Goal: Task Accomplishment & Management: Complete application form

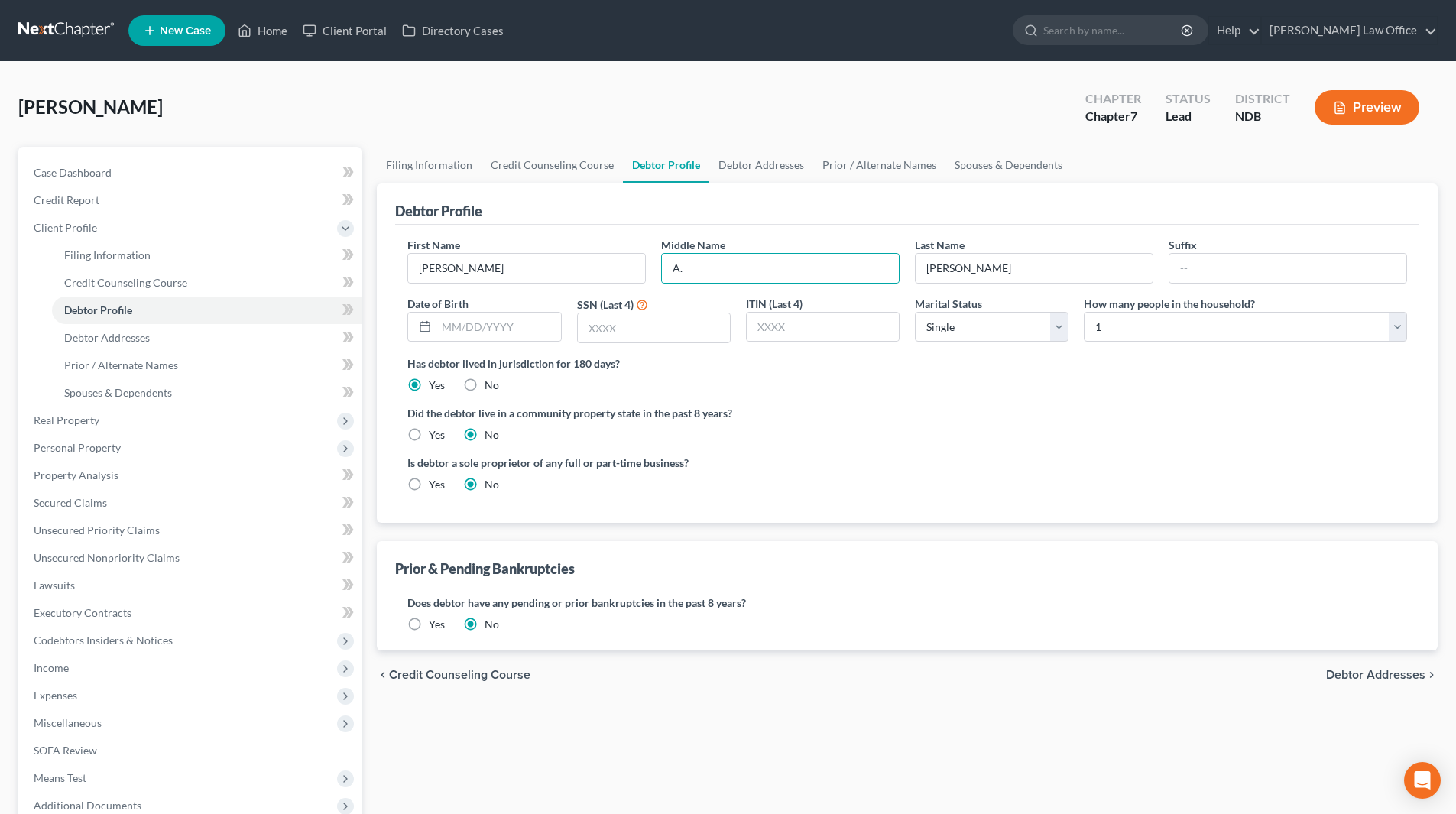
select select "0"
click at [280, 38] on link "Home" at bounding box center [262, 30] width 65 height 27
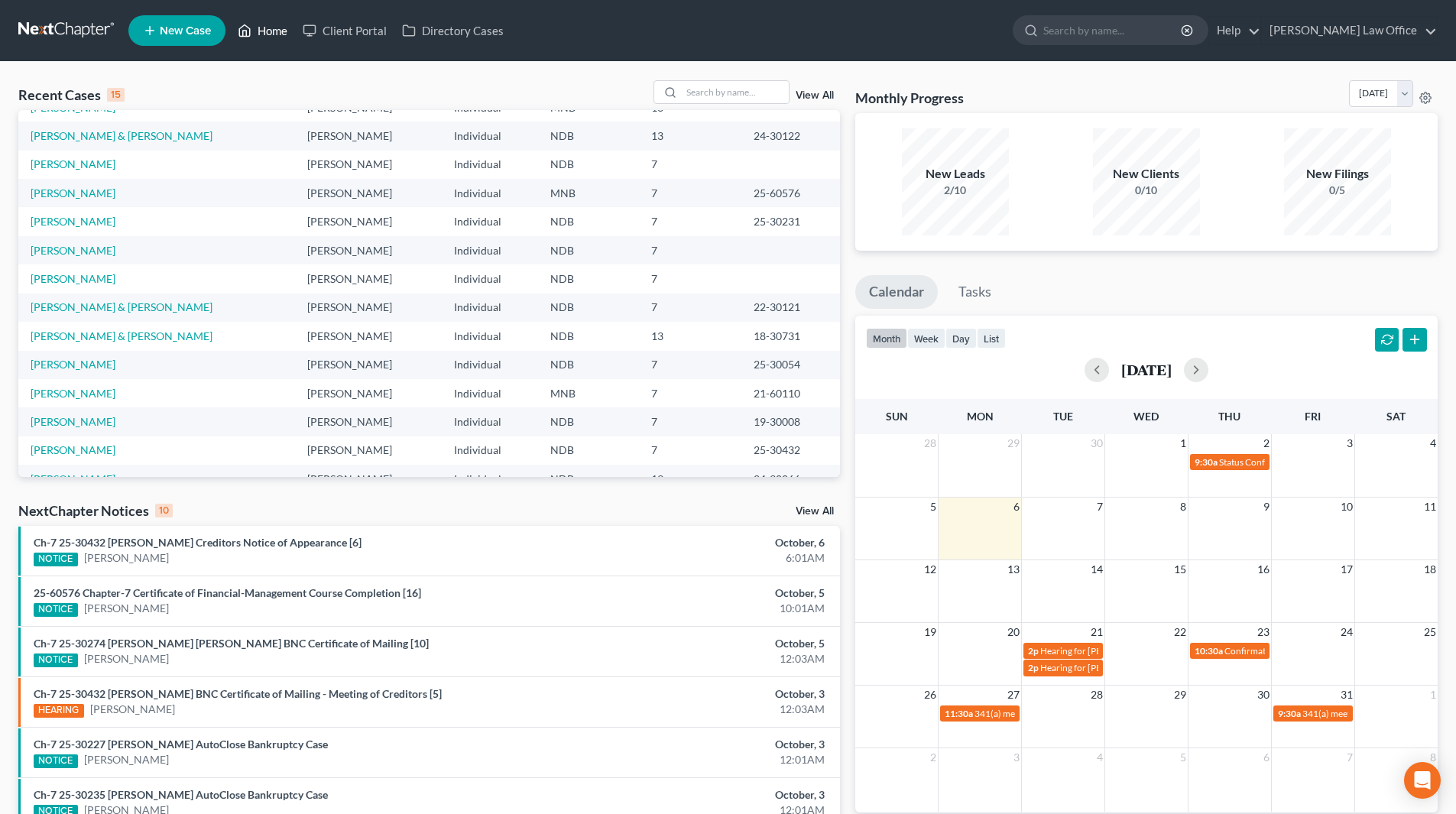
scroll to position [105, 0]
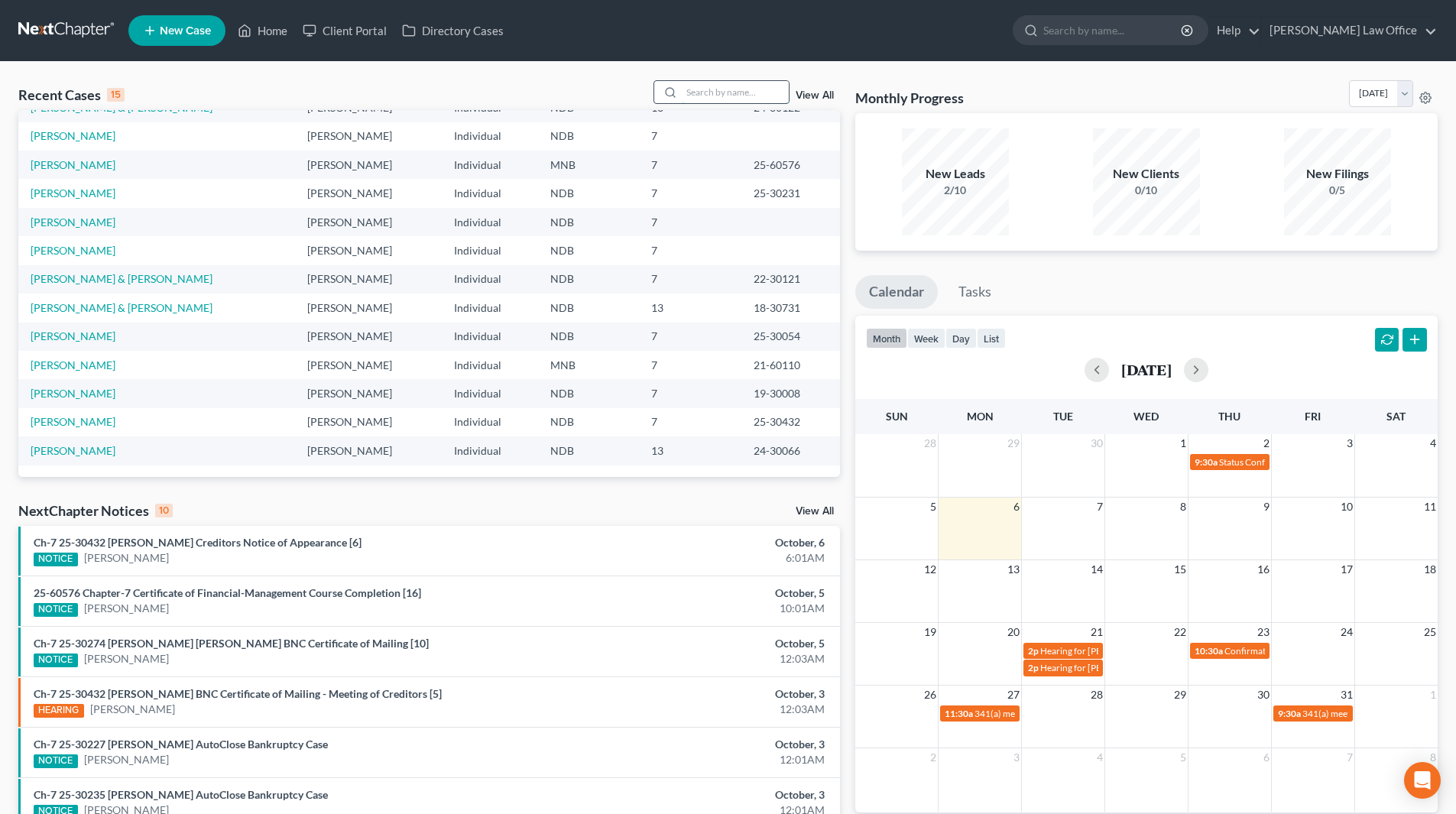
click at [728, 96] on input "search" at bounding box center [735, 92] width 107 height 22
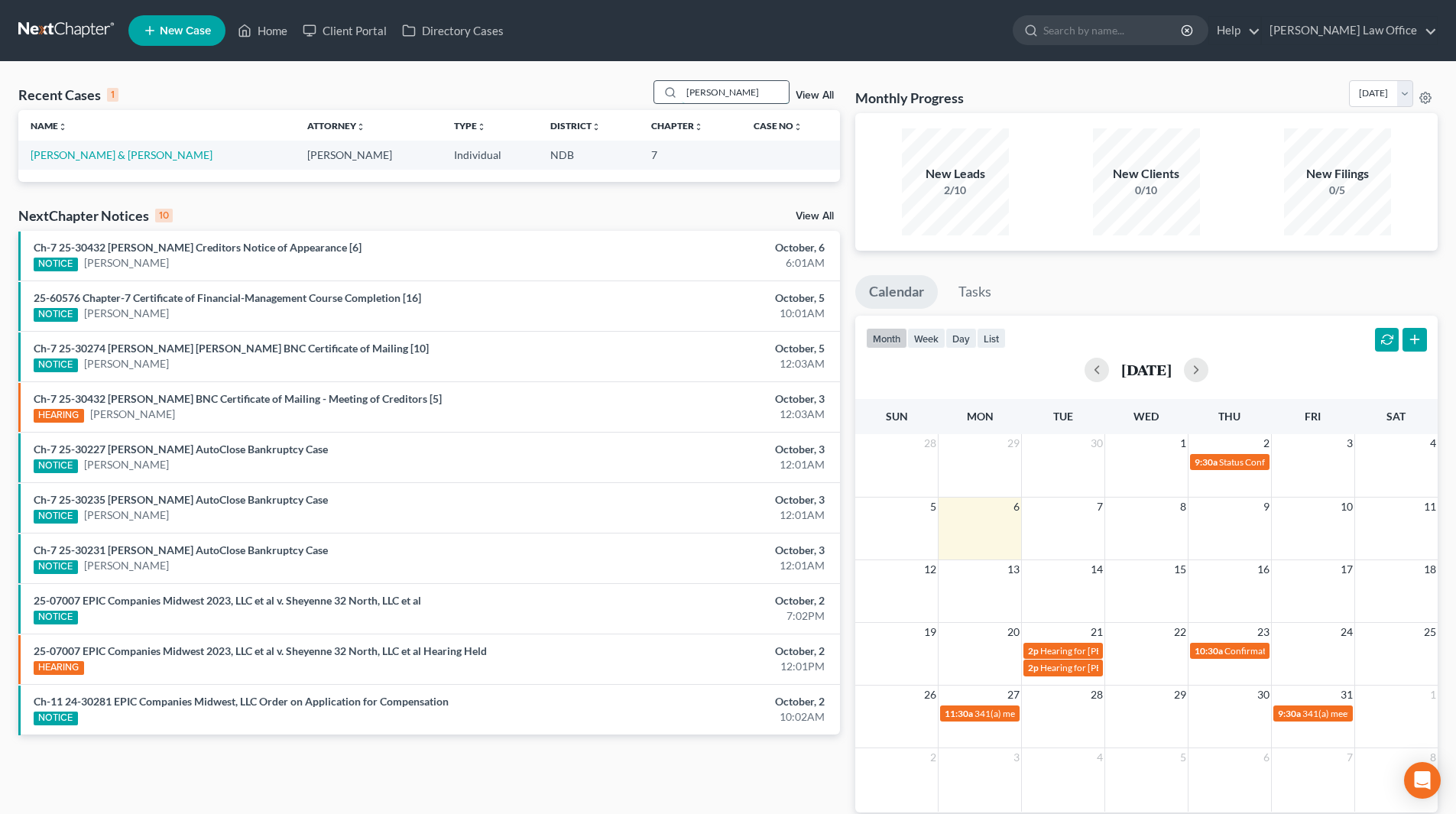
scroll to position [0, 0]
type input "[PERSON_NAME]"
click at [131, 152] on link "[PERSON_NAME] & [PERSON_NAME]" at bounding box center [122, 155] width 182 height 13
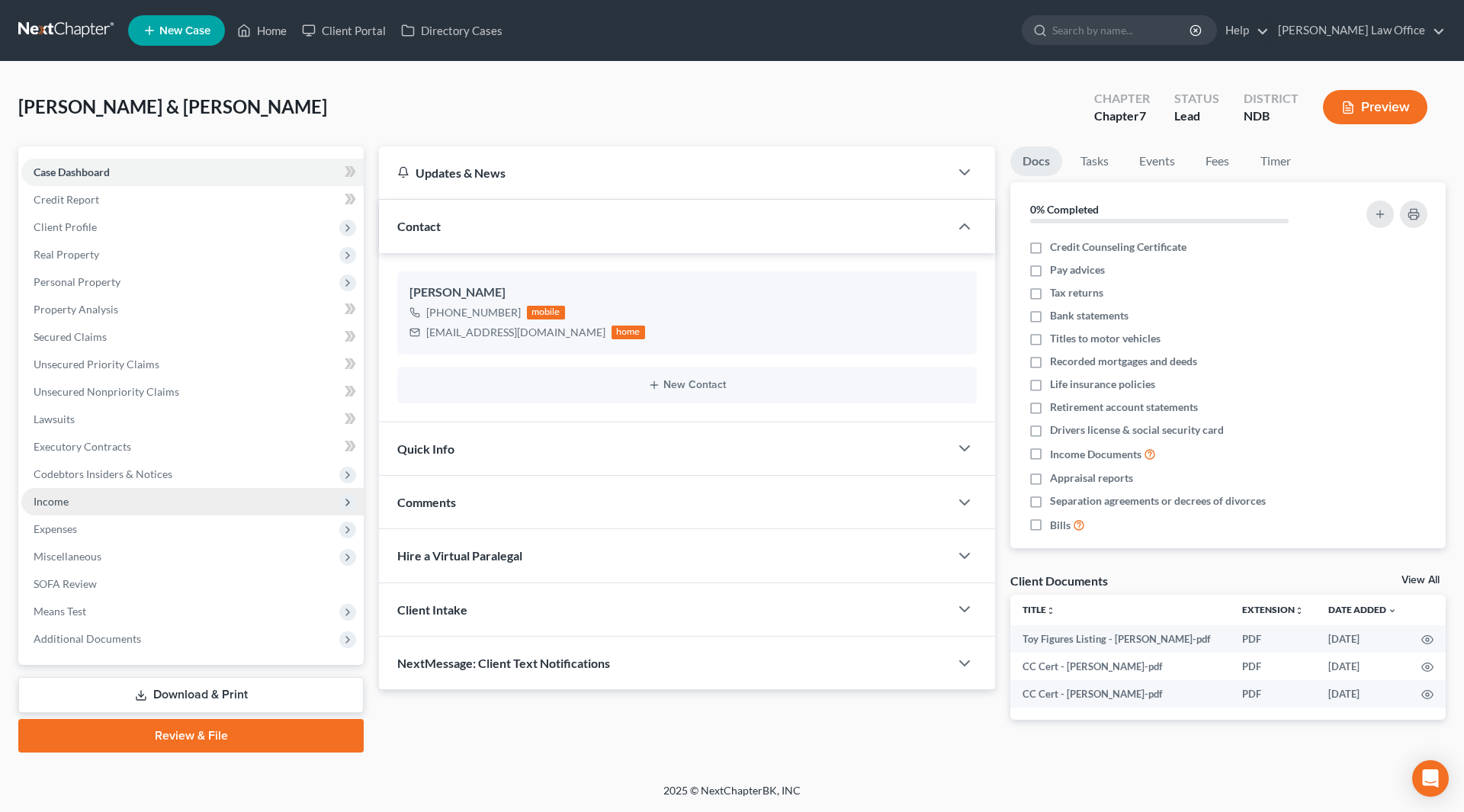
click at [64, 500] on span "Income" at bounding box center [51, 501] width 35 height 13
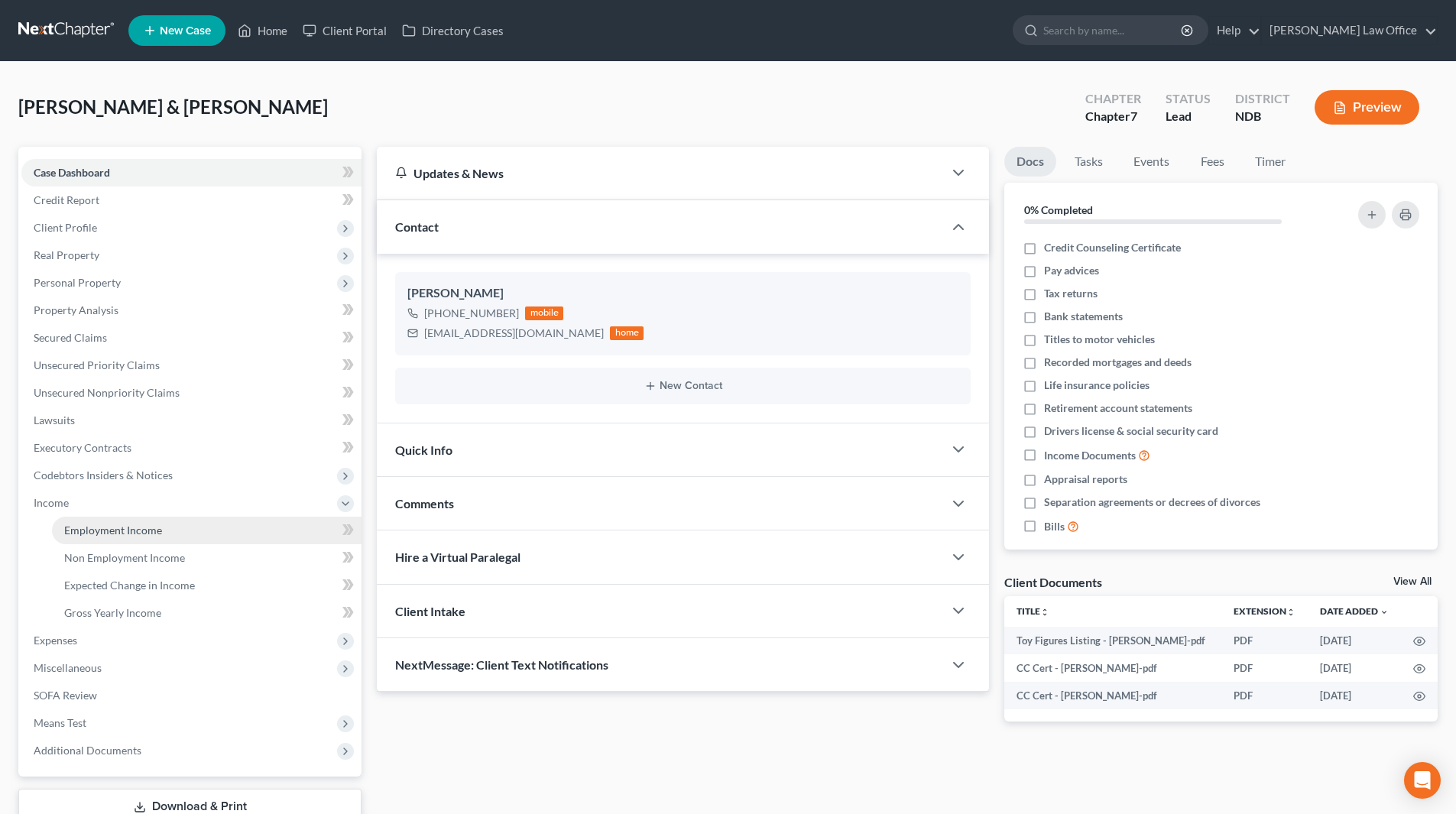
click at [145, 533] on span "Employment Income" at bounding box center [114, 529] width 98 height 13
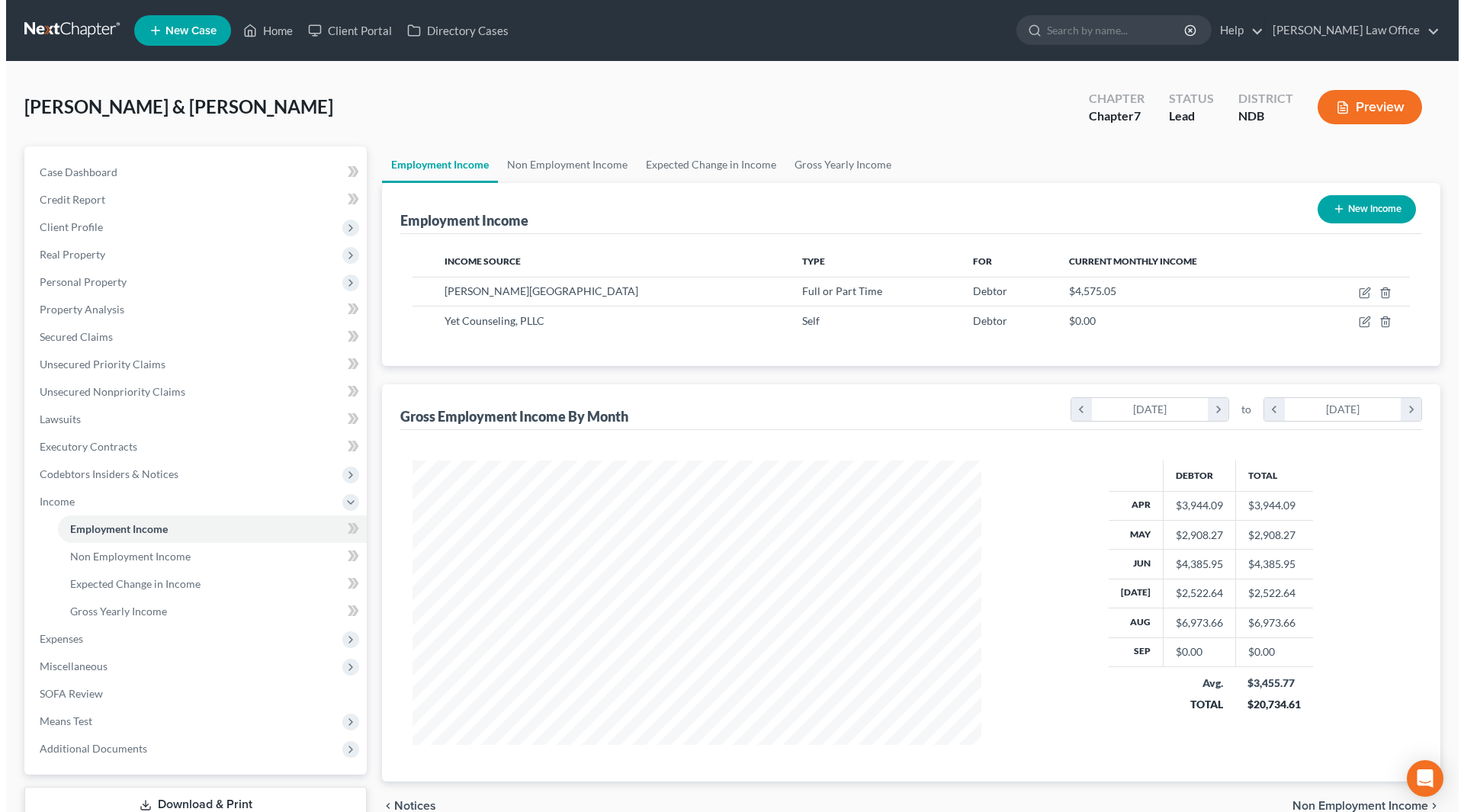
scroll to position [284, 599]
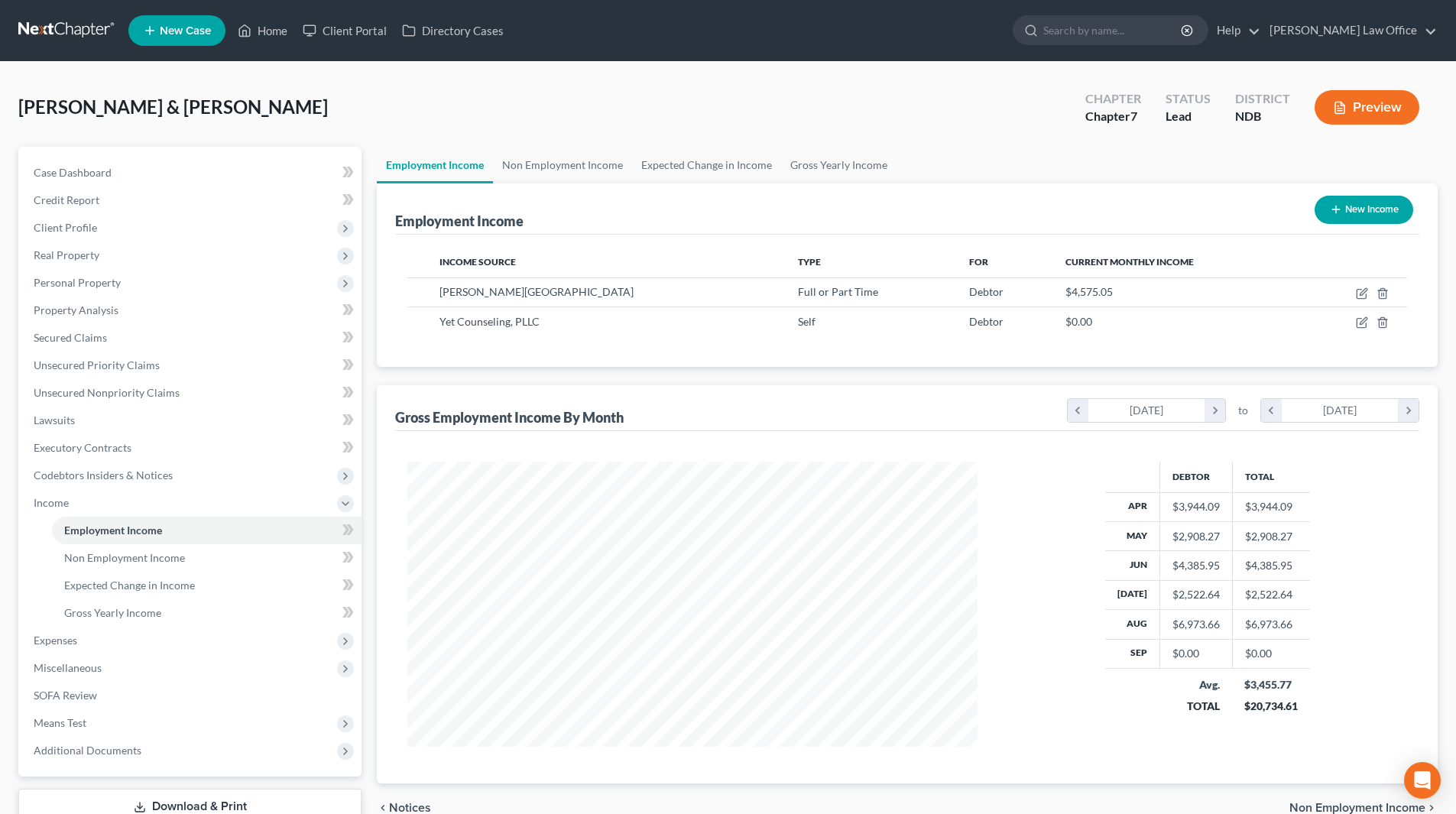
click at [1341, 217] on button "New Income" at bounding box center [1364, 209] width 98 height 28
select select "0"
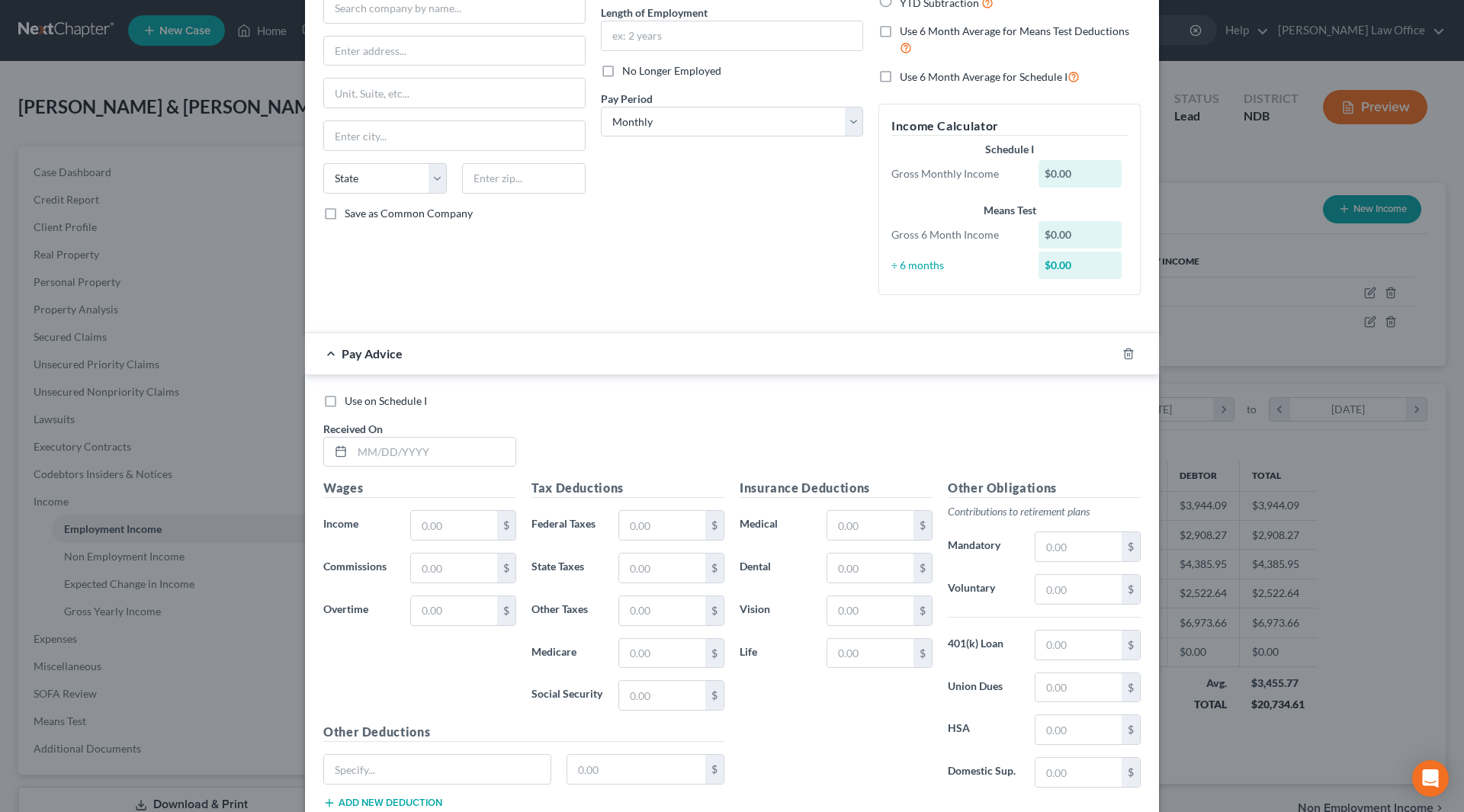
scroll to position [152, 0]
click at [420, 523] on input "text" at bounding box center [454, 524] width 86 height 29
click at [1123, 352] on icon "button" at bounding box center [1128, 352] width 12 height 12
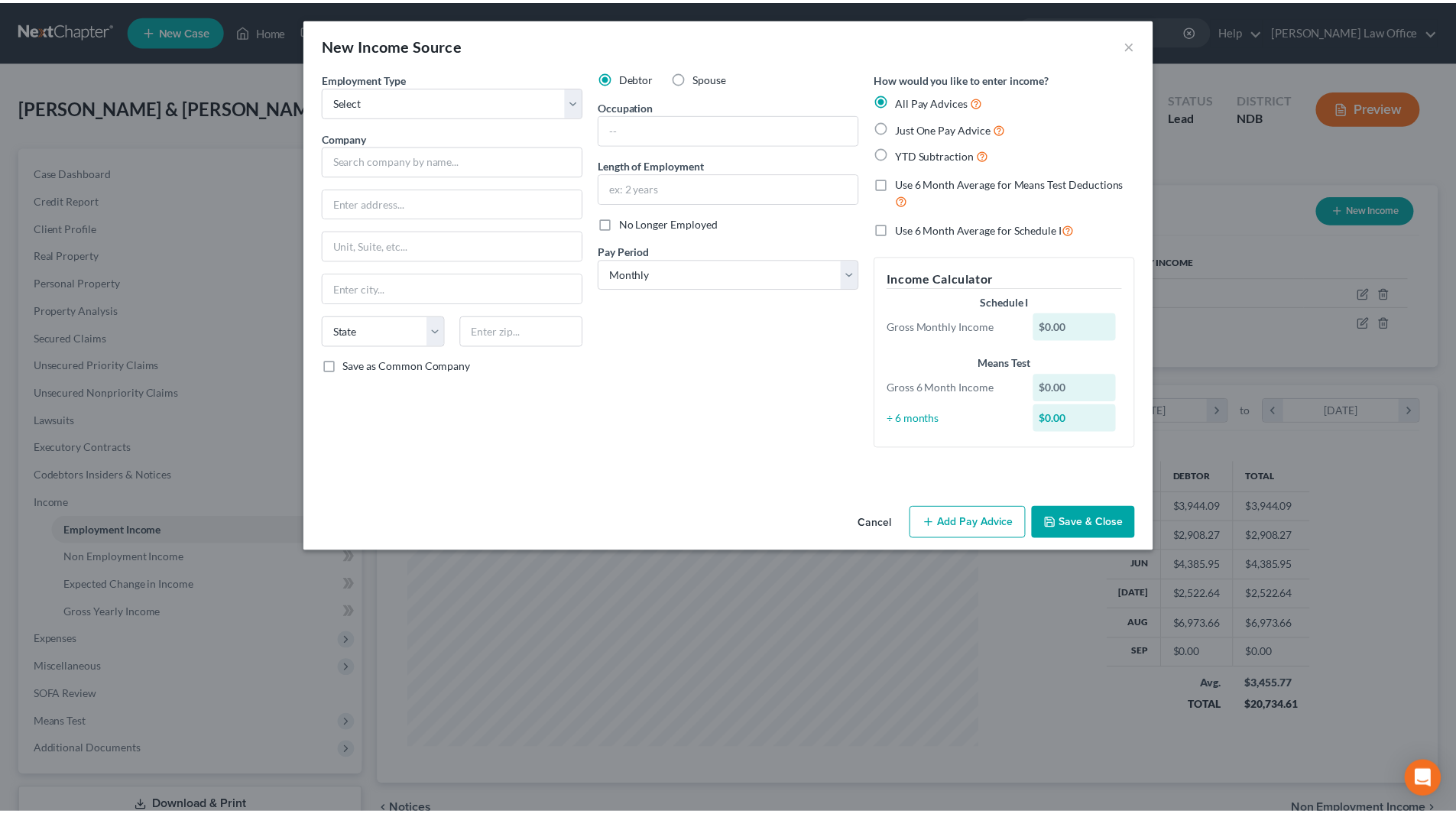
scroll to position [0, 0]
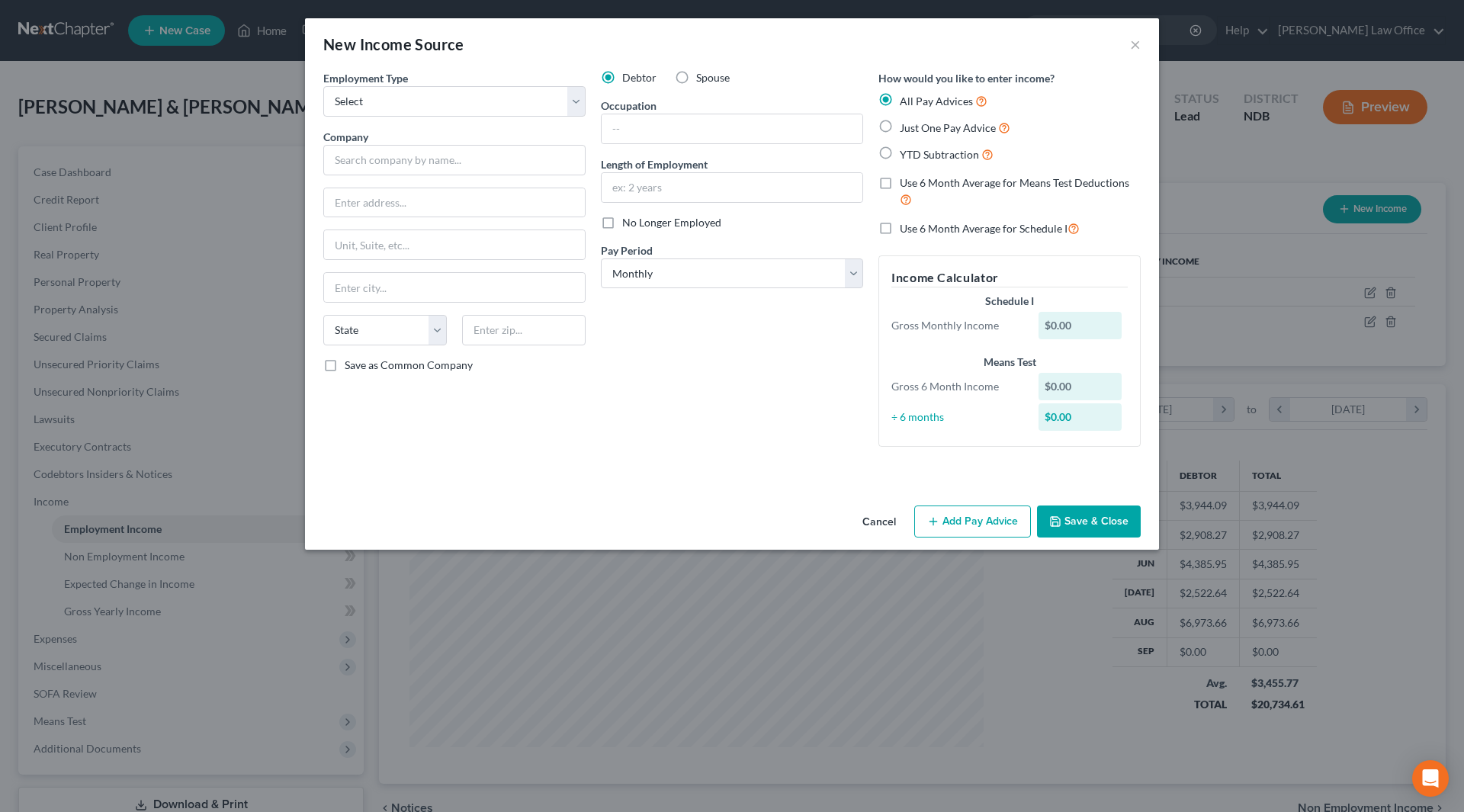
click at [875, 523] on button "Cancel" at bounding box center [879, 523] width 58 height 31
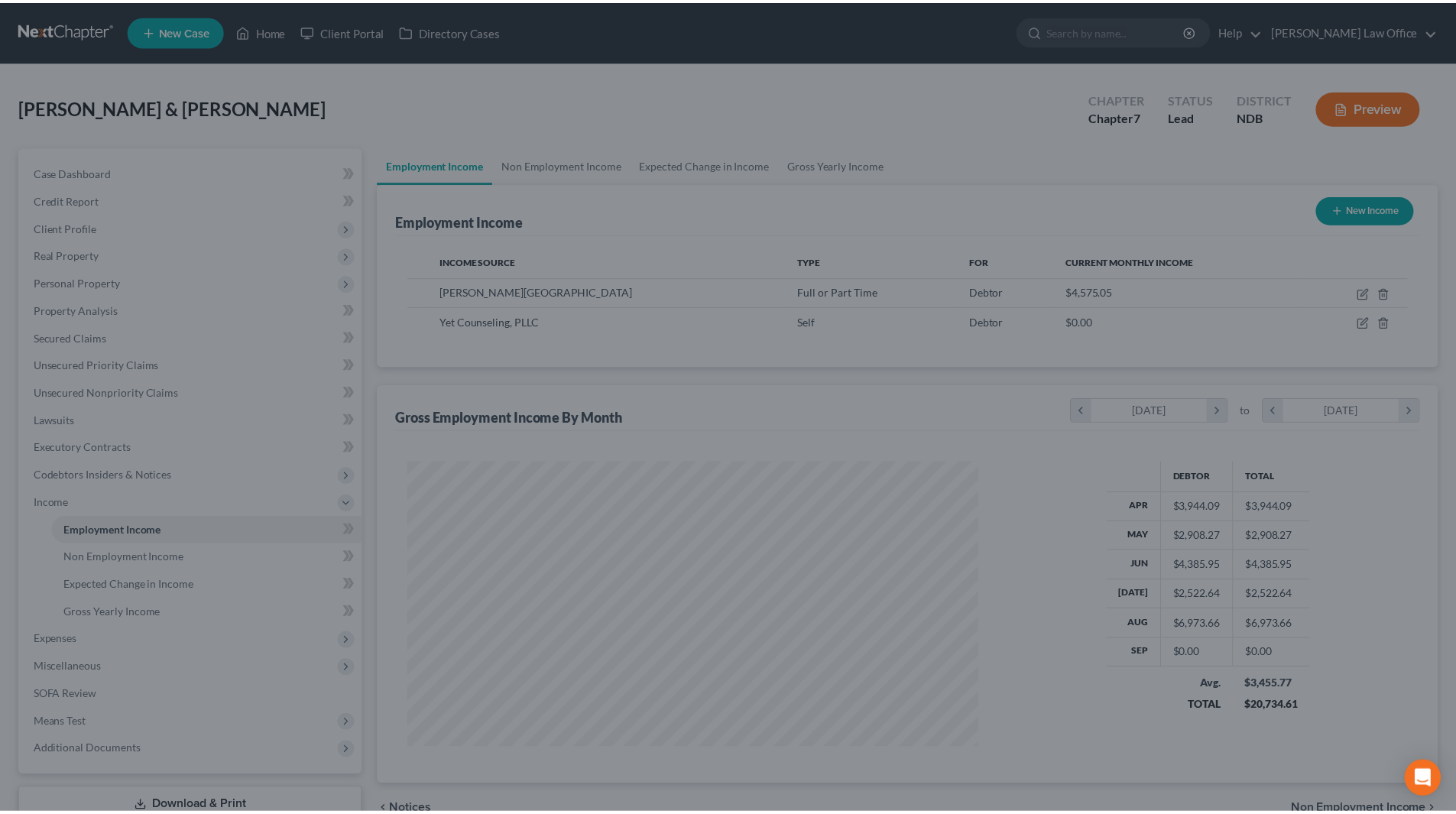
scroll to position [763741, 763848]
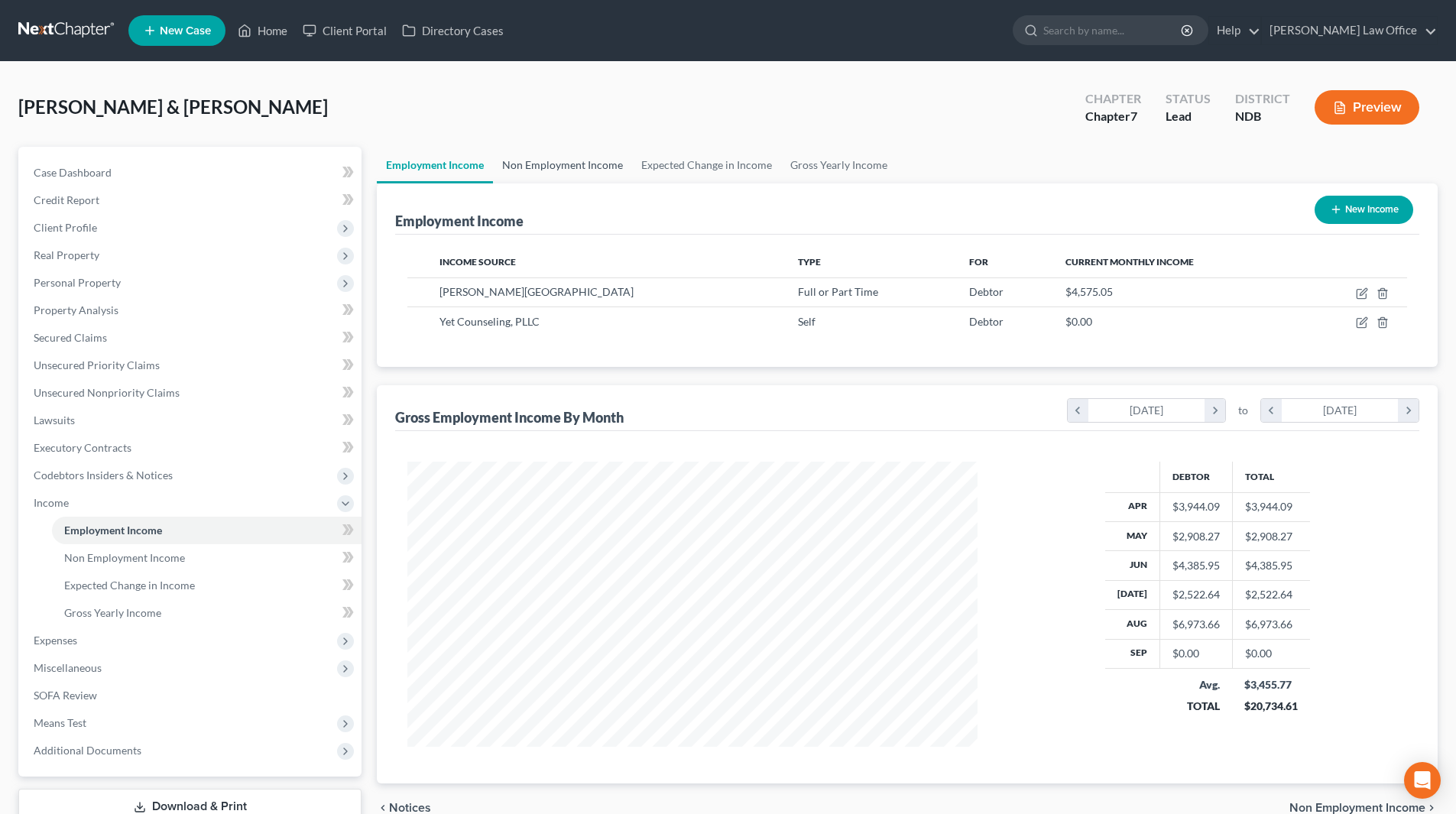
click at [551, 169] on link "Non Employment Income" at bounding box center [562, 165] width 139 height 36
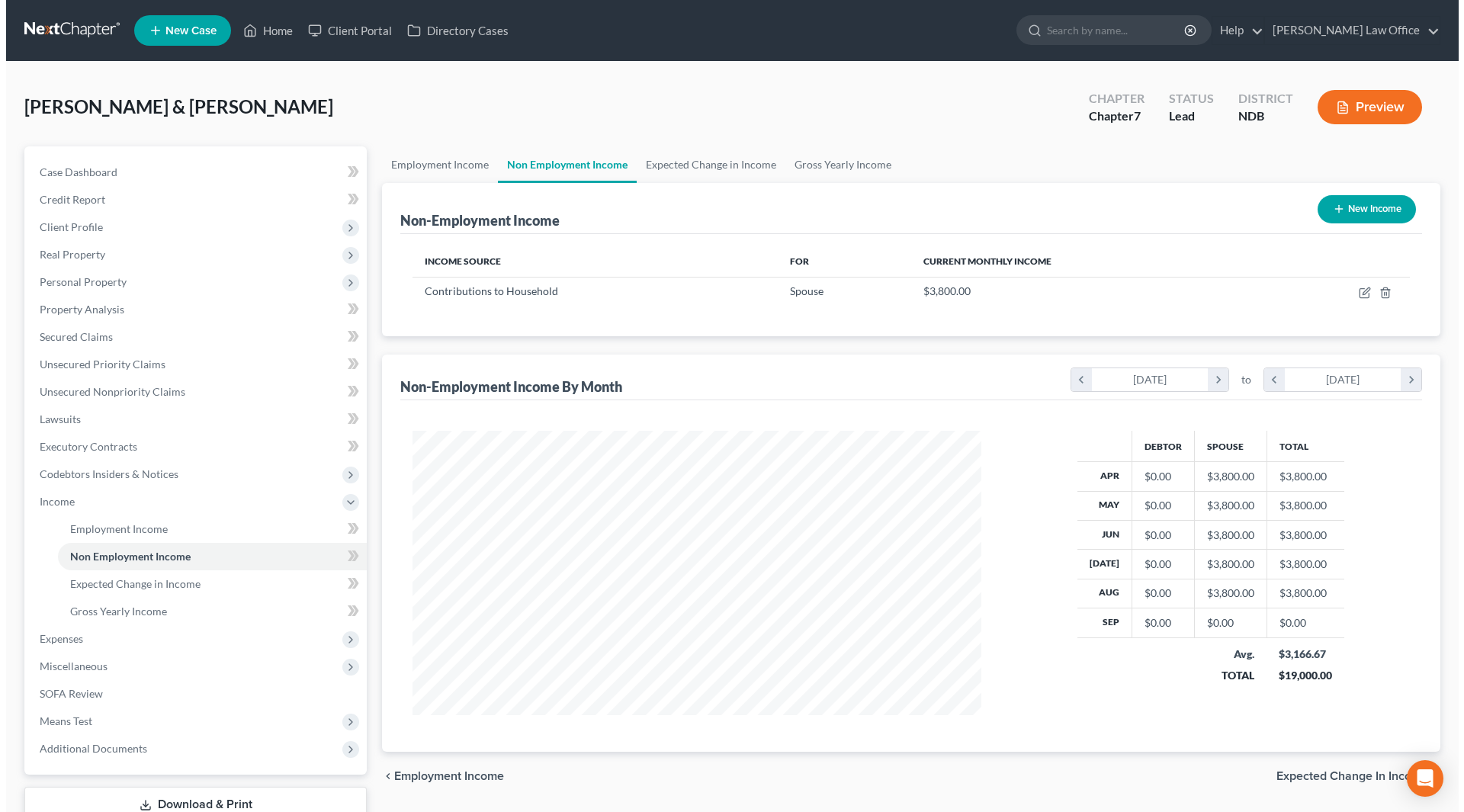
scroll to position [284, 599]
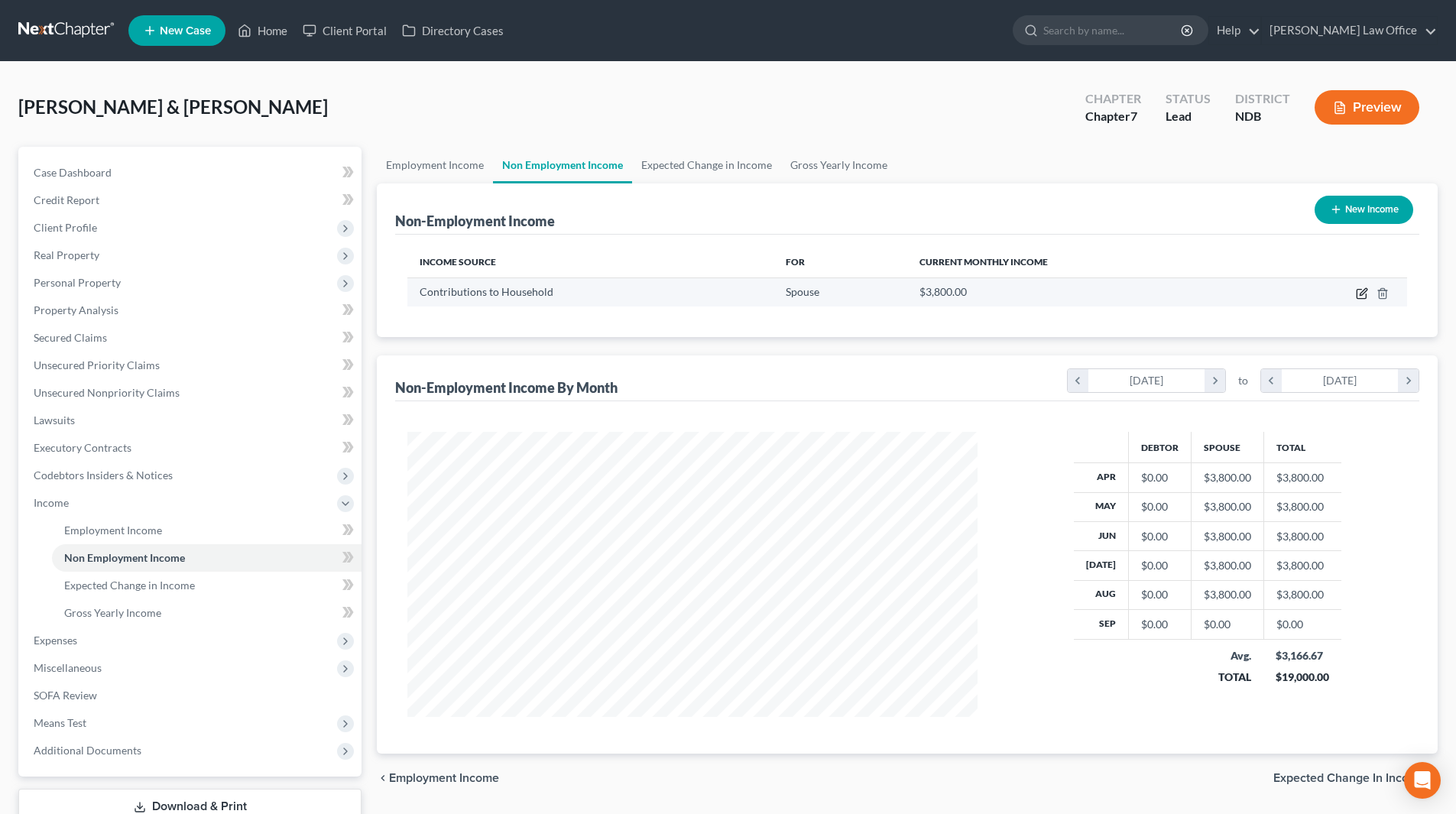
click at [1366, 294] on icon "button" at bounding box center [1361, 293] width 12 height 12
select select "8"
select select "0"
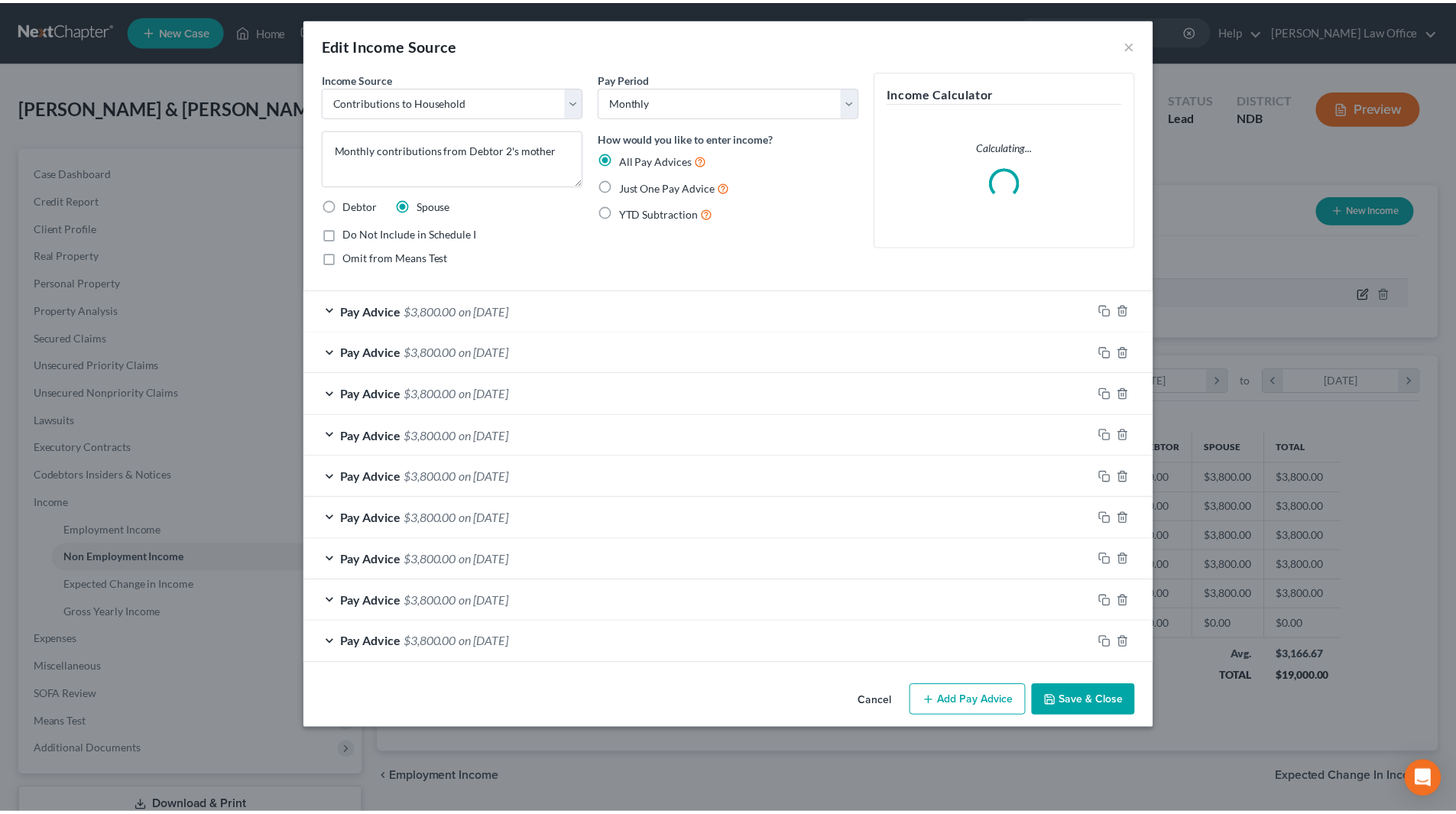
scroll to position [287, 606]
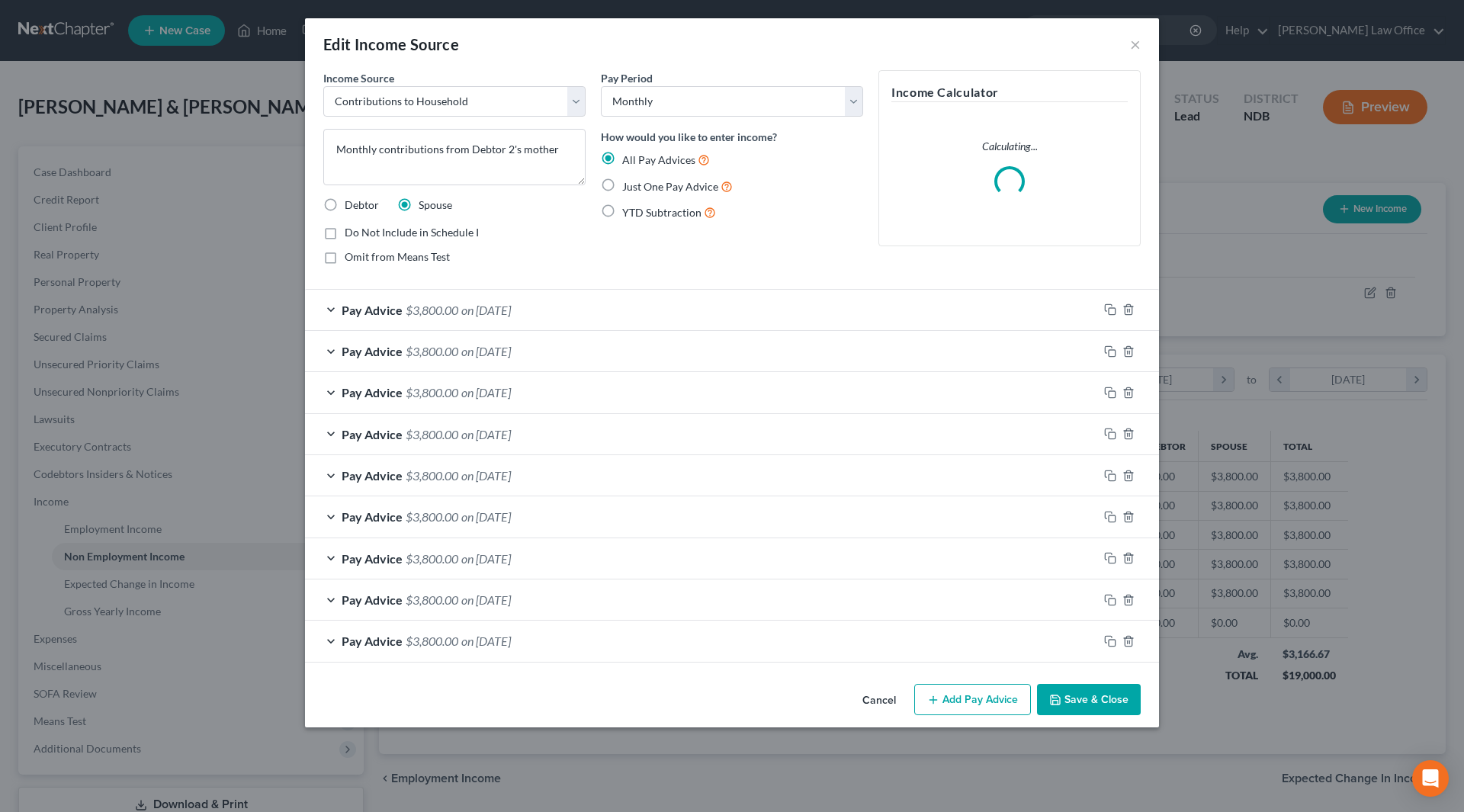
click at [1069, 695] on button "Save & Close" at bounding box center [1088, 699] width 103 height 32
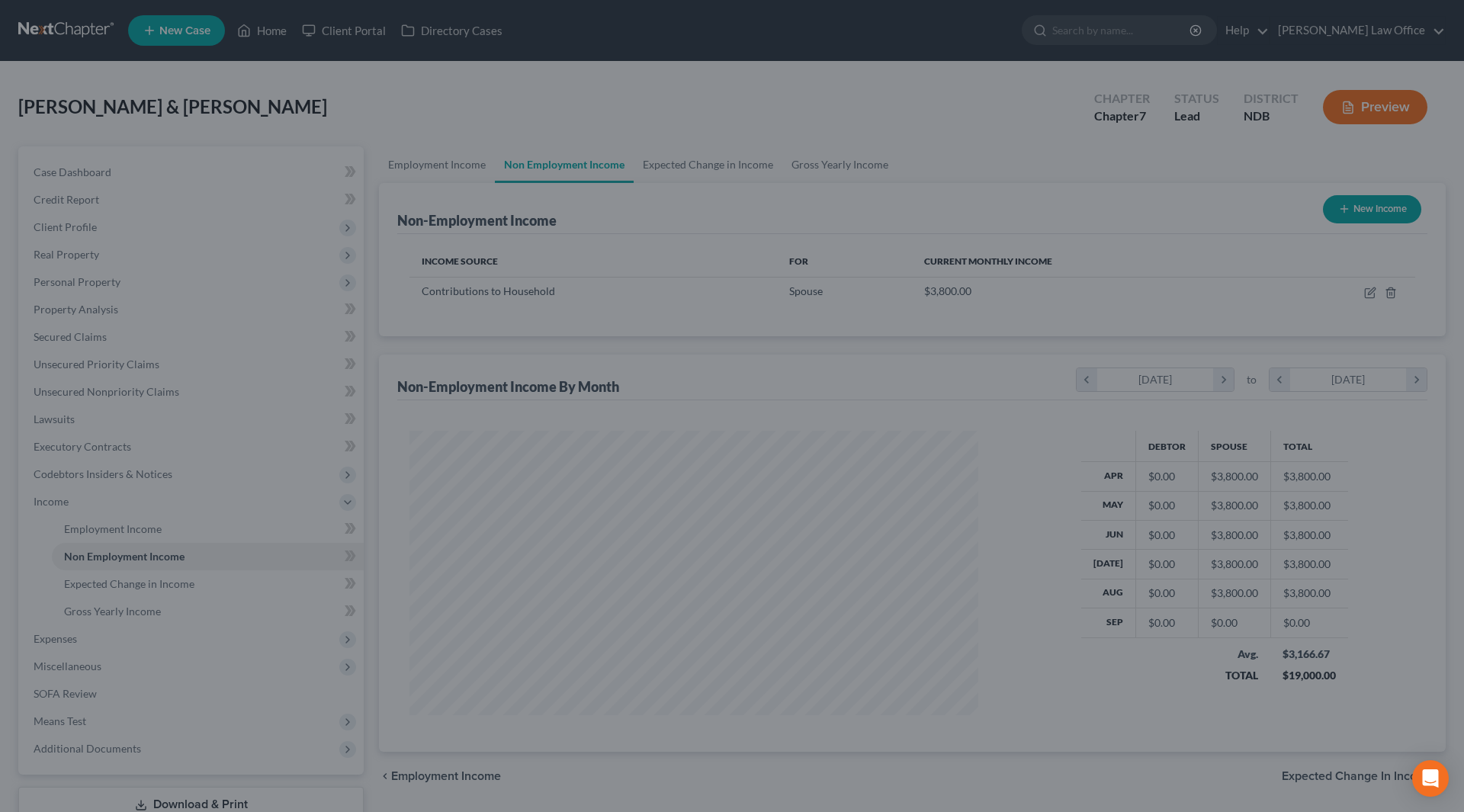
scroll to position [761865, 761855]
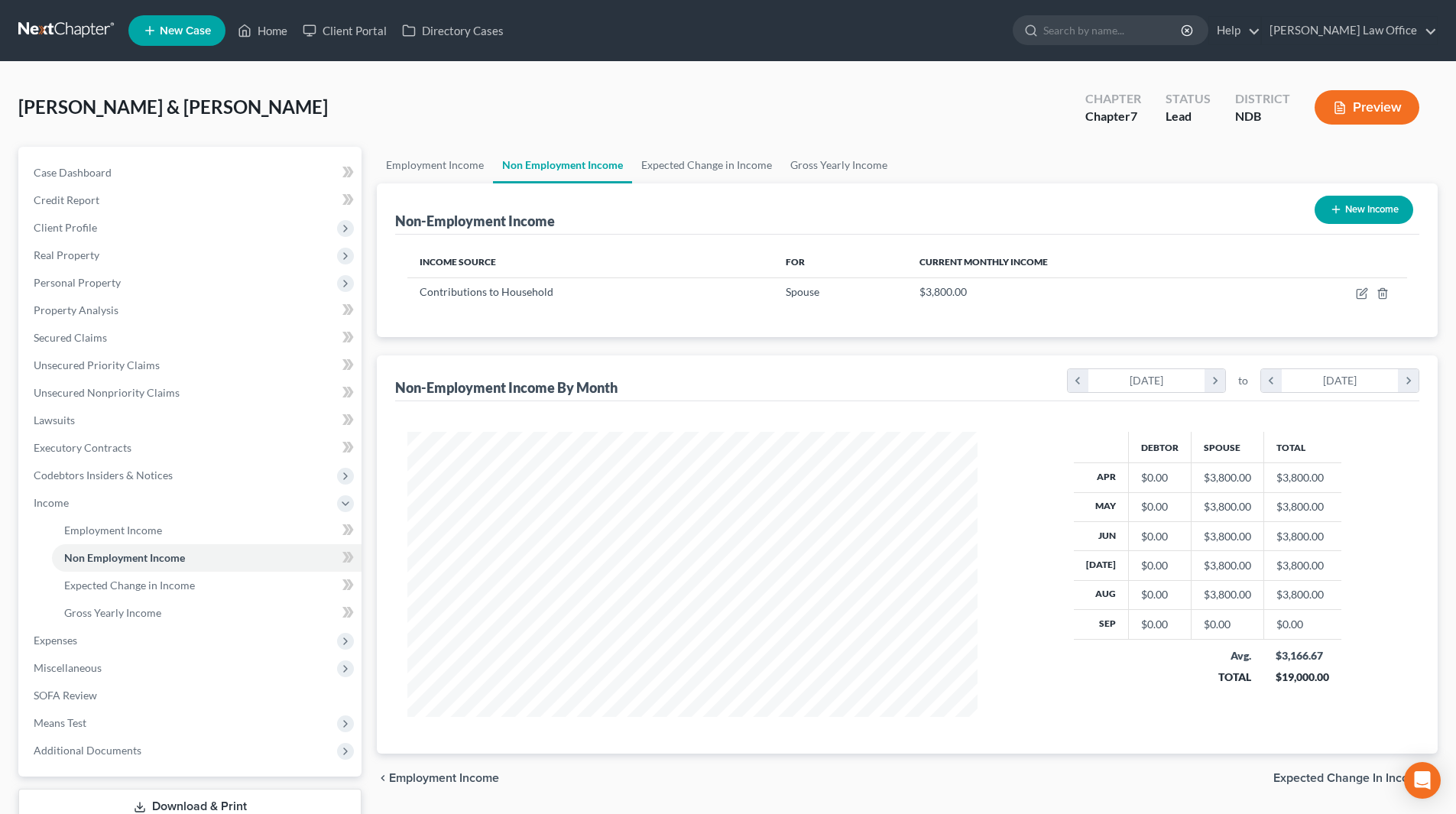
click at [1346, 212] on button "New Income" at bounding box center [1364, 209] width 98 height 28
select select "0"
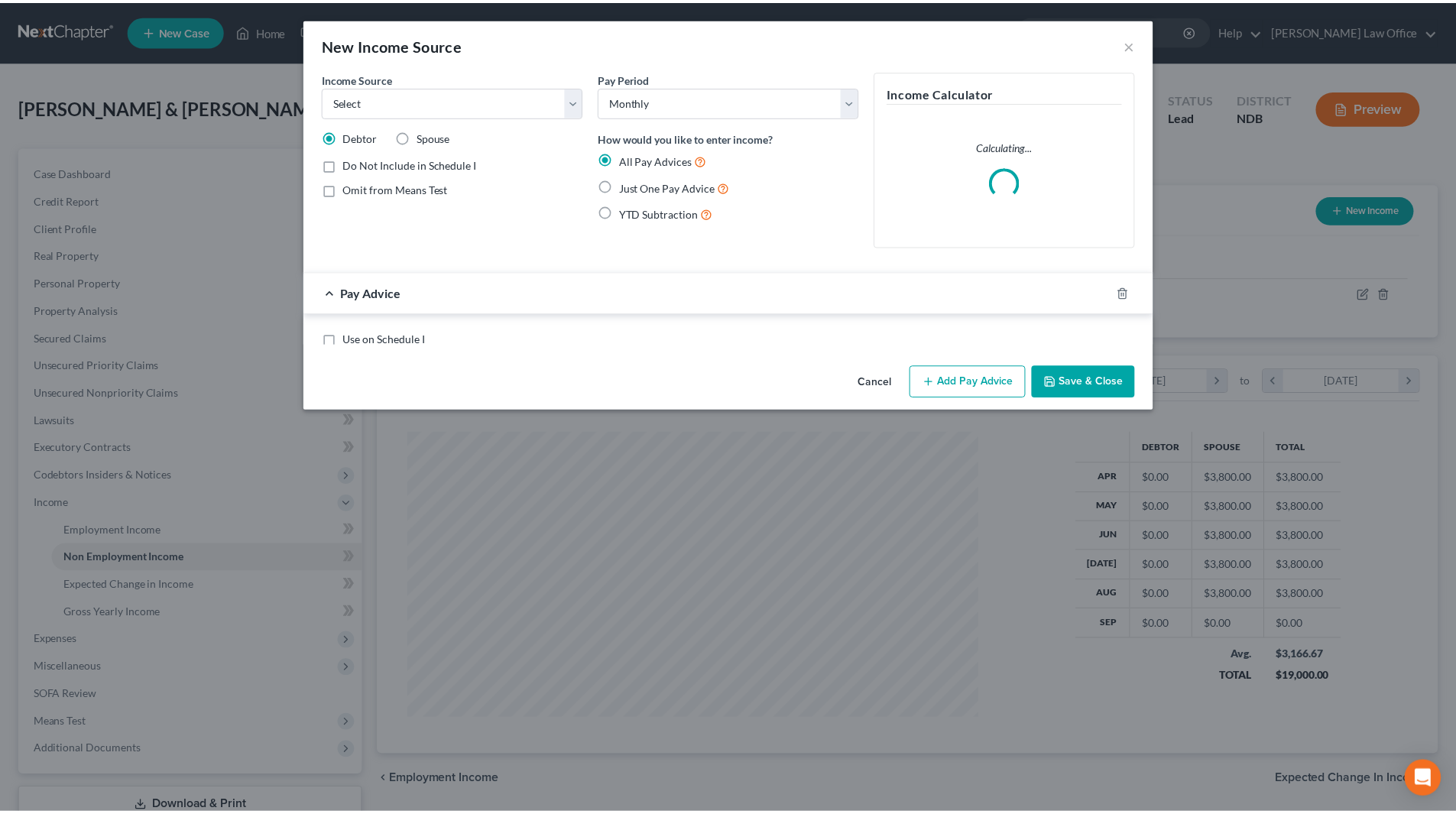
scroll to position [287, 606]
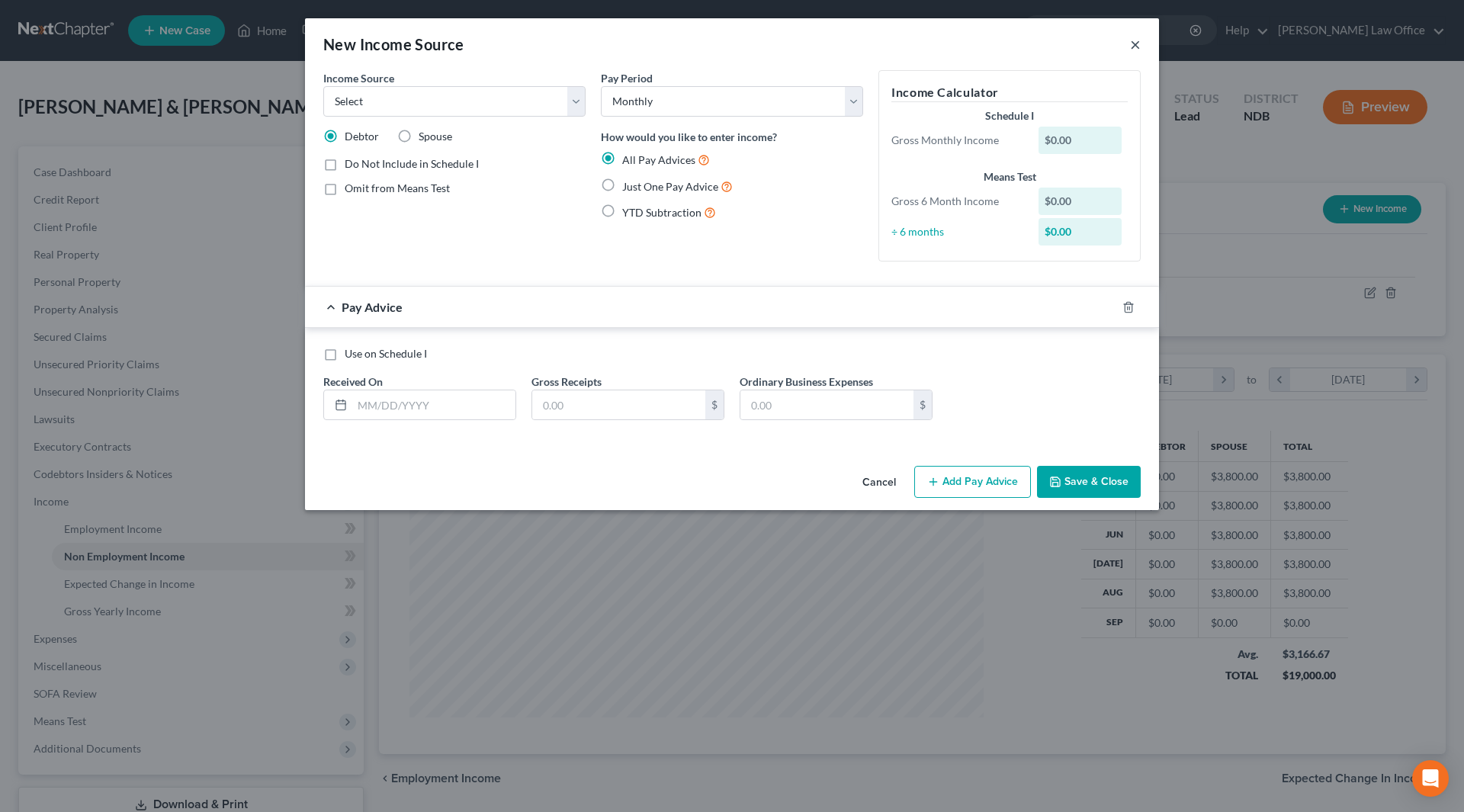
click at [1132, 47] on button "×" at bounding box center [1135, 44] width 11 height 18
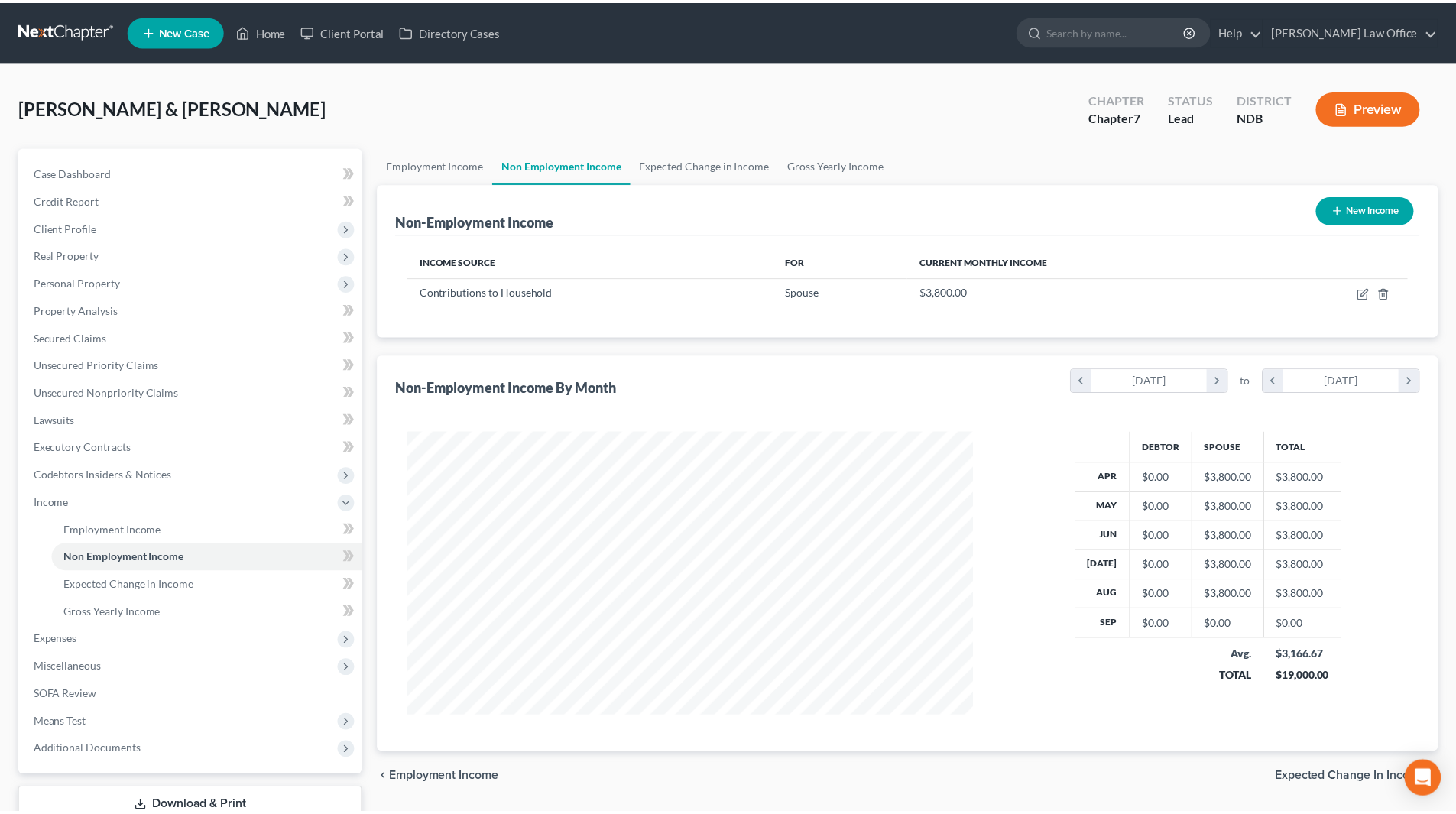
scroll to position [763741, 763848]
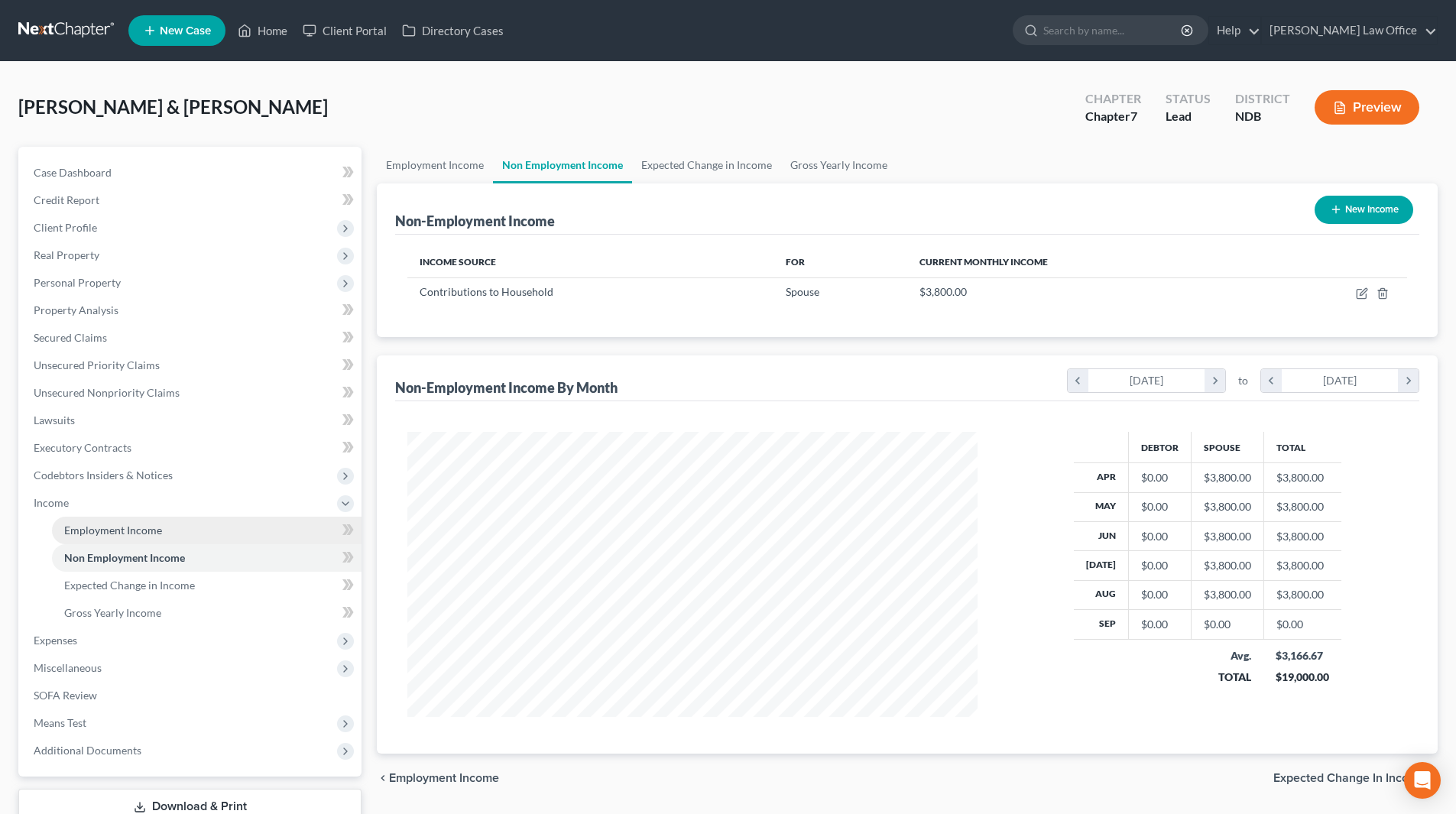
click at [93, 535] on span "Employment Income" at bounding box center [114, 529] width 98 height 13
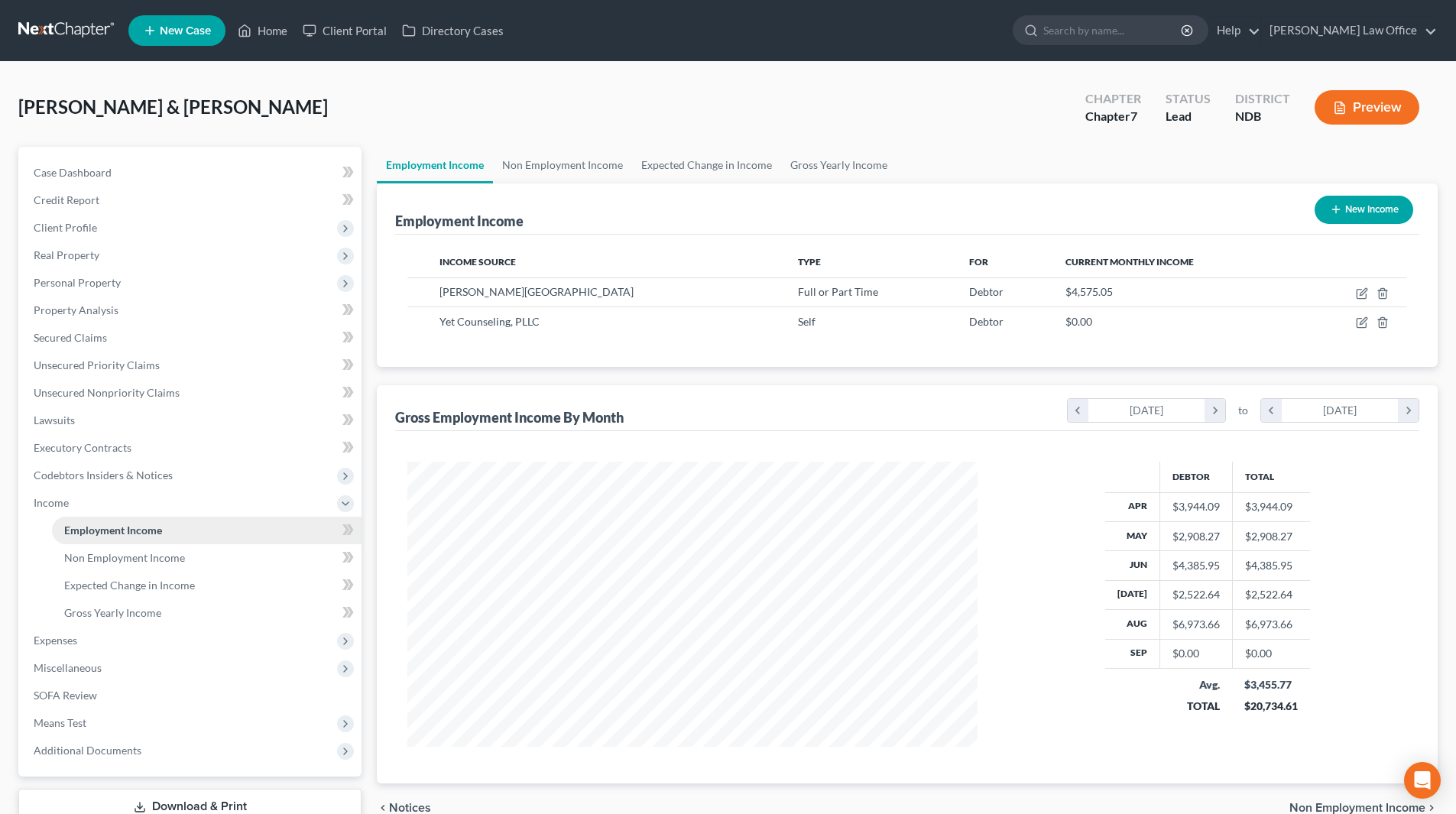
scroll to position [285, 601]
click at [265, 26] on link "Home" at bounding box center [262, 30] width 65 height 27
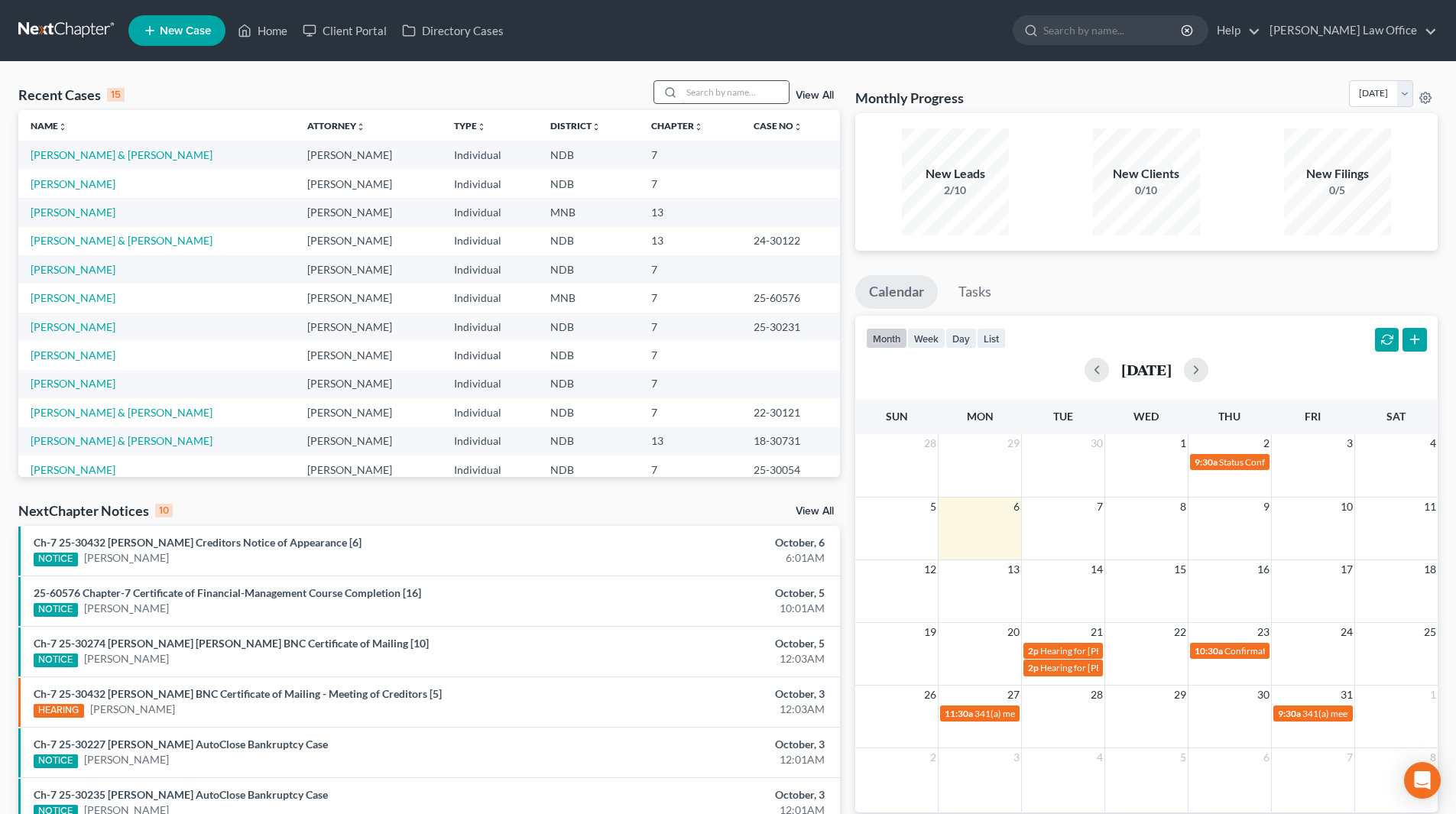
click at [696, 87] on input "search" at bounding box center [735, 92] width 107 height 22
type input "[PERSON_NAME]"
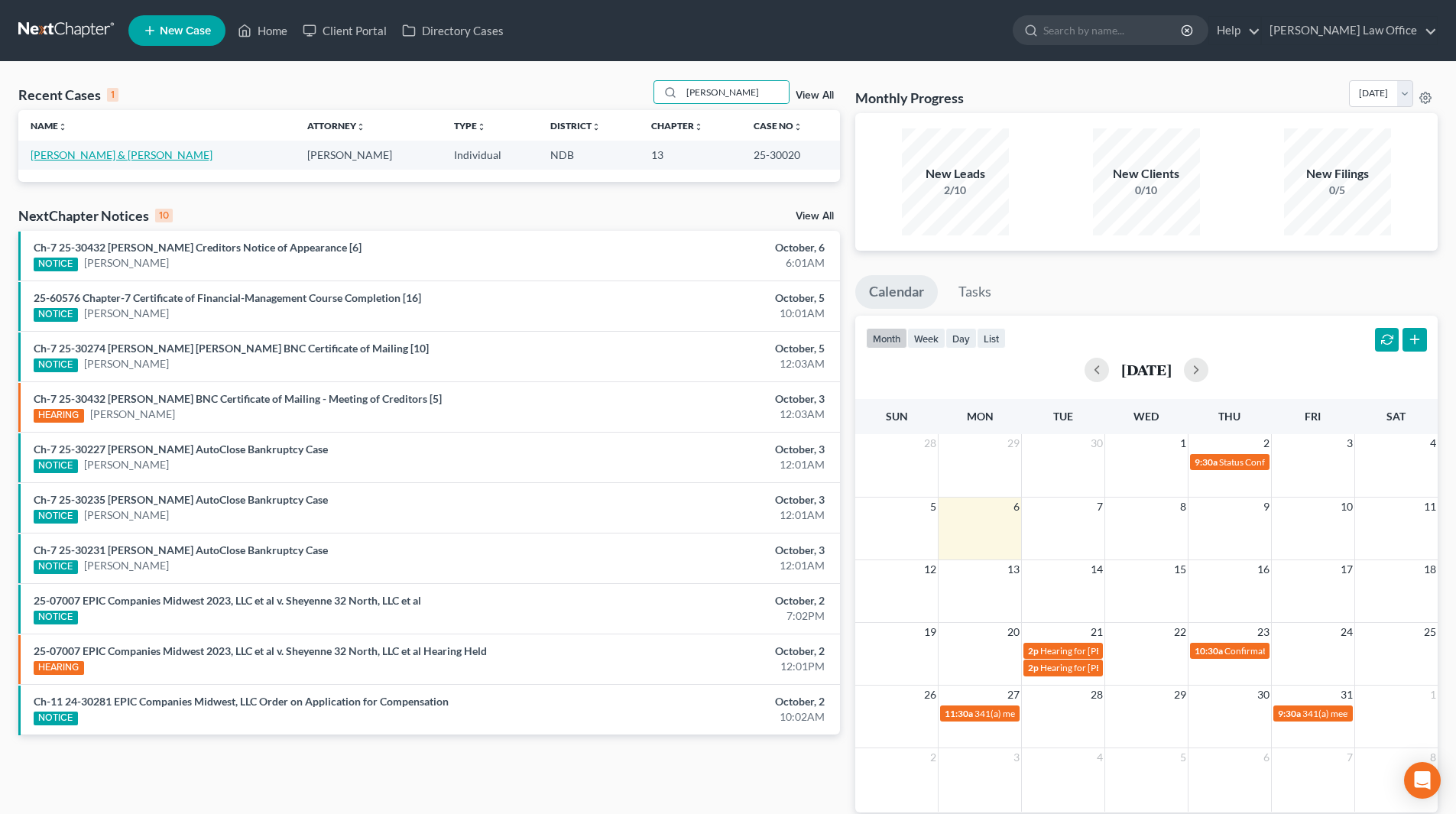
click at [61, 160] on link "[PERSON_NAME] & [PERSON_NAME]" at bounding box center [122, 155] width 182 height 13
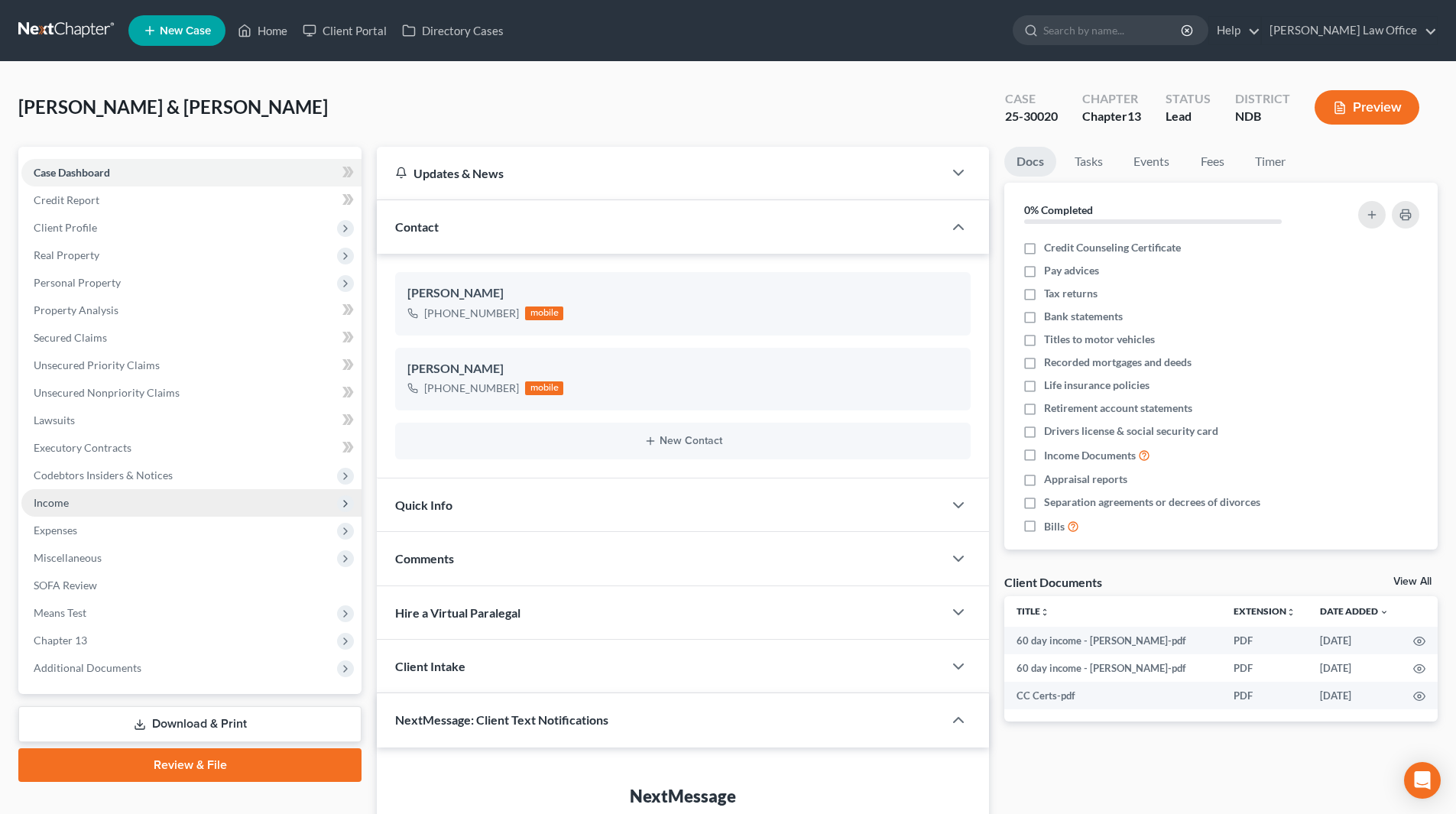
click at [64, 493] on span "Income" at bounding box center [192, 503] width 340 height 27
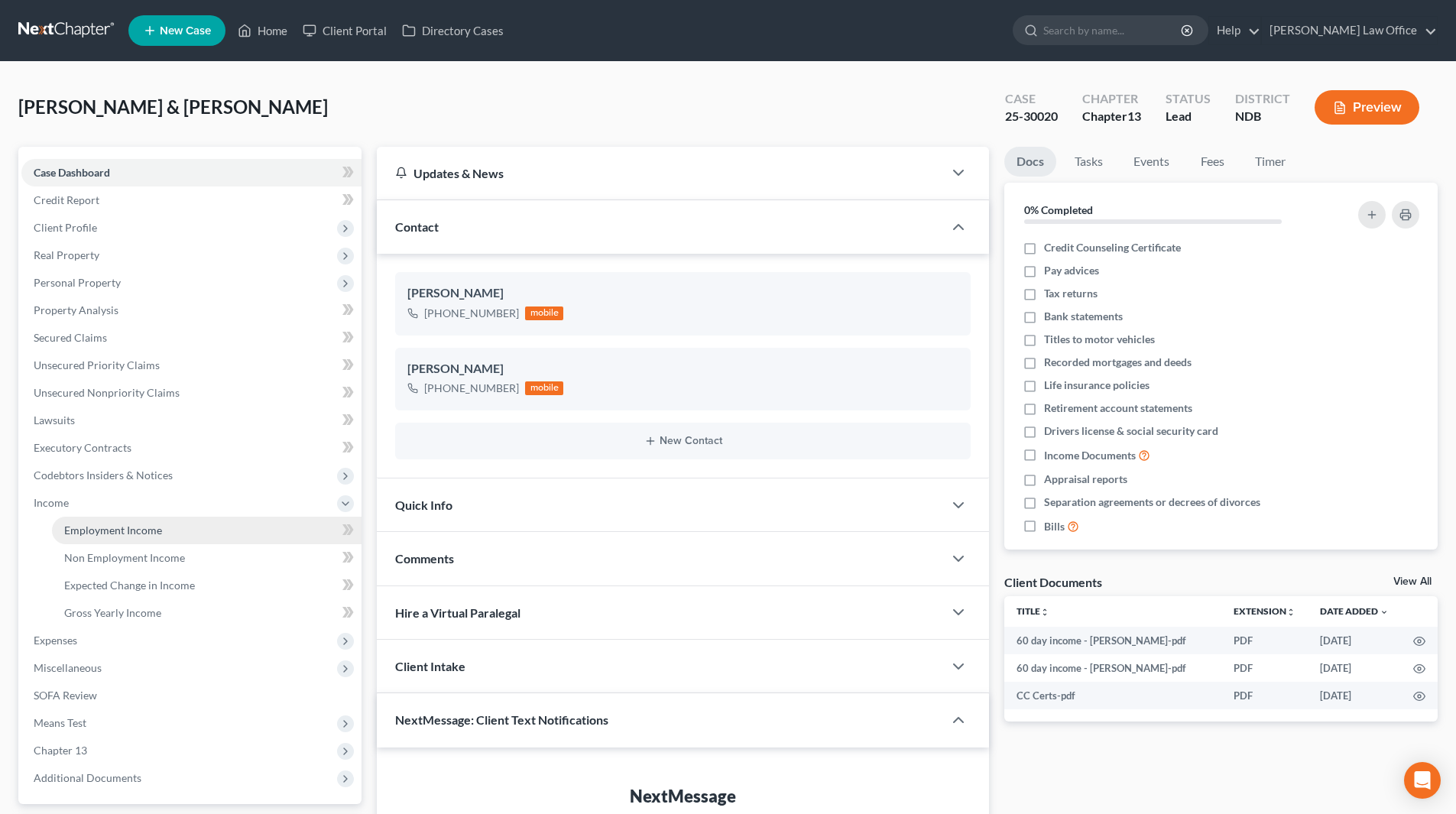
click at [98, 527] on span "Employment Income" at bounding box center [114, 529] width 98 height 13
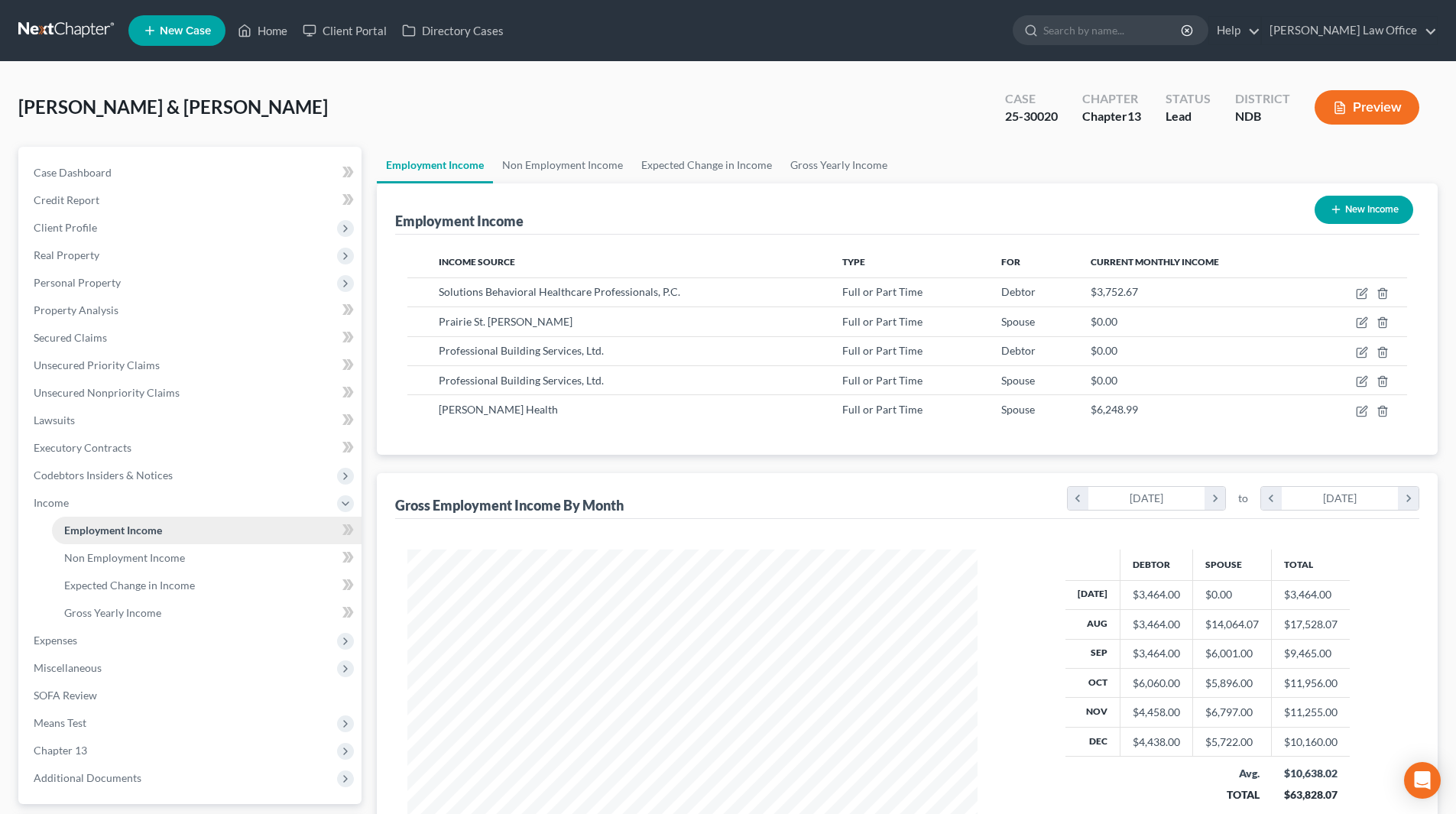
scroll to position [285, 601]
click at [101, 553] on span "Non Employment Income" at bounding box center [125, 558] width 121 height 13
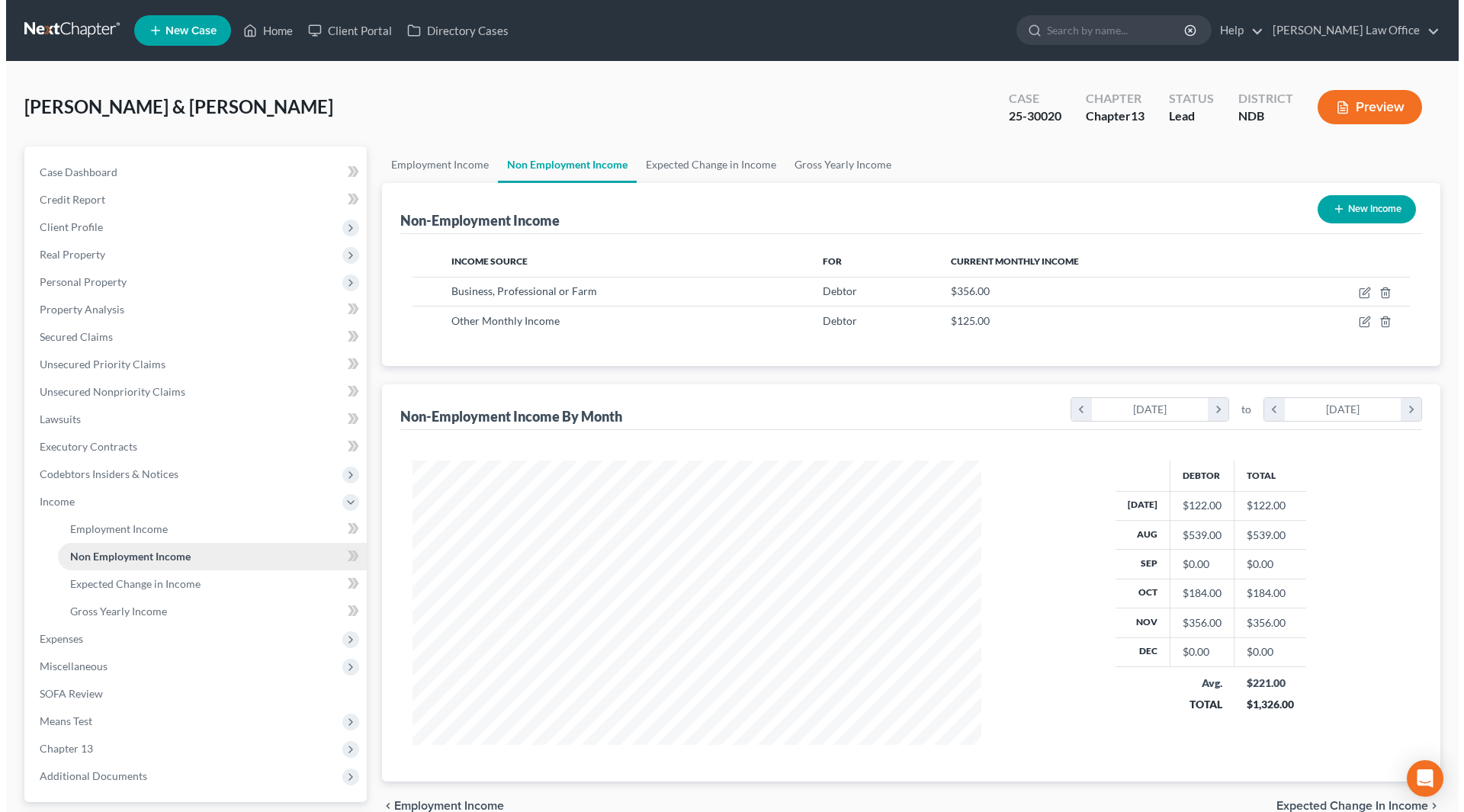
scroll to position [284, 599]
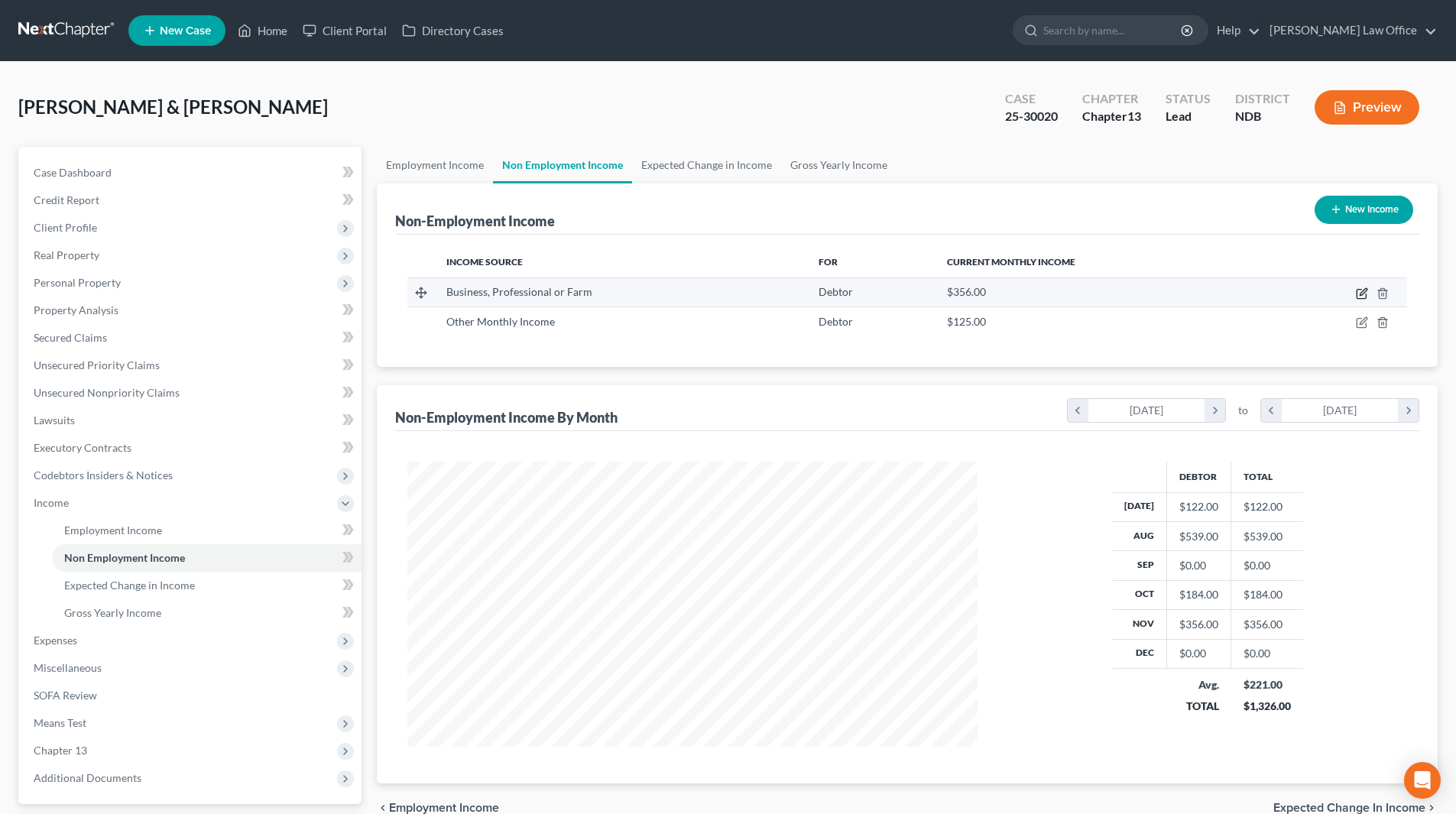
click at [1362, 288] on icon "button" at bounding box center [1361, 293] width 12 height 12
select select "10"
select select "0"
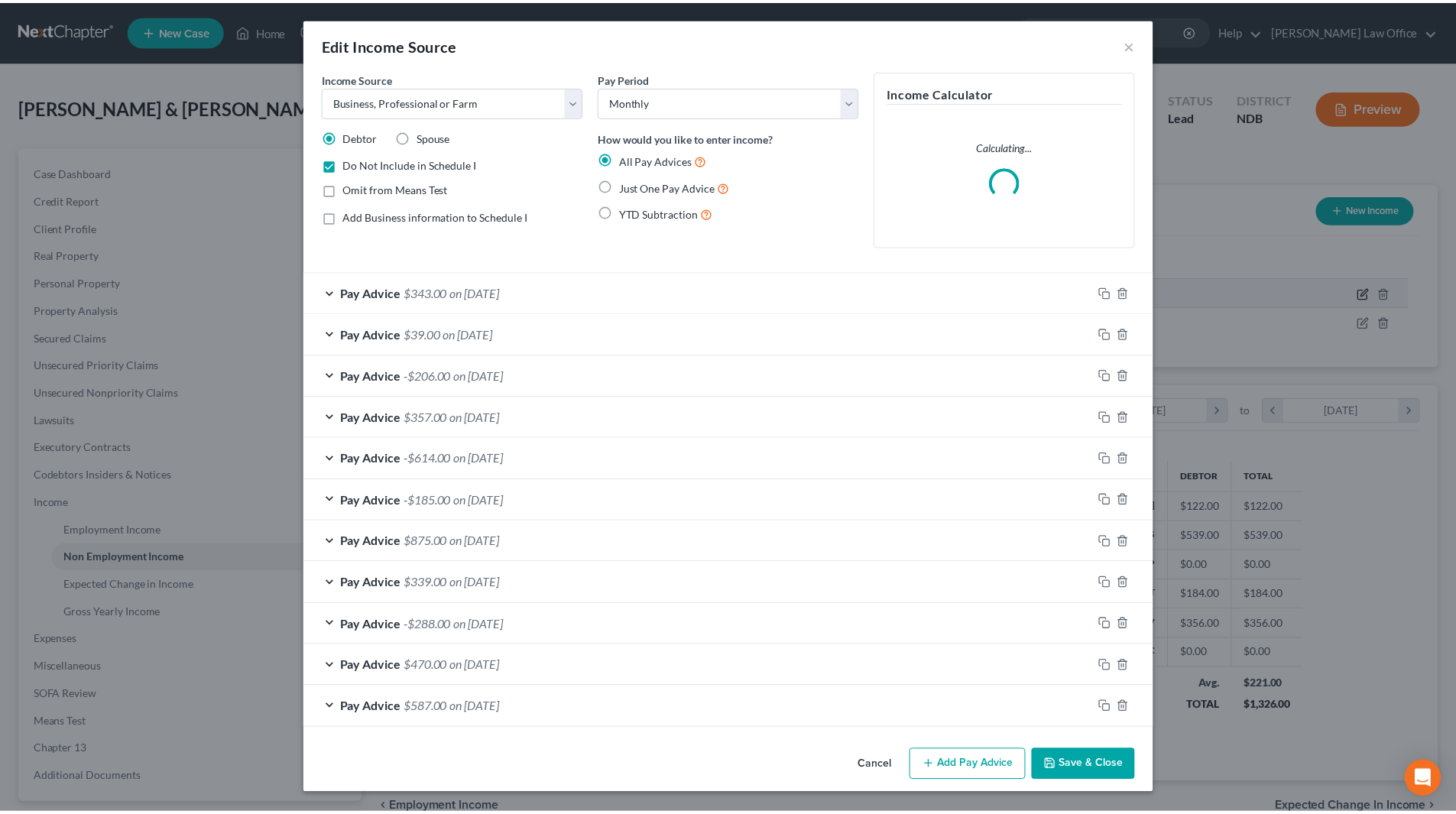
scroll to position [287, 606]
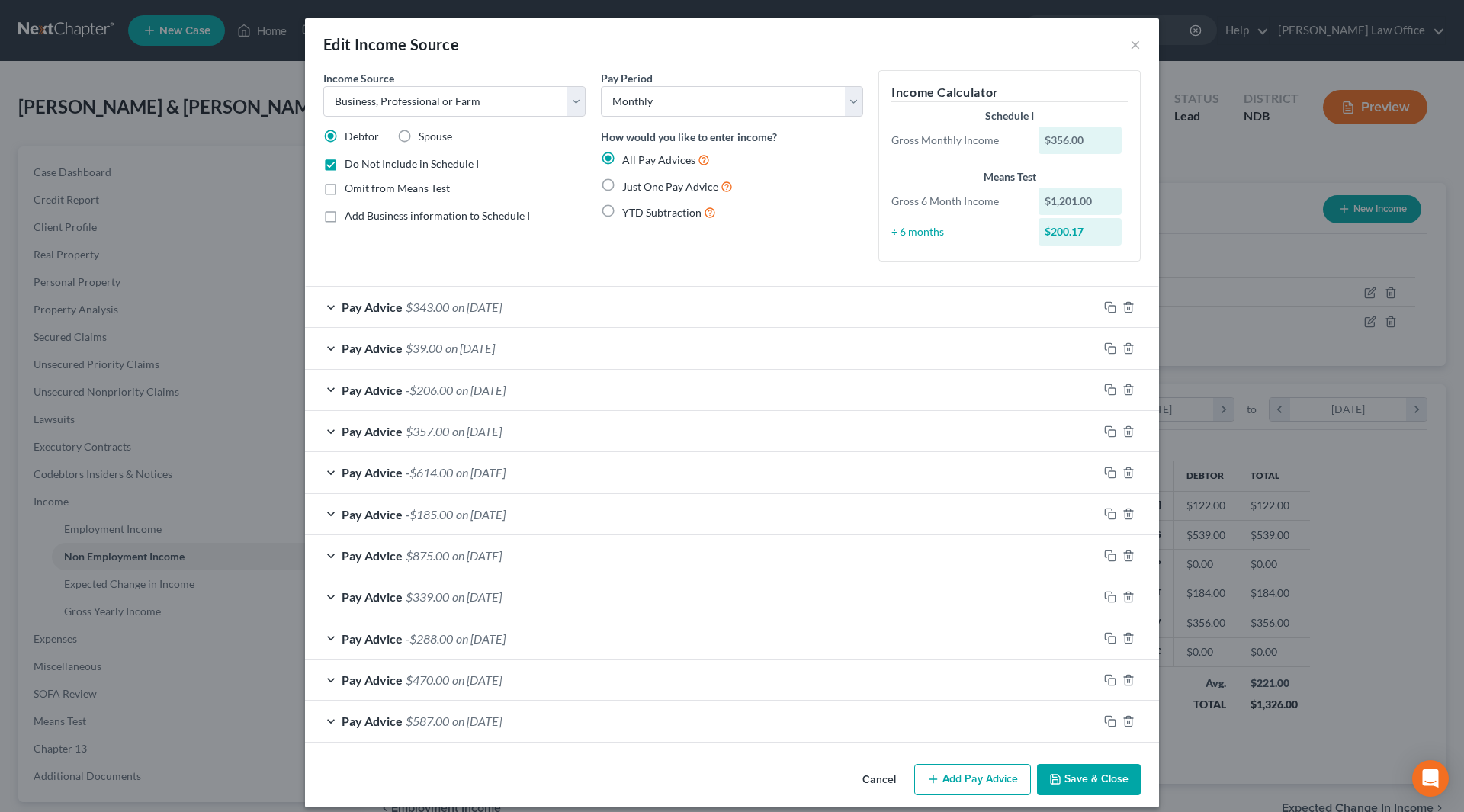
click at [479, 309] on span "on [DATE]" at bounding box center [477, 307] width 50 height 15
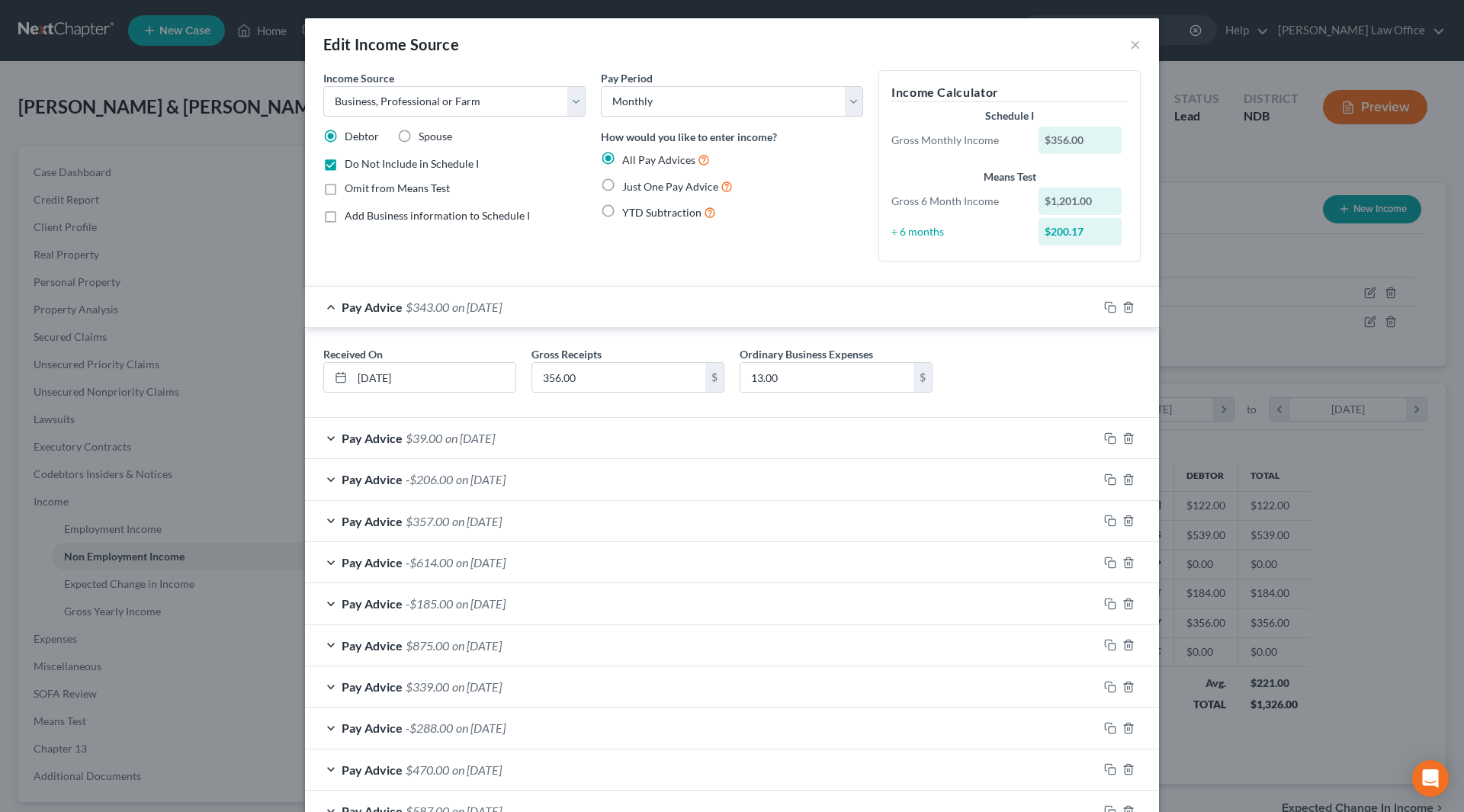
click at [479, 309] on span "on [DATE]" at bounding box center [477, 307] width 50 height 15
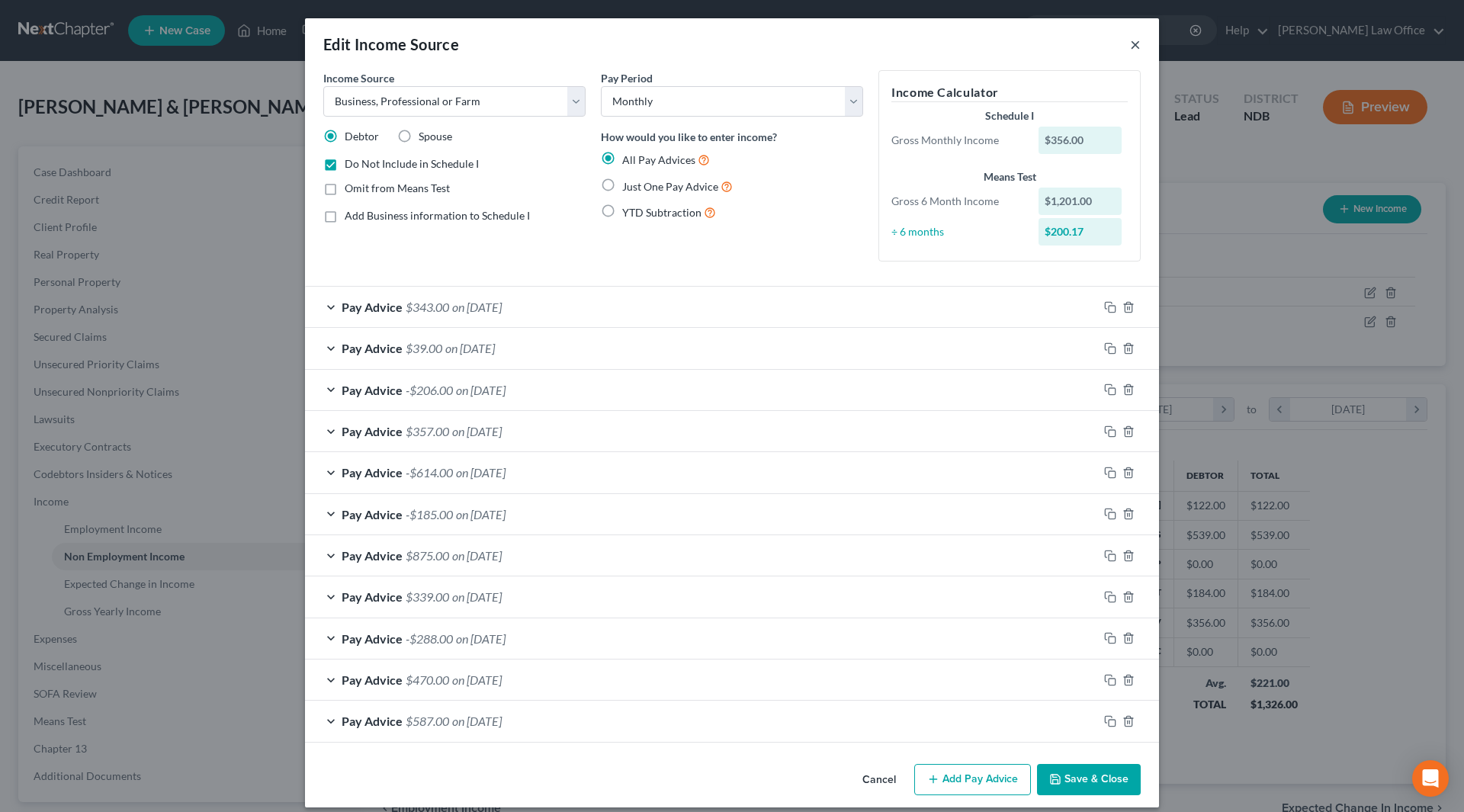
click at [1132, 45] on button "×" at bounding box center [1135, 44] width 11 height 18
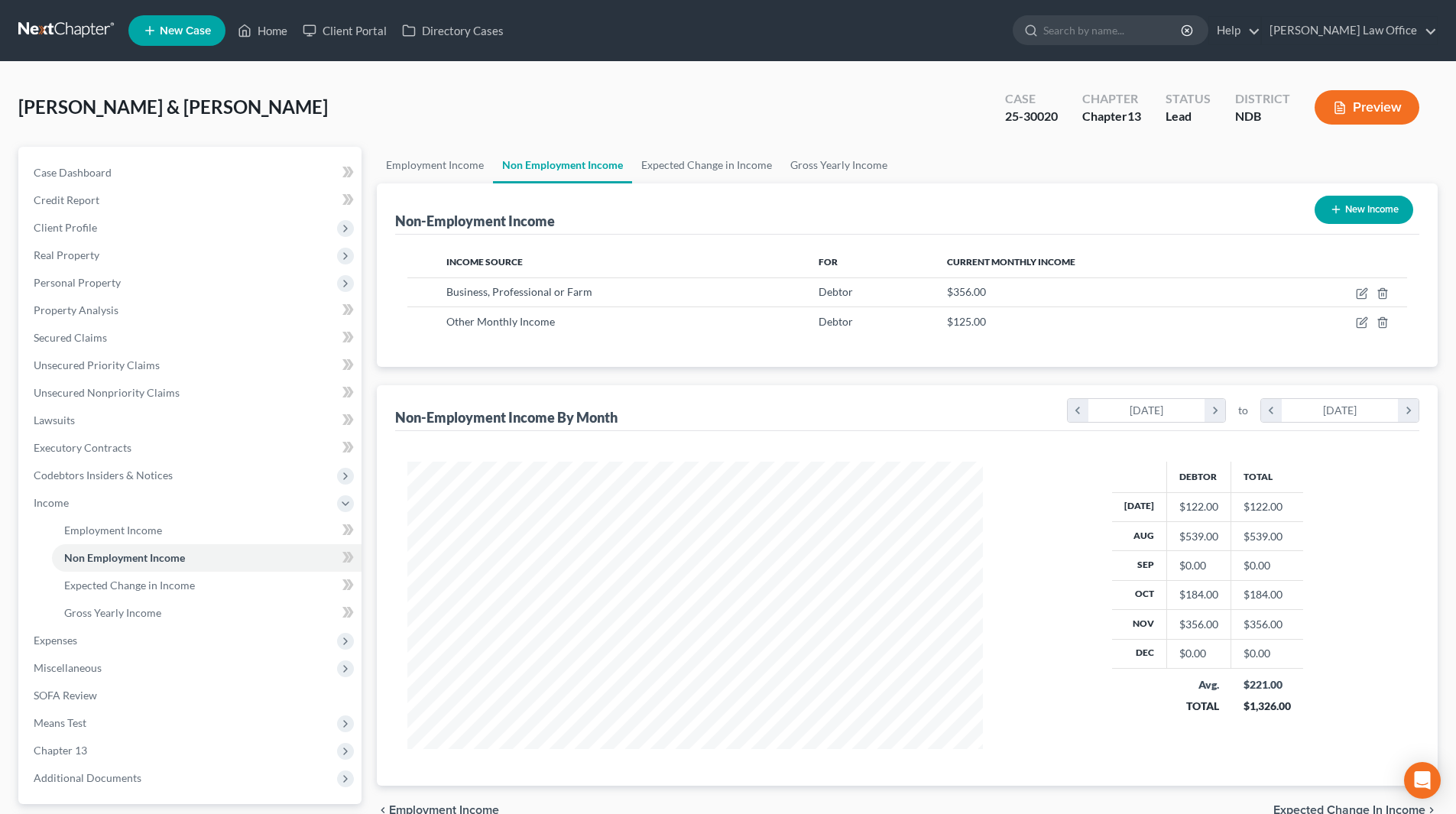
scroll to position [763741, 763848]
click at [280, 24] on link "Home" at bounding box center [262, 30] width 65 height 27
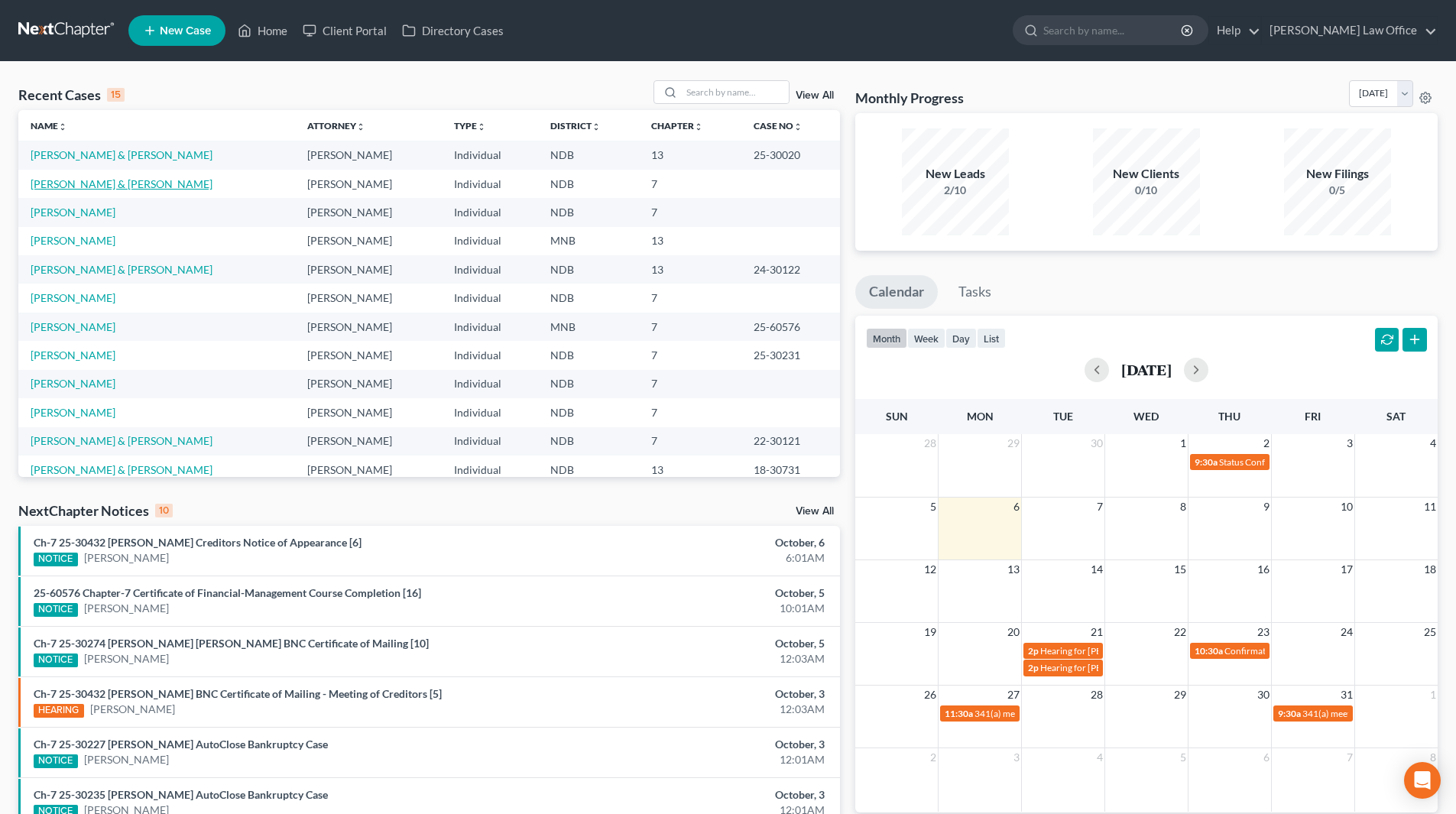
click at [100, 186] on link "[PERSON_NAME] & [PERSON_NAME]" at bounding box center [122, 184] width 182 height 13
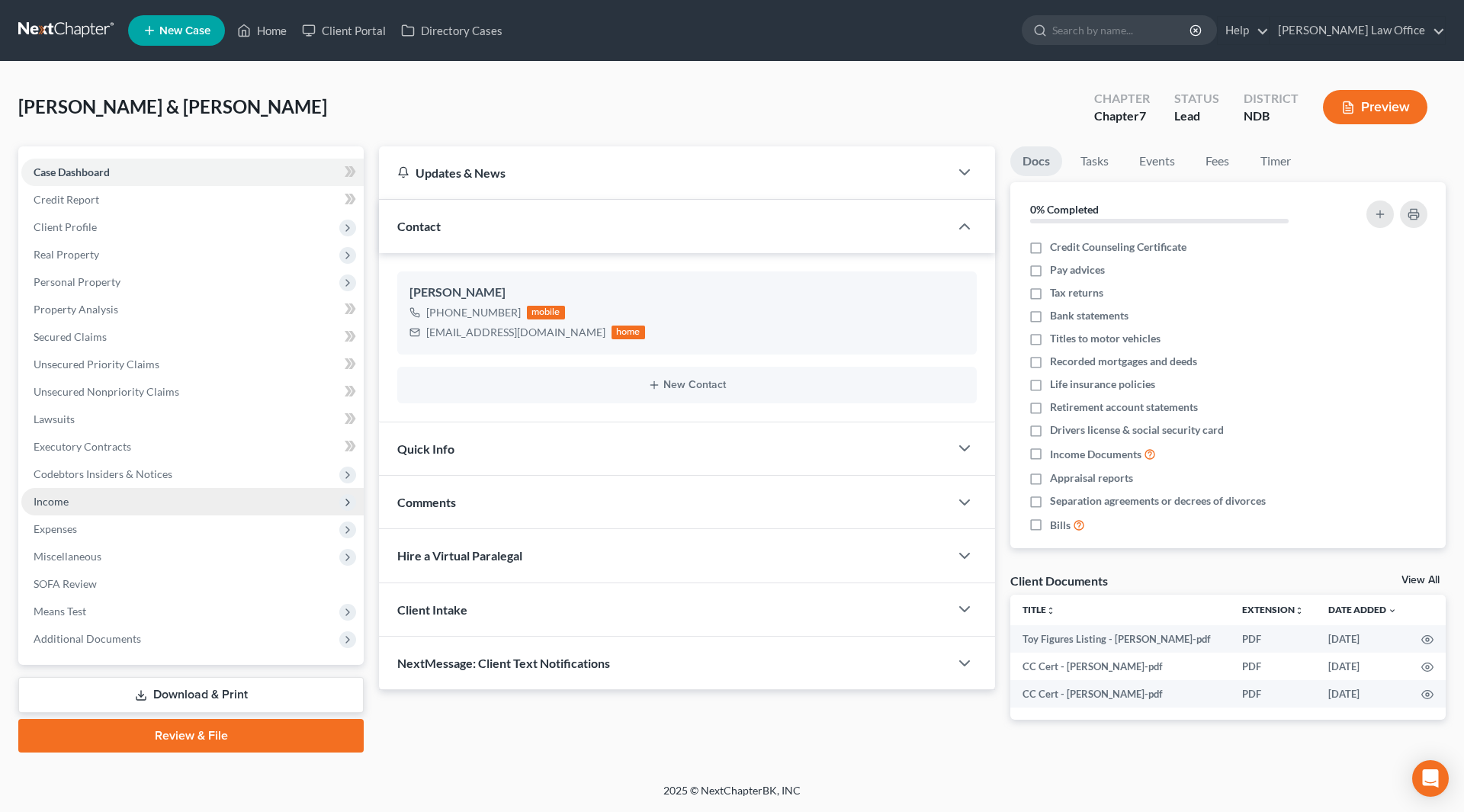
click at [47, 494] on span "Income" at bounding box center [192, 502] width 342 height 27
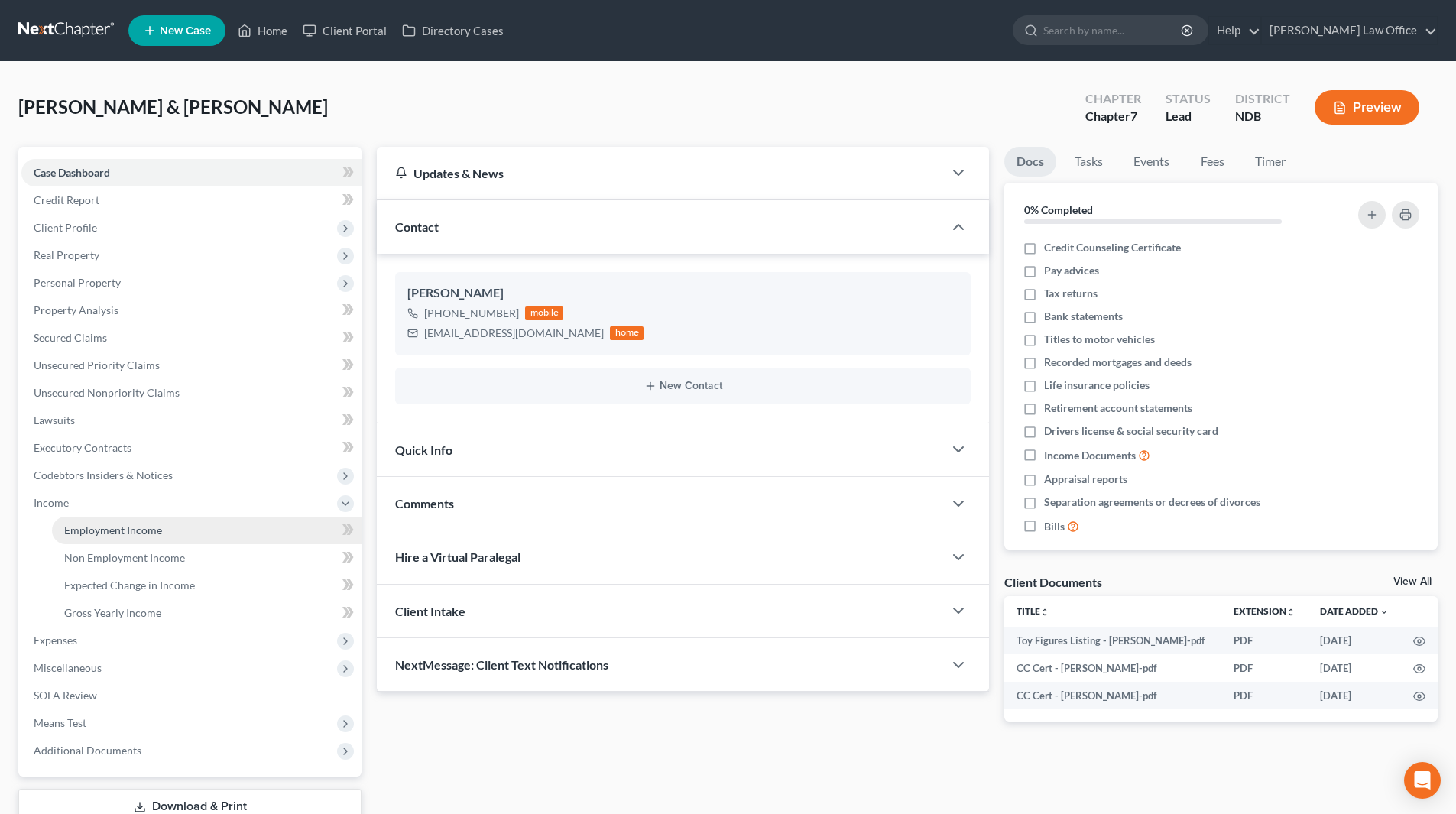
click at [121, 530] on span "Employment Income" at bounding box center [114, 529] width 98 height 13
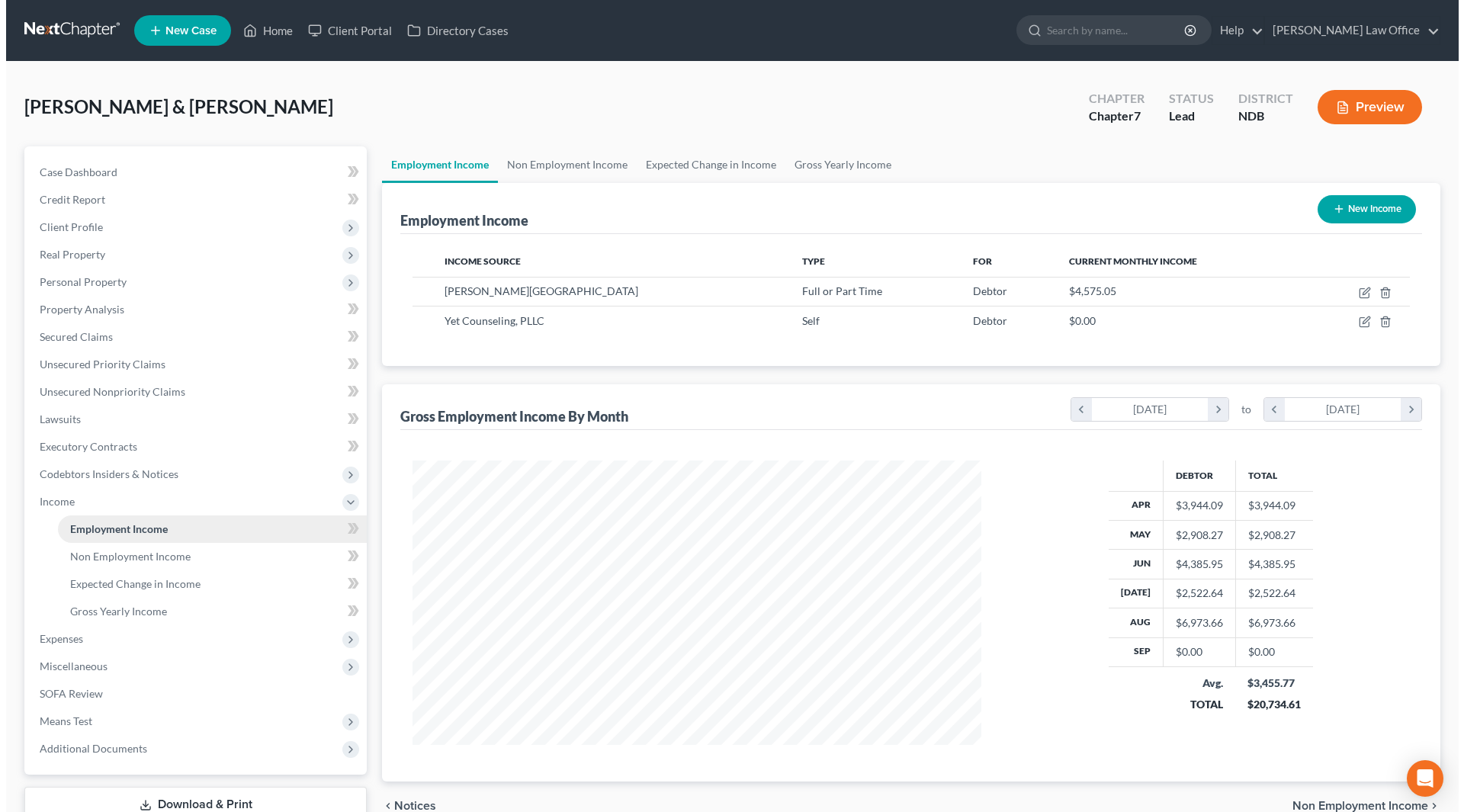
scroll to position [284, 599]
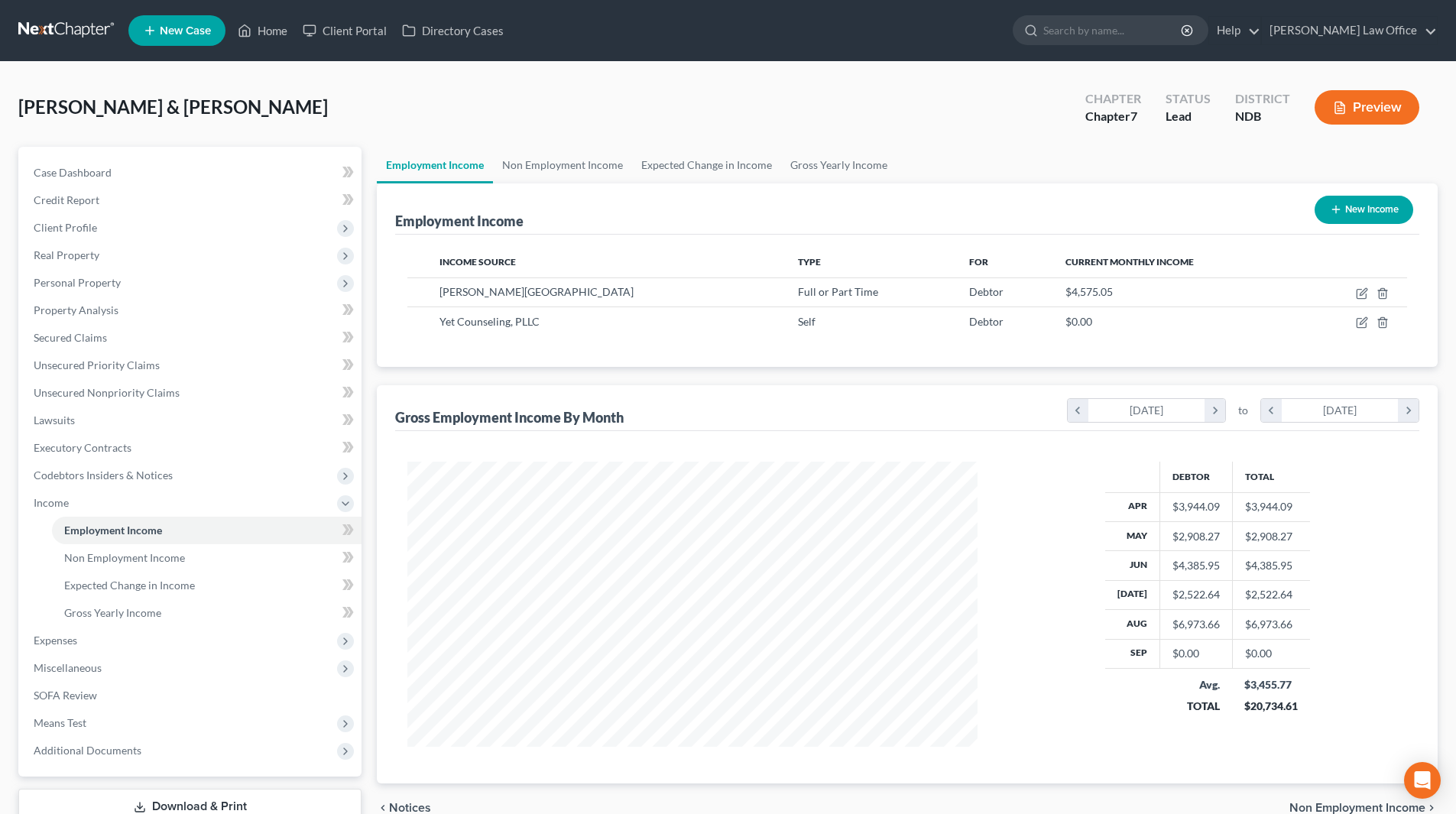
click at [1369, 206] on button "New Income" at bounding box center [1364, 209] width 98 height 28
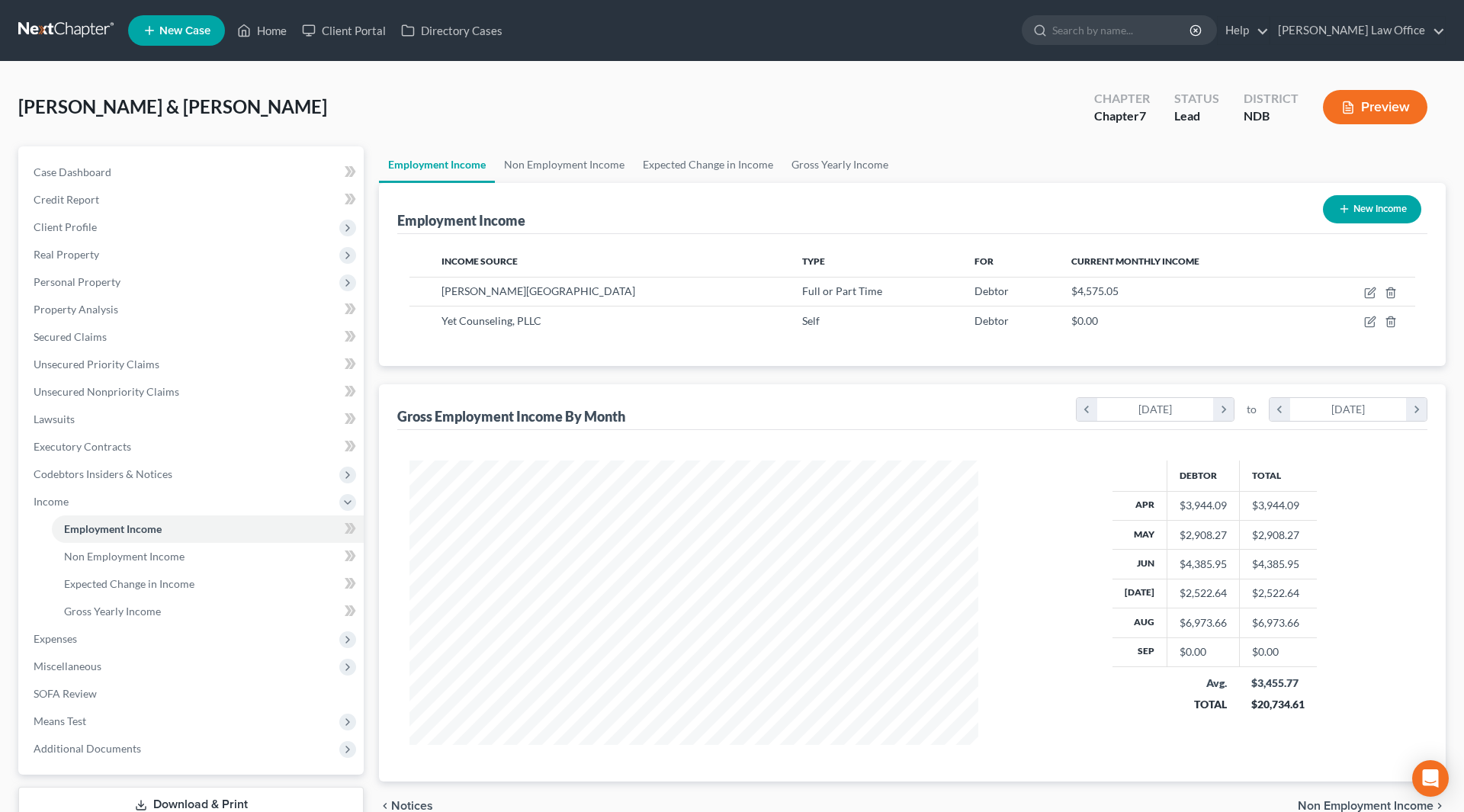
select select "0"
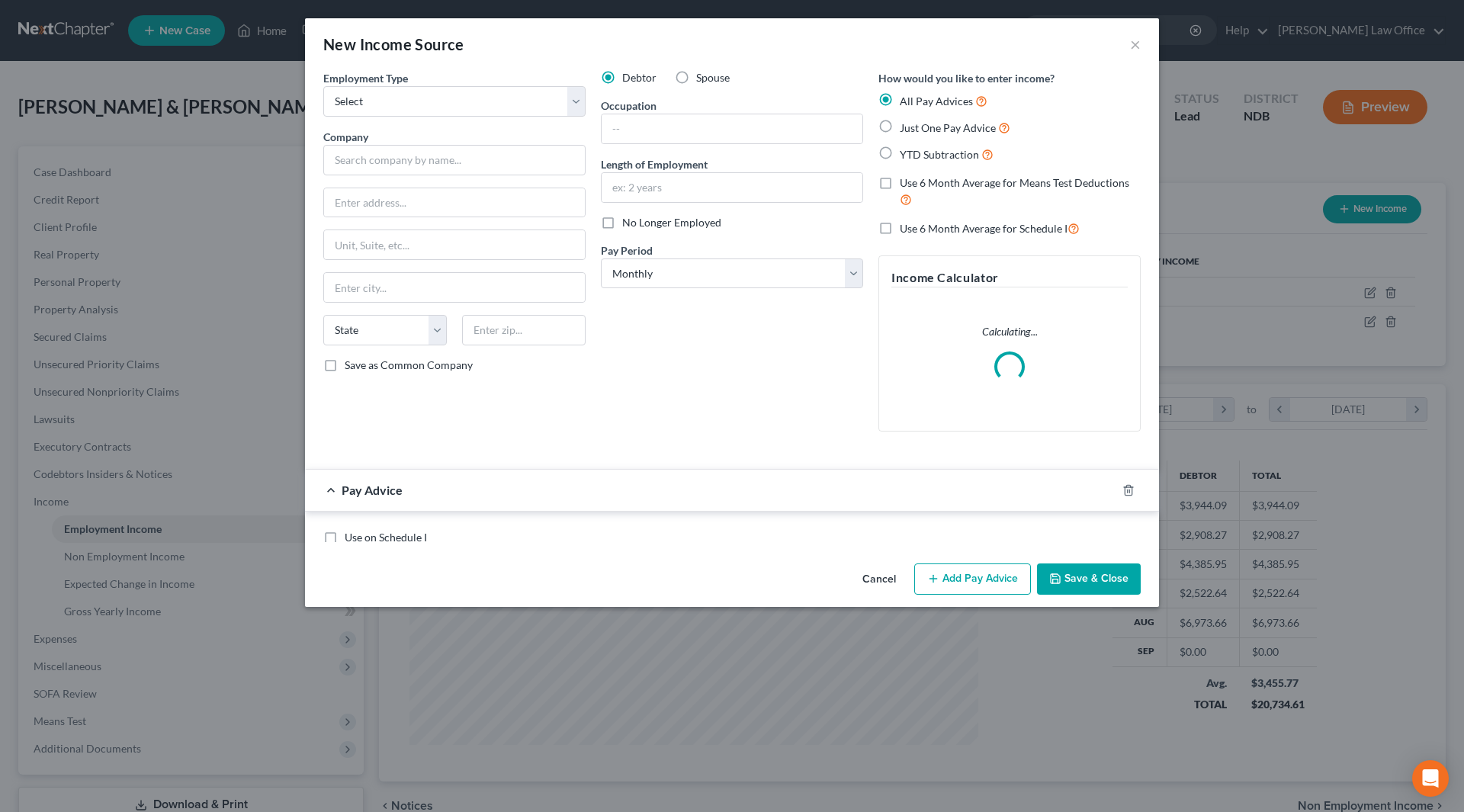
scroll to position [287, 604]
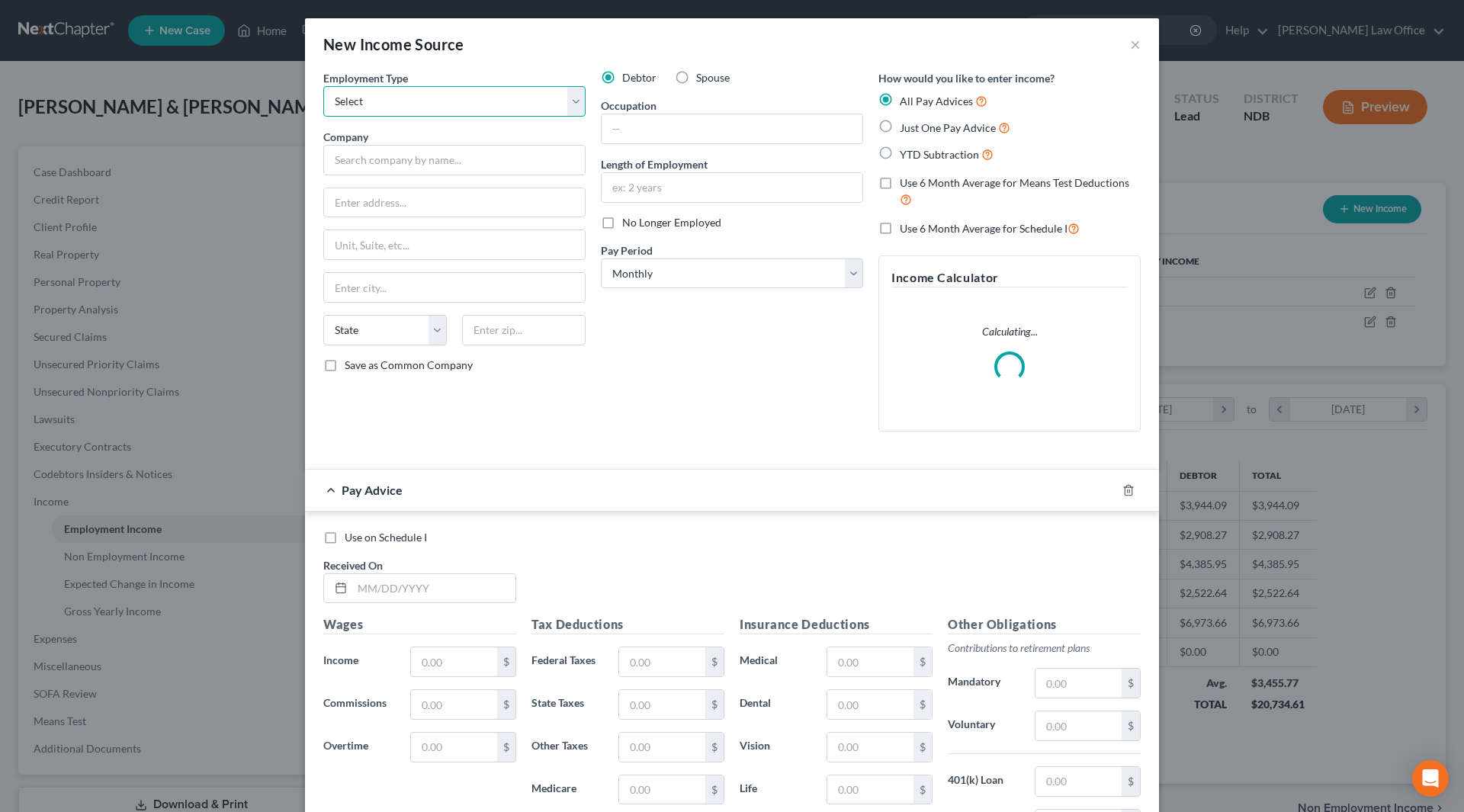
click at [442, 99] on select "Select Full or [DEMOGRAPHIC_DATA] Employment Self Employment" at bounding box center [454, 102] width 262 height 31
select select "1"
click at [323, 86] on select "Select Full or [DEMOGRAPHIC_DATA] Employment Self Employment" at bounding box center [454, 102] width 262 height 31
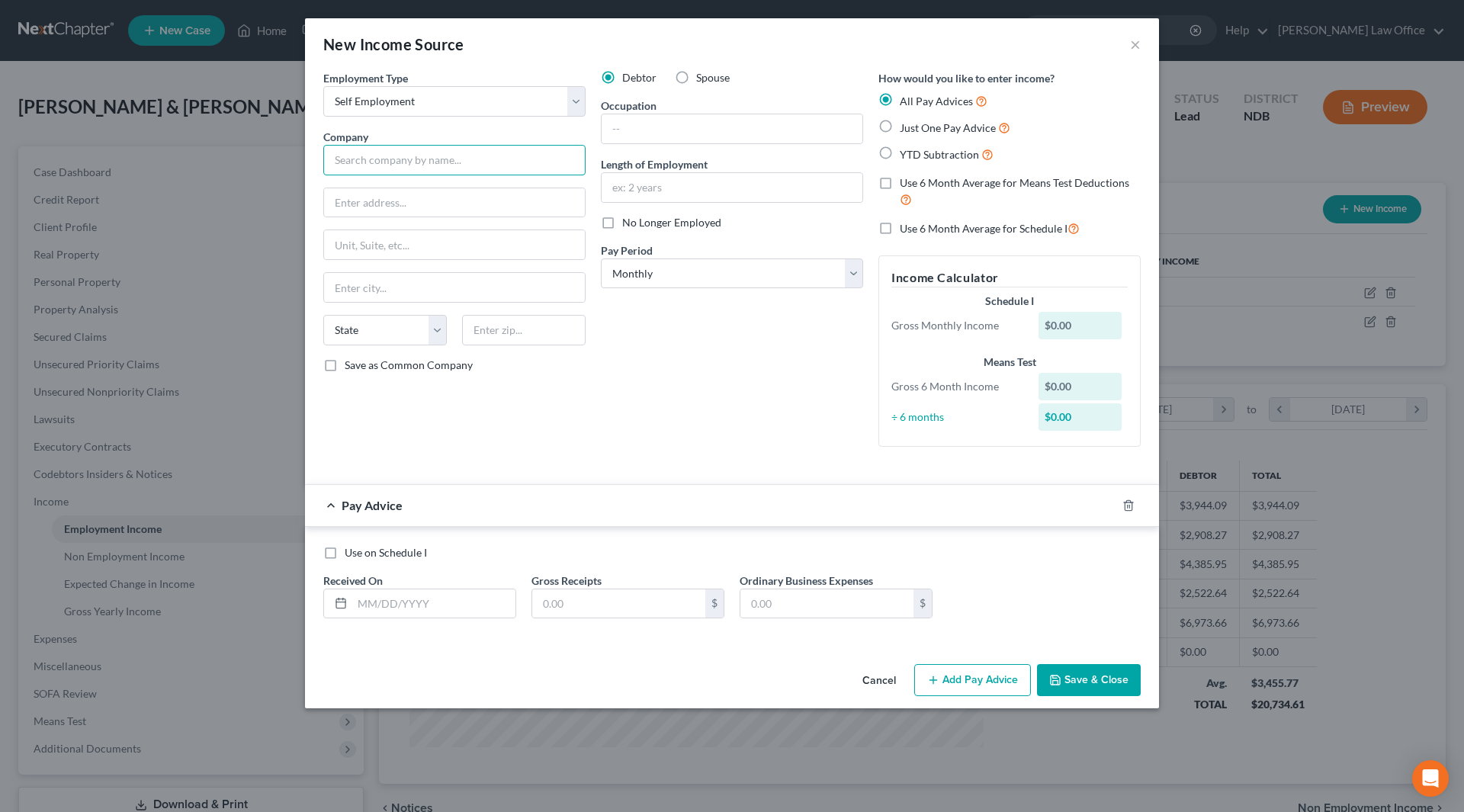
click at [402, 161] on input "text" at bounding box center [454, 161] width 262 height 31
type input "[PERSON_NAME]"
click at [357, 201] on input "text" at bounding box center [454, 202] width 260 height 29
type input "[STREET_ADDRESS]"
click at [410, 288] on input "text" at bounding box center [454, 288] width 260 height 29
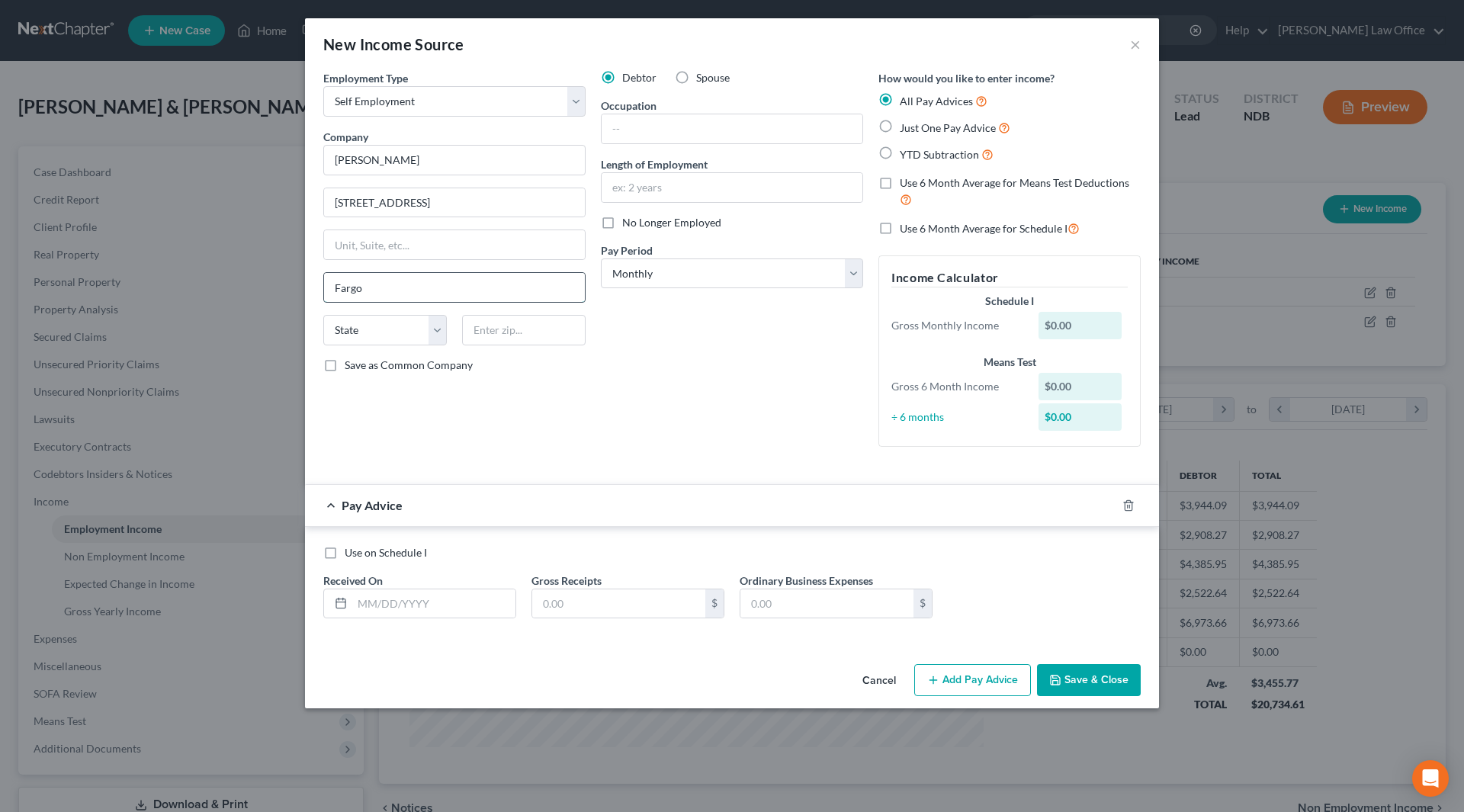
type input "Fargo"
select select "29"
type input "58104"
click at [666, 126] on input "text" at bounding box center [732, 129] width 260 height 29
type input "Lyft driver"
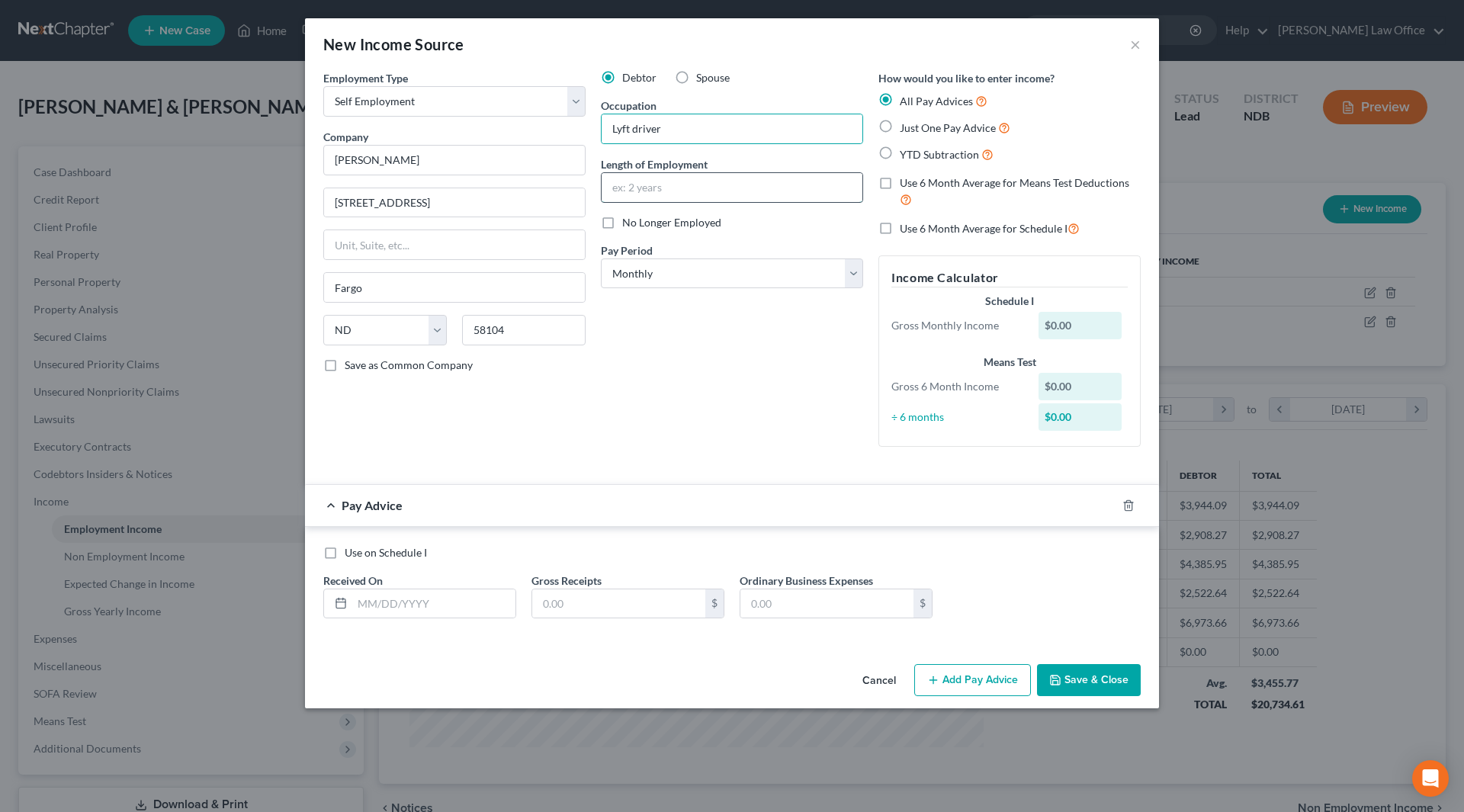
click at [665, 193] on input "text" at bounding box center [732, 188] width 260 height 29
type input "2 yrs"
click at [408, 597] on input "text" at bounding box center [434, 603] width 163 height 29
click at [408, 598] on input "[DATE]" at bounding box center [434, 603] width 163 height 29
drag, startPoint x: 408, startPoint y: 607, endPoint x: 346, endPoint y: 608, distance: 62.0
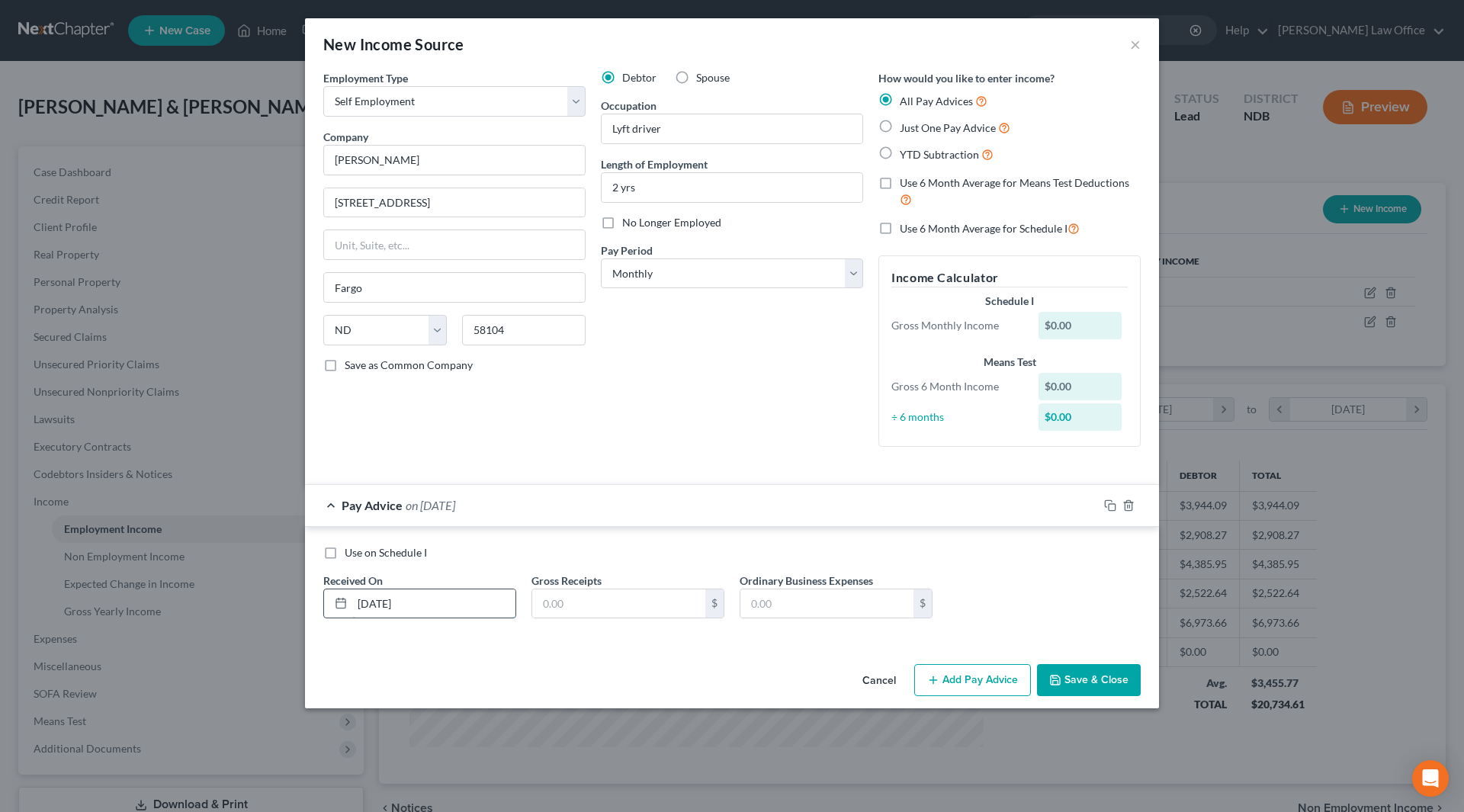
click at [346, 608] on div "[DATE]" at bounding box center [419, 604] width 193 height 31
type input "[DATE]"
type input "55.83"
click at [830, 601] on input "text" at bounding box center [827, 603] width 173 height 29
type input "25.99"
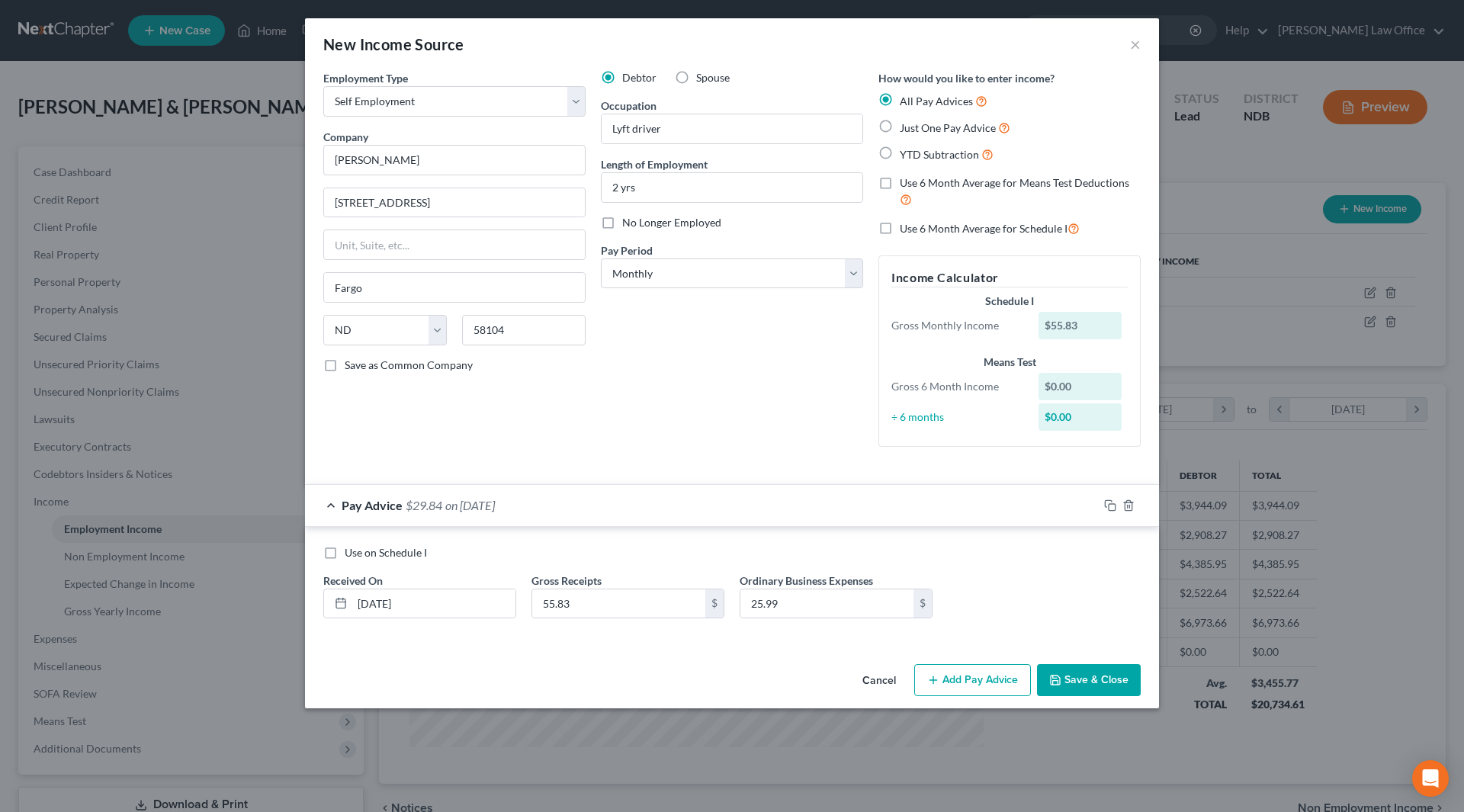
click at [979, 675] on button "Add Pay Advice" at bounding box center [972, 680] width 117 height 32
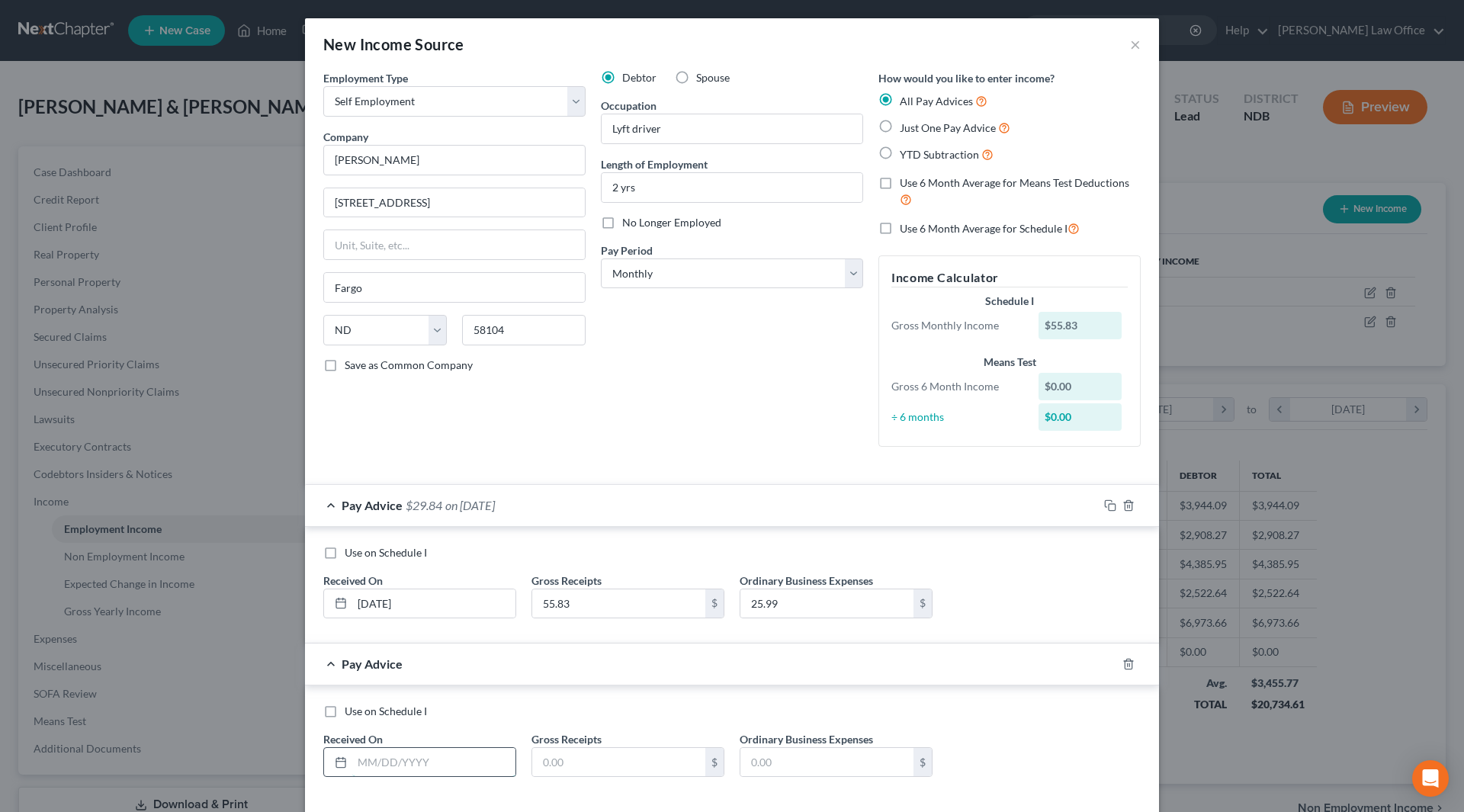
click at [431, 762] on input "text" at bounding box center [434, 762] width 163 height 29
type input "[DATE]"
type input "260.54"
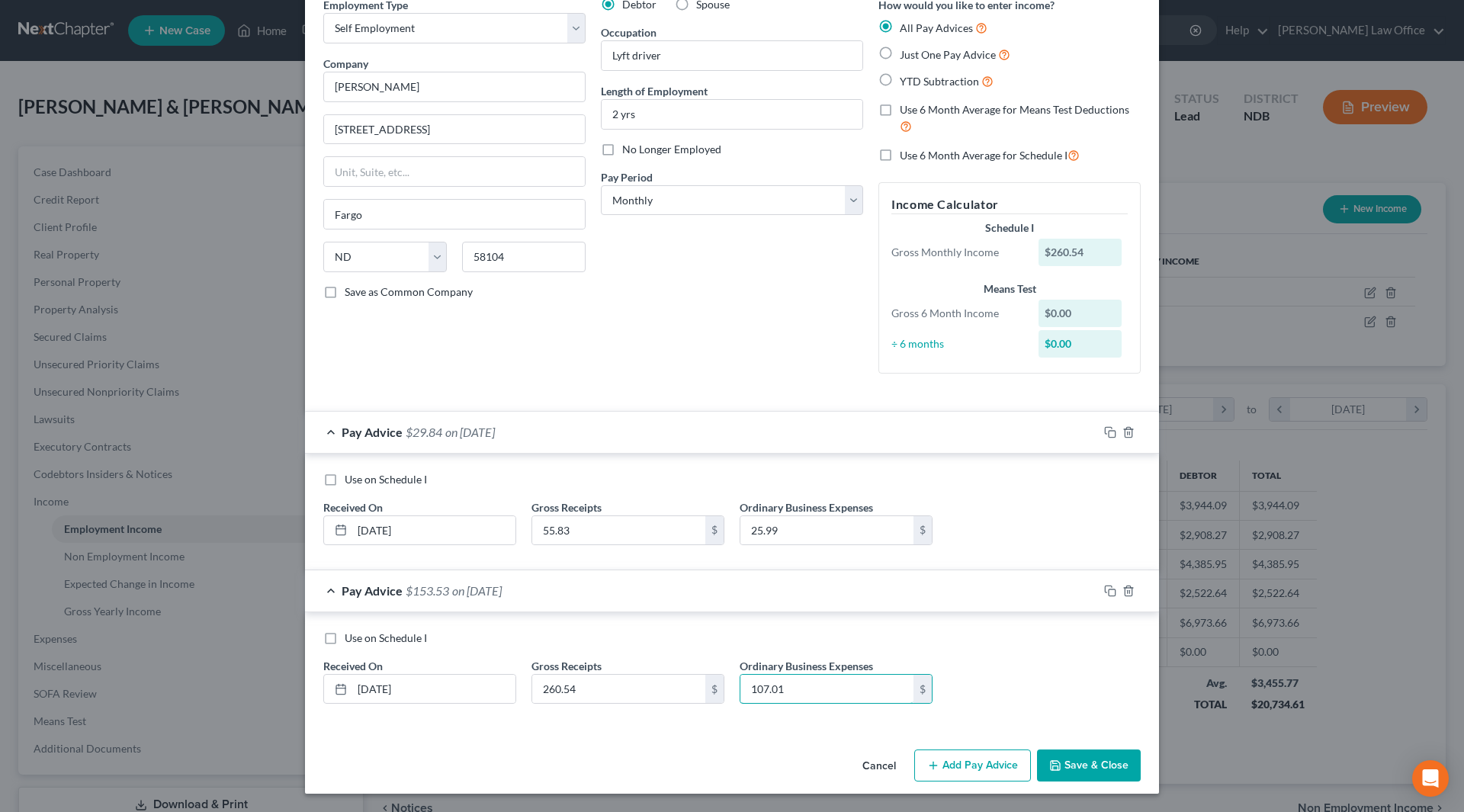
type input "107.01"
click at [991, 765] on button "Add Pay Advice" at bounding box center [972, 765] width 117 height 32
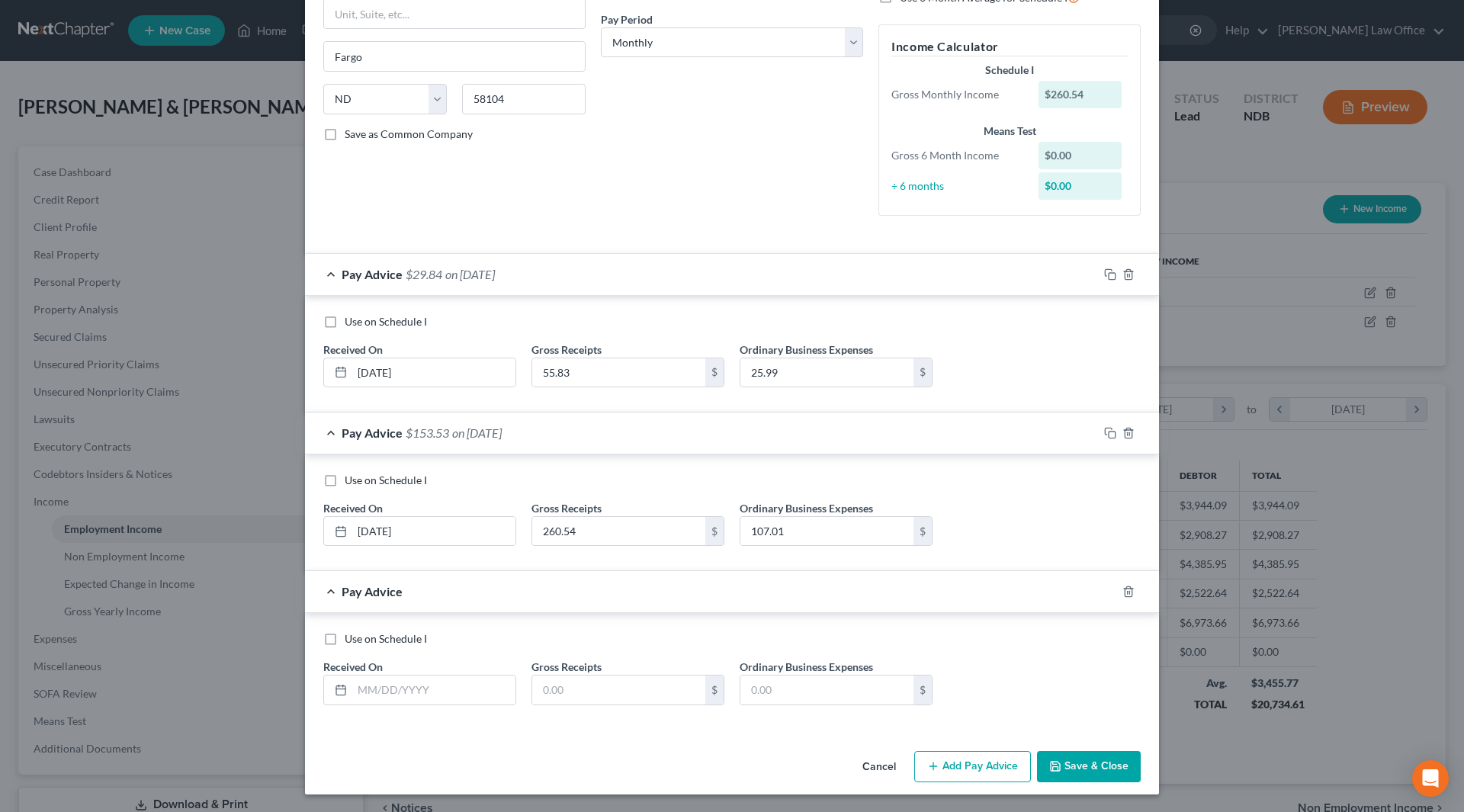
scroll to position [231, 0]
click at [479, 680] on input "text" at bounding box center [434, 689] width 163 height 29
type input "[DATE]"
type input "75.55"
type input "33.59"
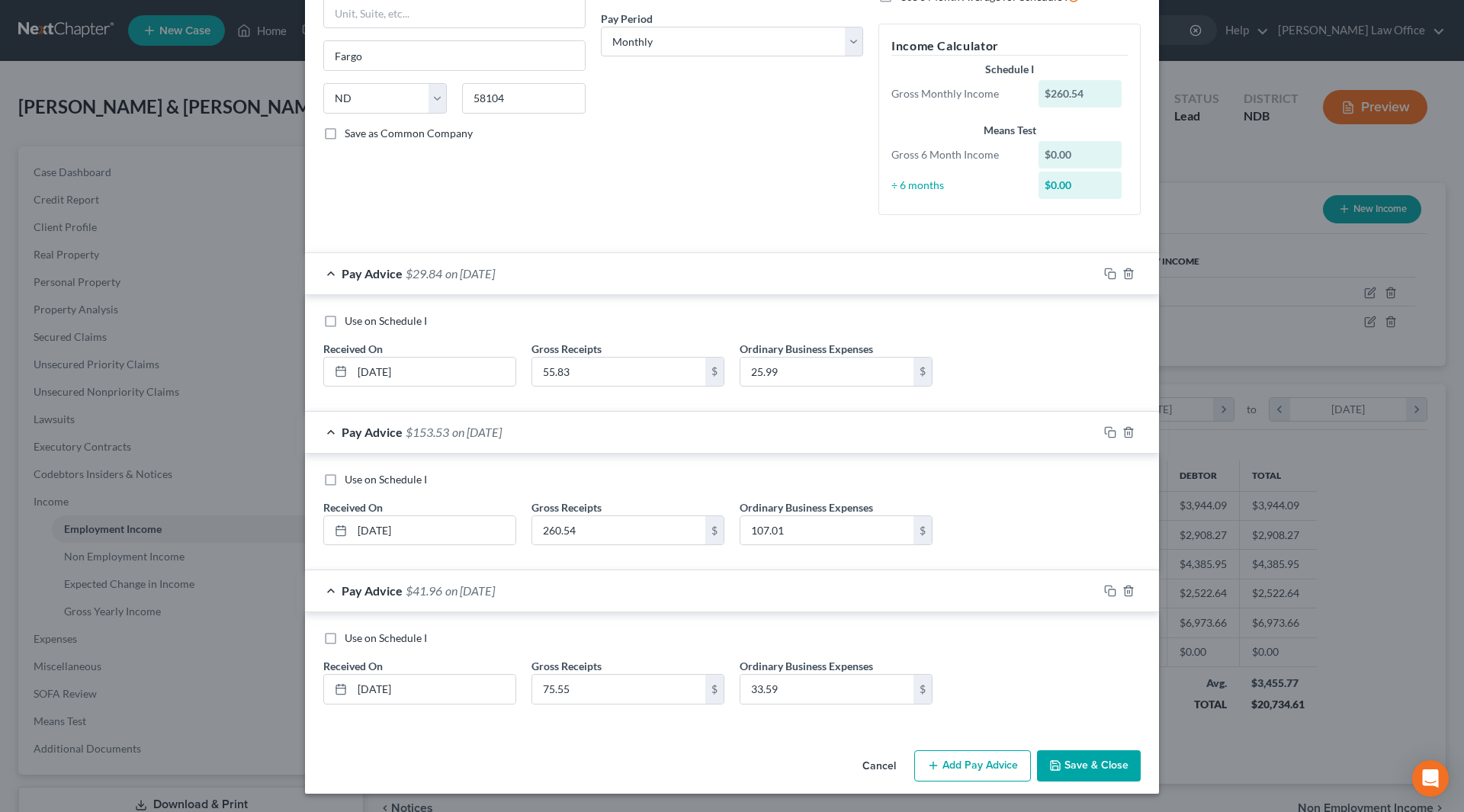
click at [940, 765] on button "Add Pay Advice" at bounding box center [972, 766] width 117 height 32
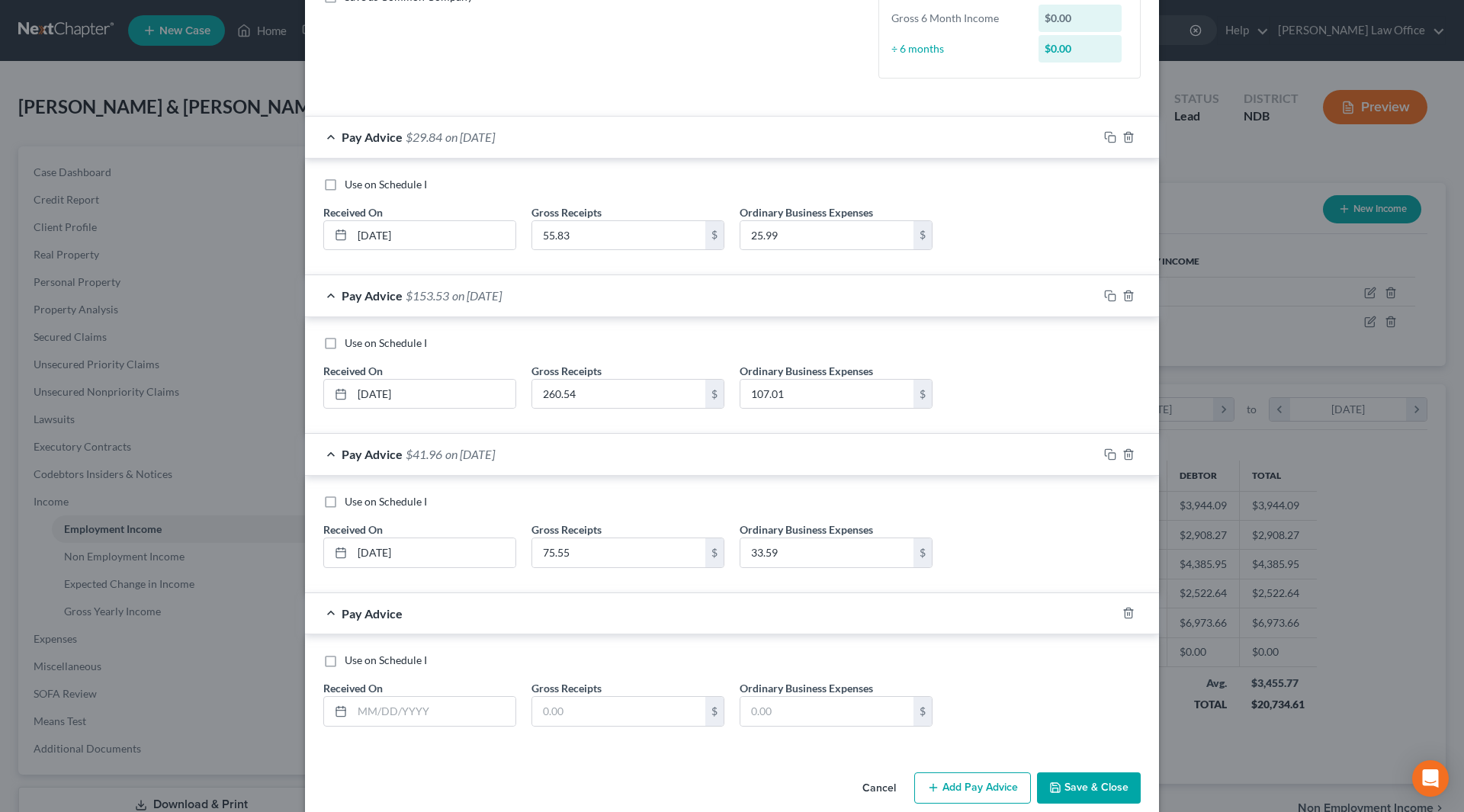
scroll to position [390, 0]
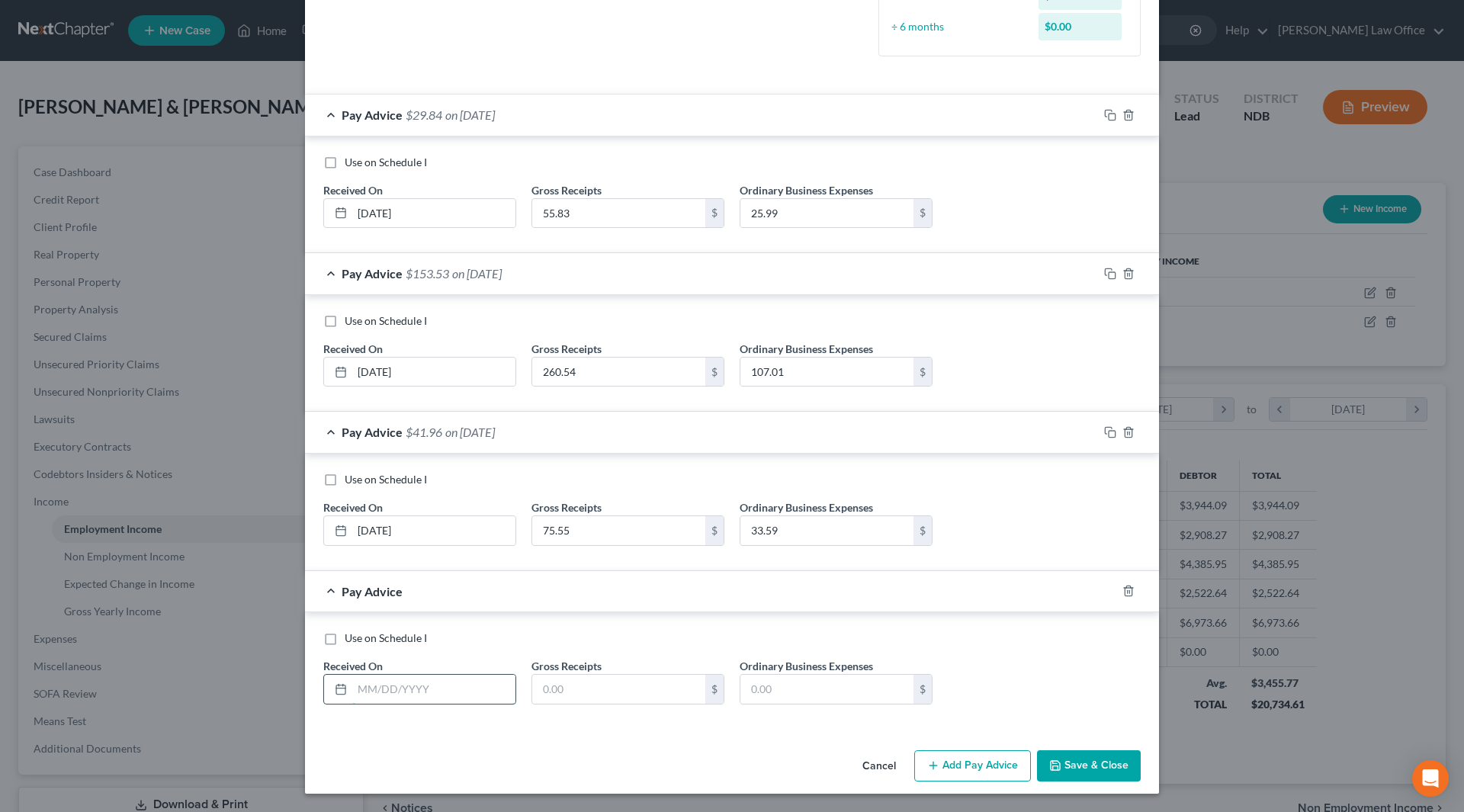
click at [457, 686] on input "text" at bounding box center [434, 689] width 163 height 29
type input "[DATE]"
type input "118.16"
type input "56.20"
click at [950, 762] on button "Add Pay Advice" at bounding box center [972, 766] width 117 height 32
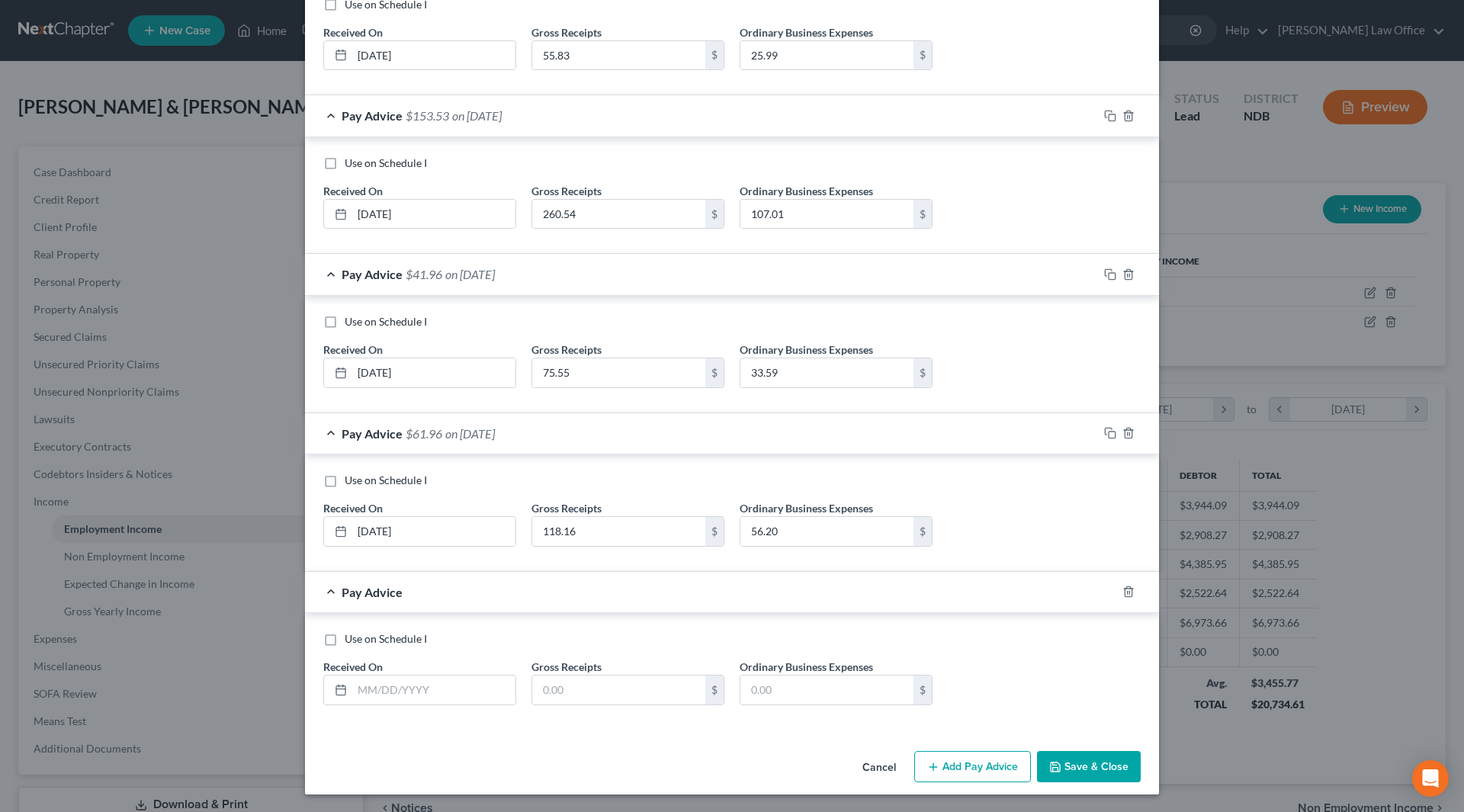
scroll to position [549, 0]
click at [446, 681] on input "text" at bounding box center [434, 689] width 163 height 29
type input "[DATE]"
type input "217.17"
type input "139.09"
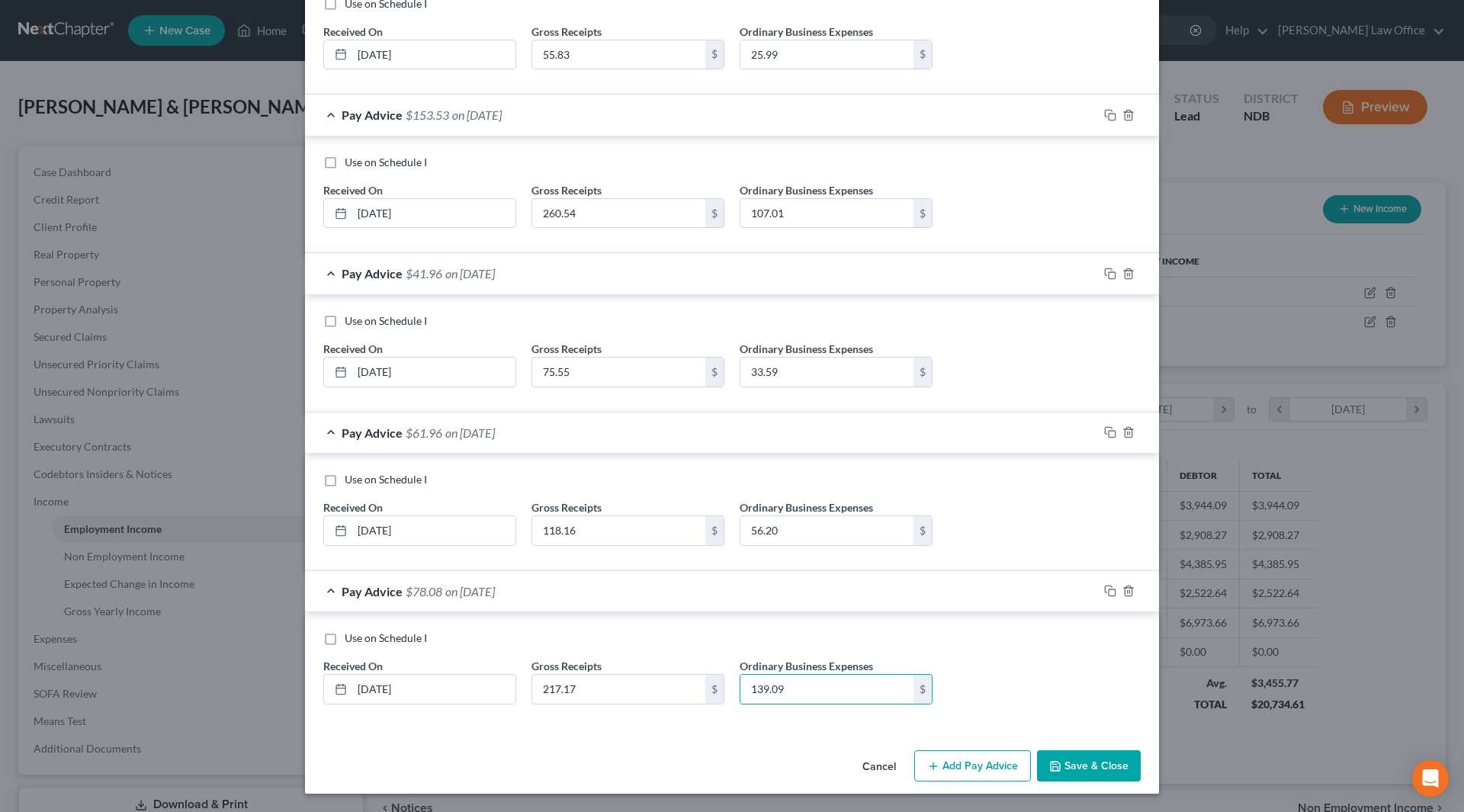
click at [967, 756] on button "Add Pay Advice" at bounding box center [972, 766] width 117 height 32
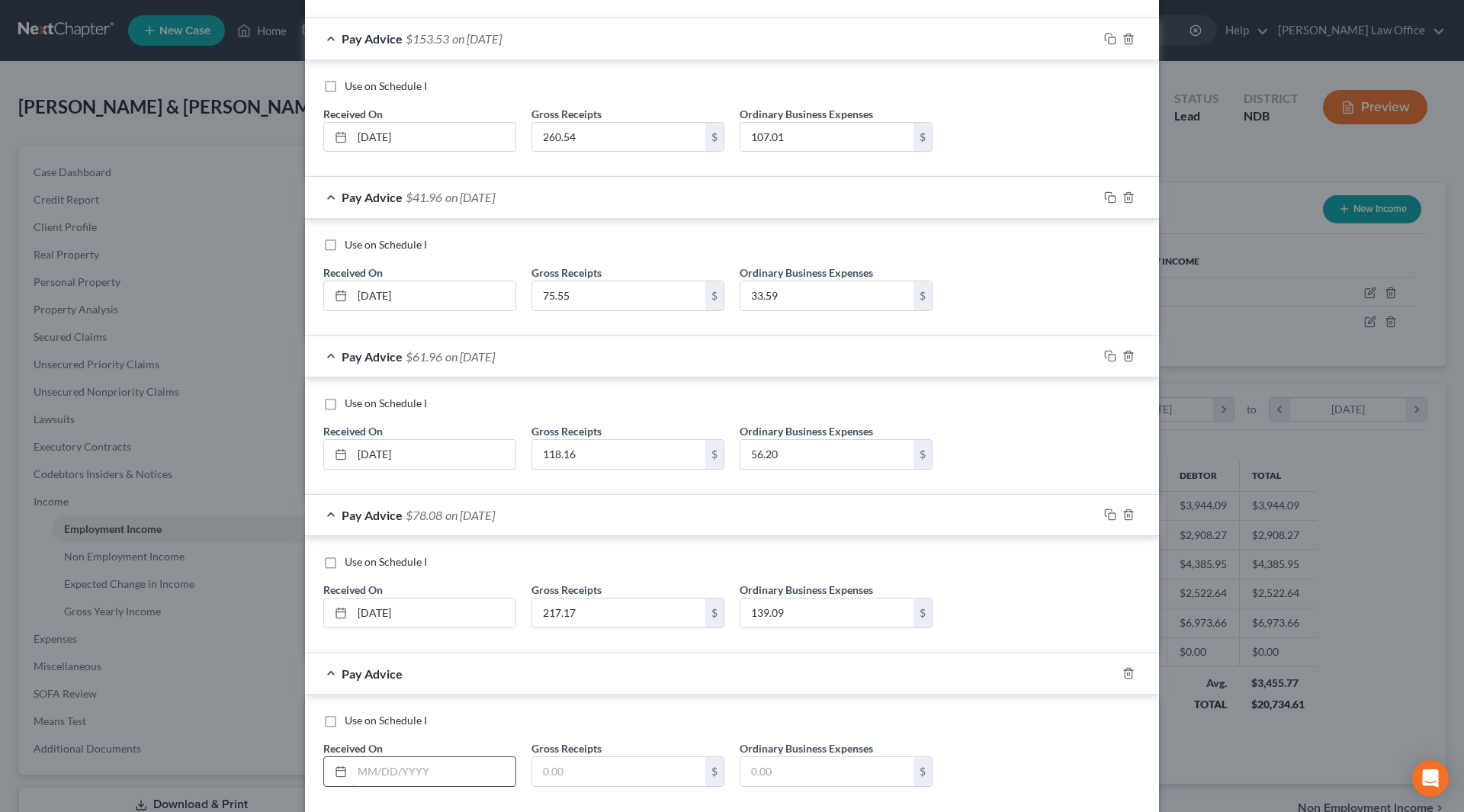
scroll to position [708, 0]
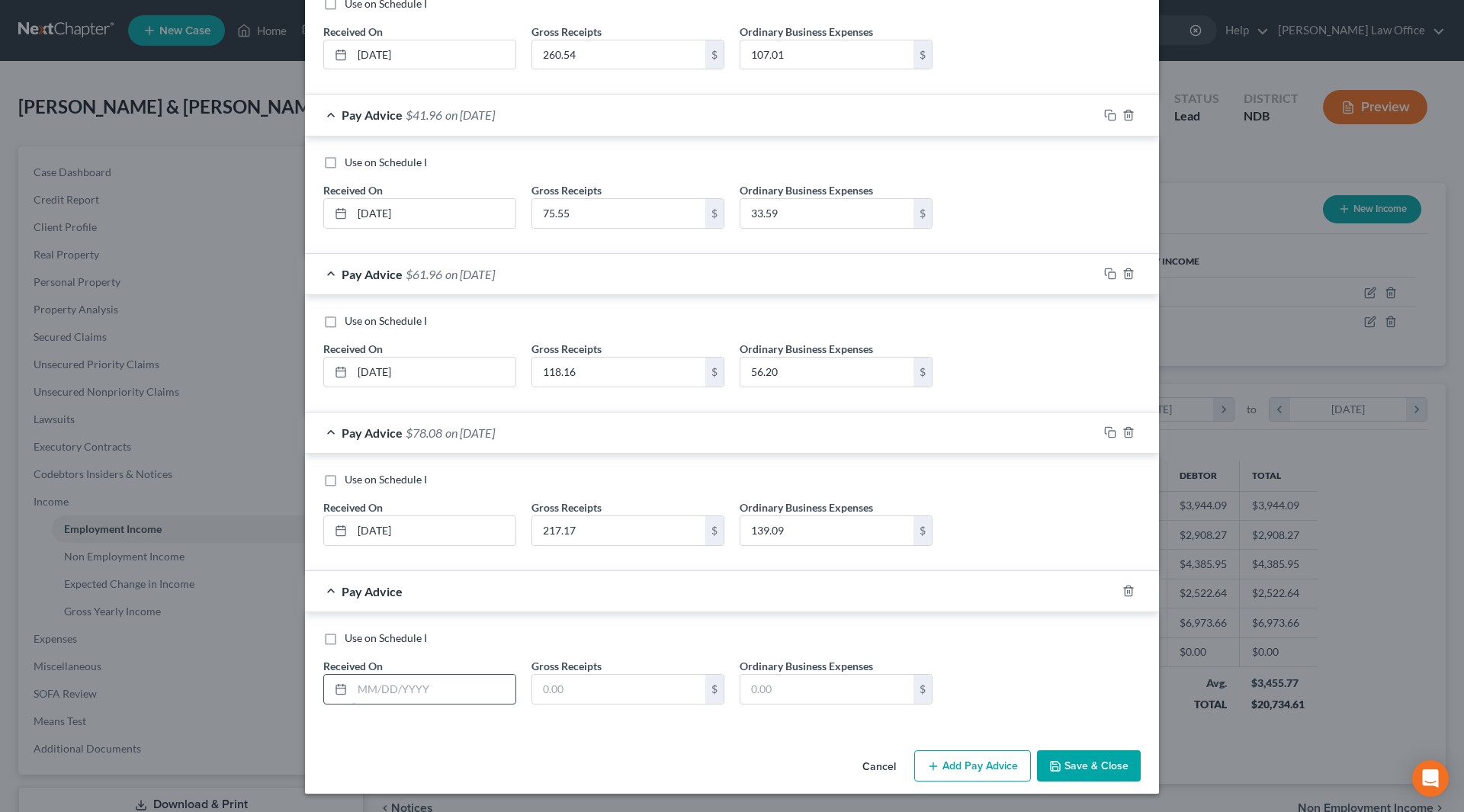
click at [365, 686] on input "text" at bounding box center [434, 689] width 163 height 29
type input "[DATE]"
type input "413.42"
type input "245.32"
click at [973, 768] on button "Add Pay Advice" at bounding box center [972, 766] width 117 height 32
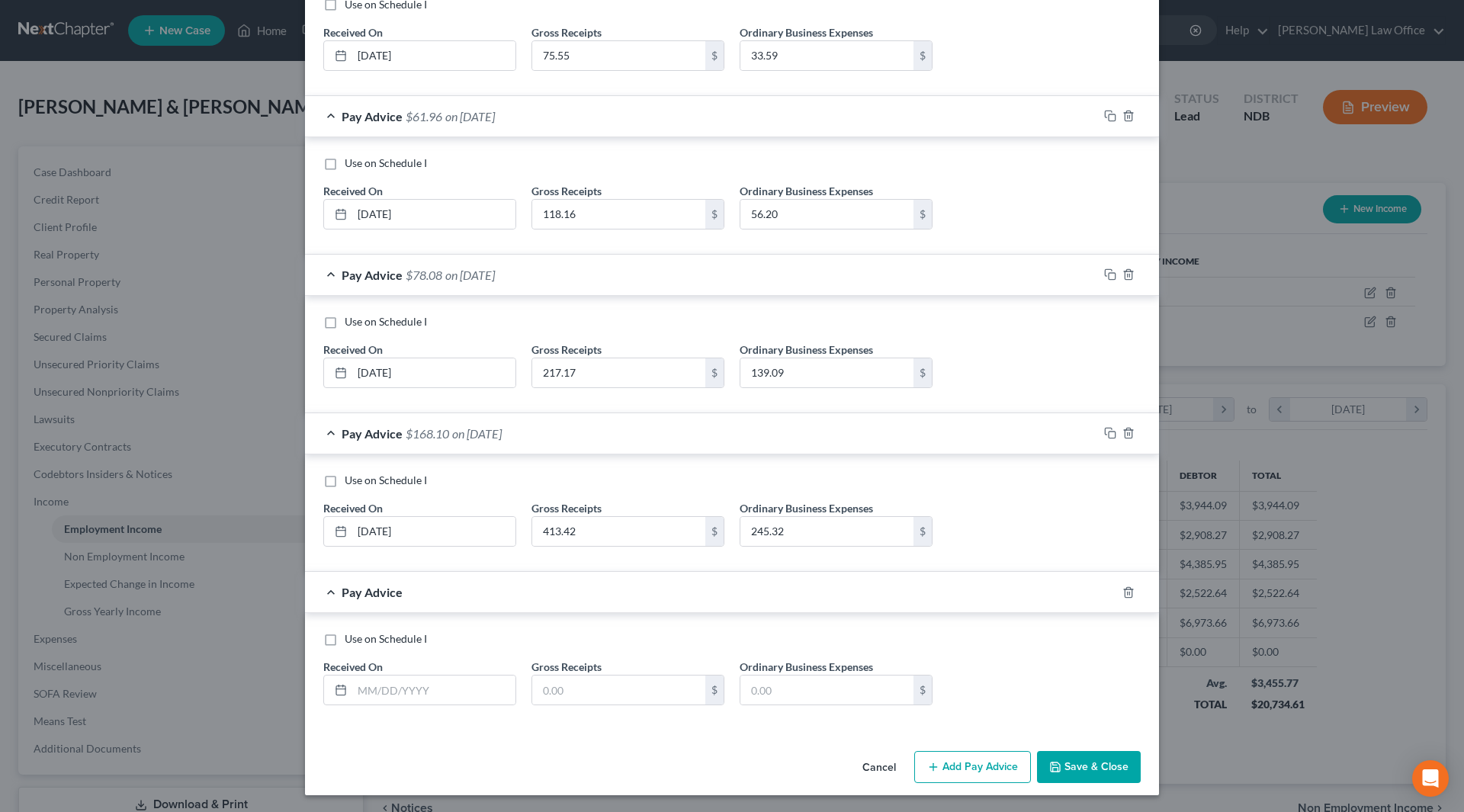
scroll to position [866, 0]
click at [495, 694] on input "text" at bounding box center [434, 689] width 163 height 29
type input "[DATE]"
type input "327.96"
type input "190.18"
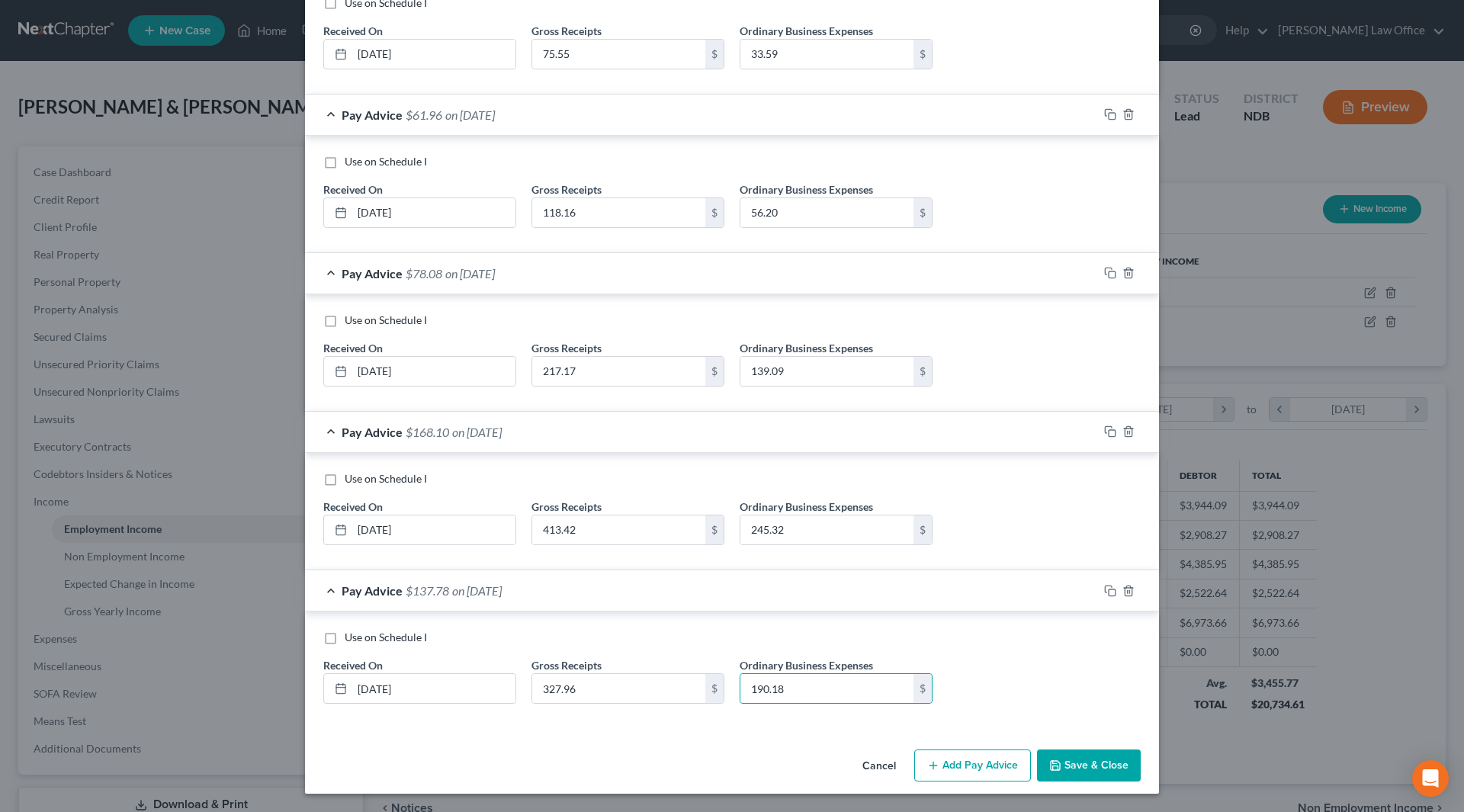
click at [988, 765] on button "Add Pay Advice" at bounding box center [972, 765] width 117 height 32
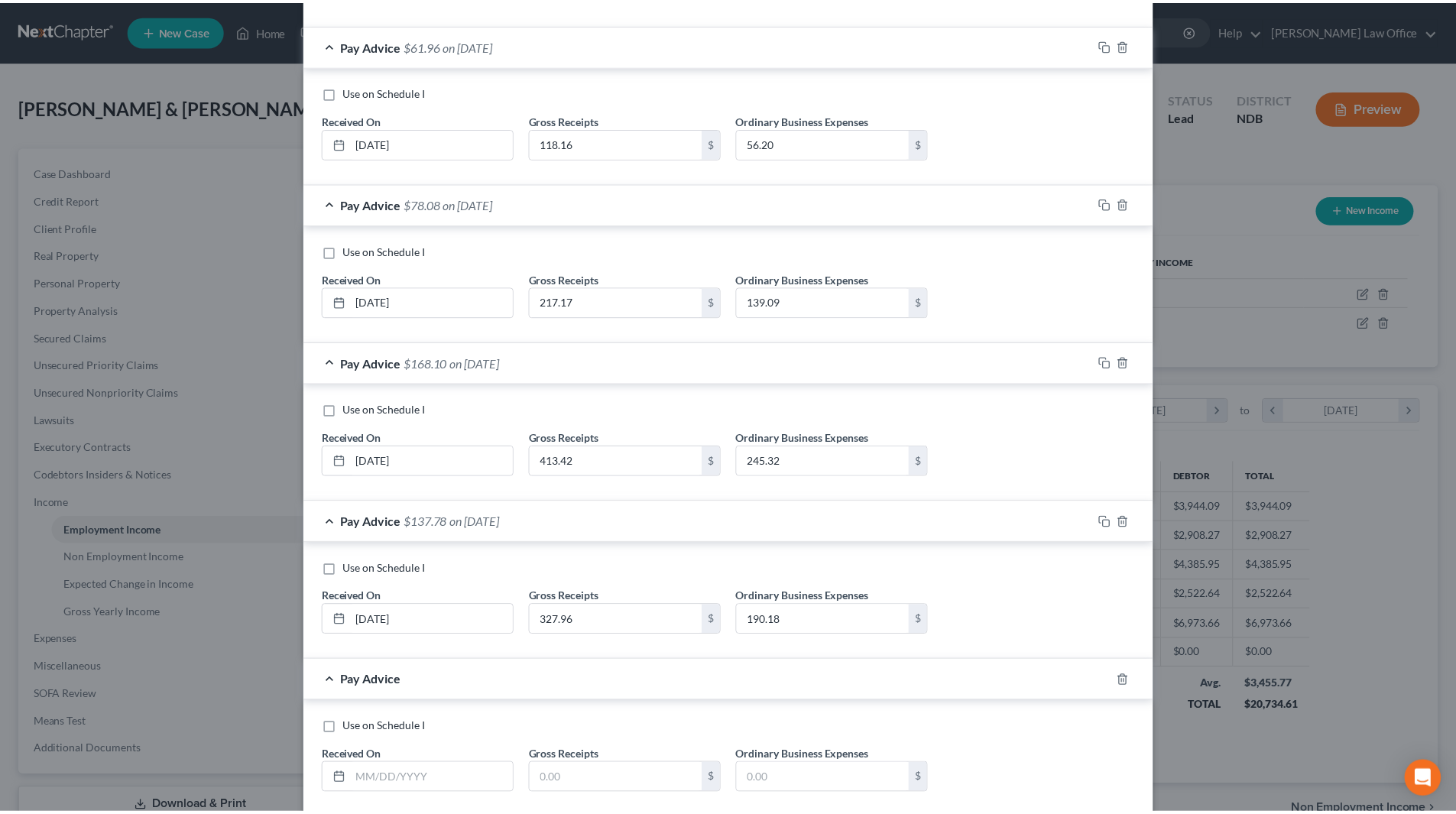
scroll to position [1028, 0]
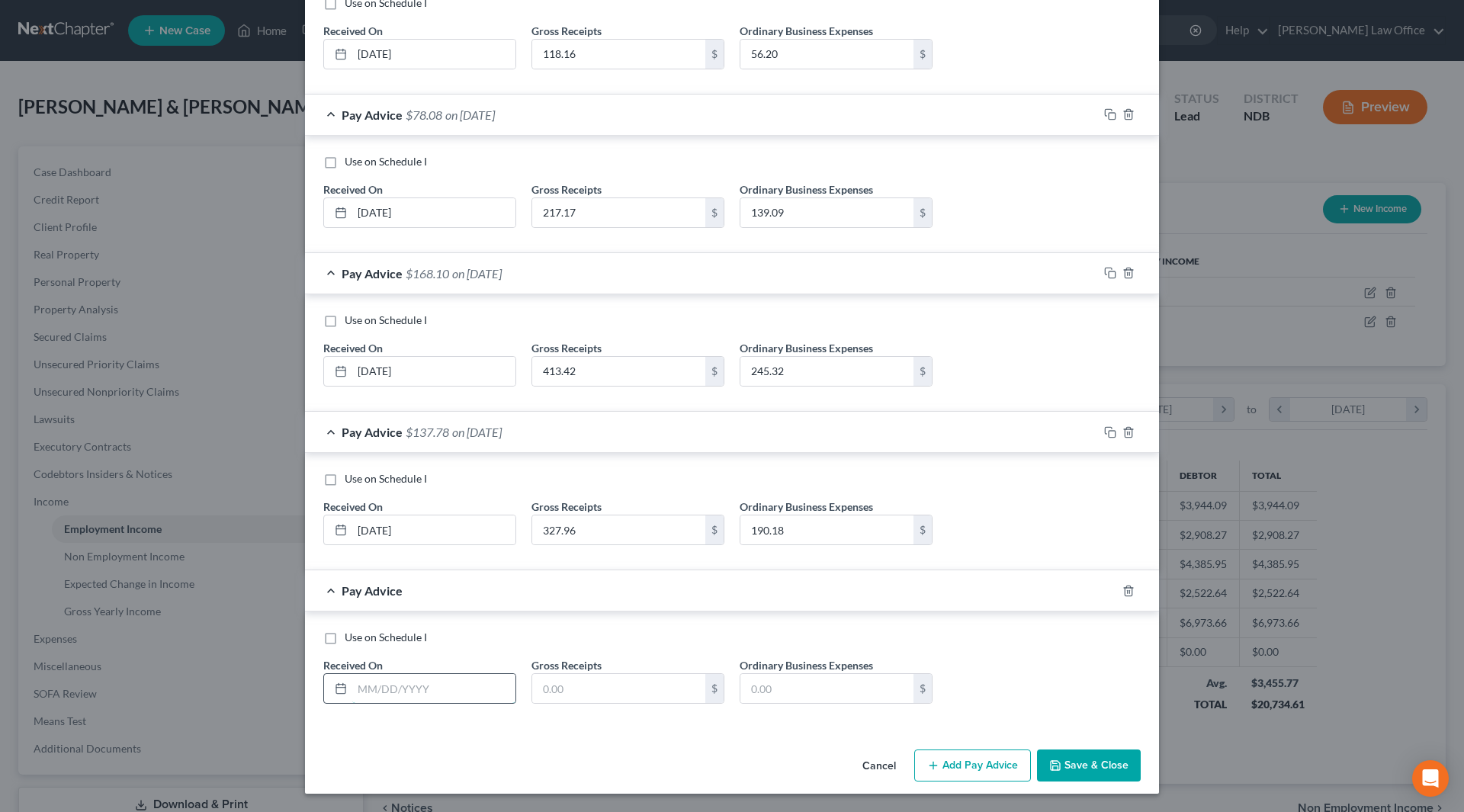
click at [442, 684] on input "text" at bounding box center [434, 689] width 163 height 29
type input "[DATE]"
type input "141.46"
type input "90.50"
click at [1091, 770] on button "Save & Close" at bounding box center [1088, 765] width 103 height 32
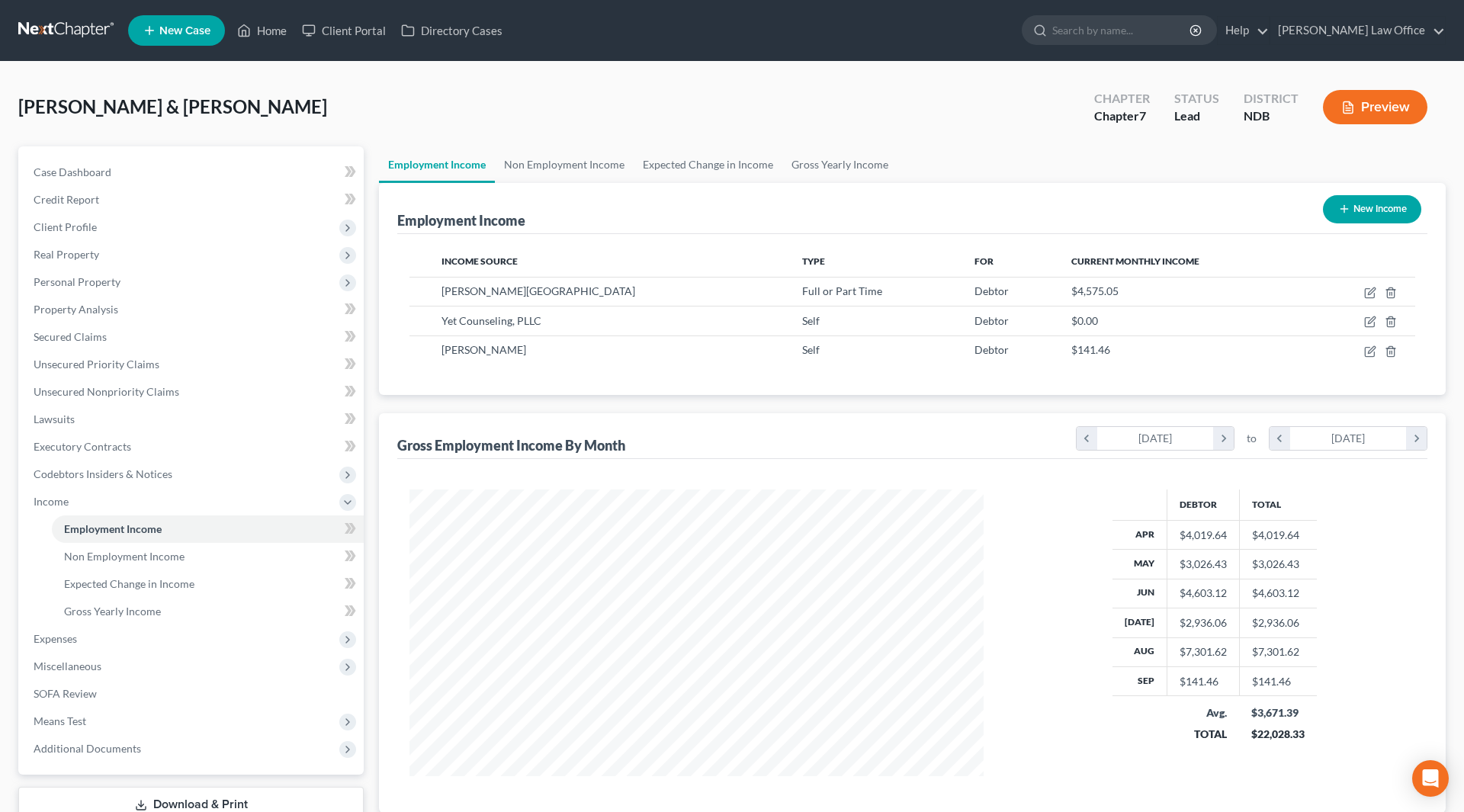
scroll to position [761865, 761855]
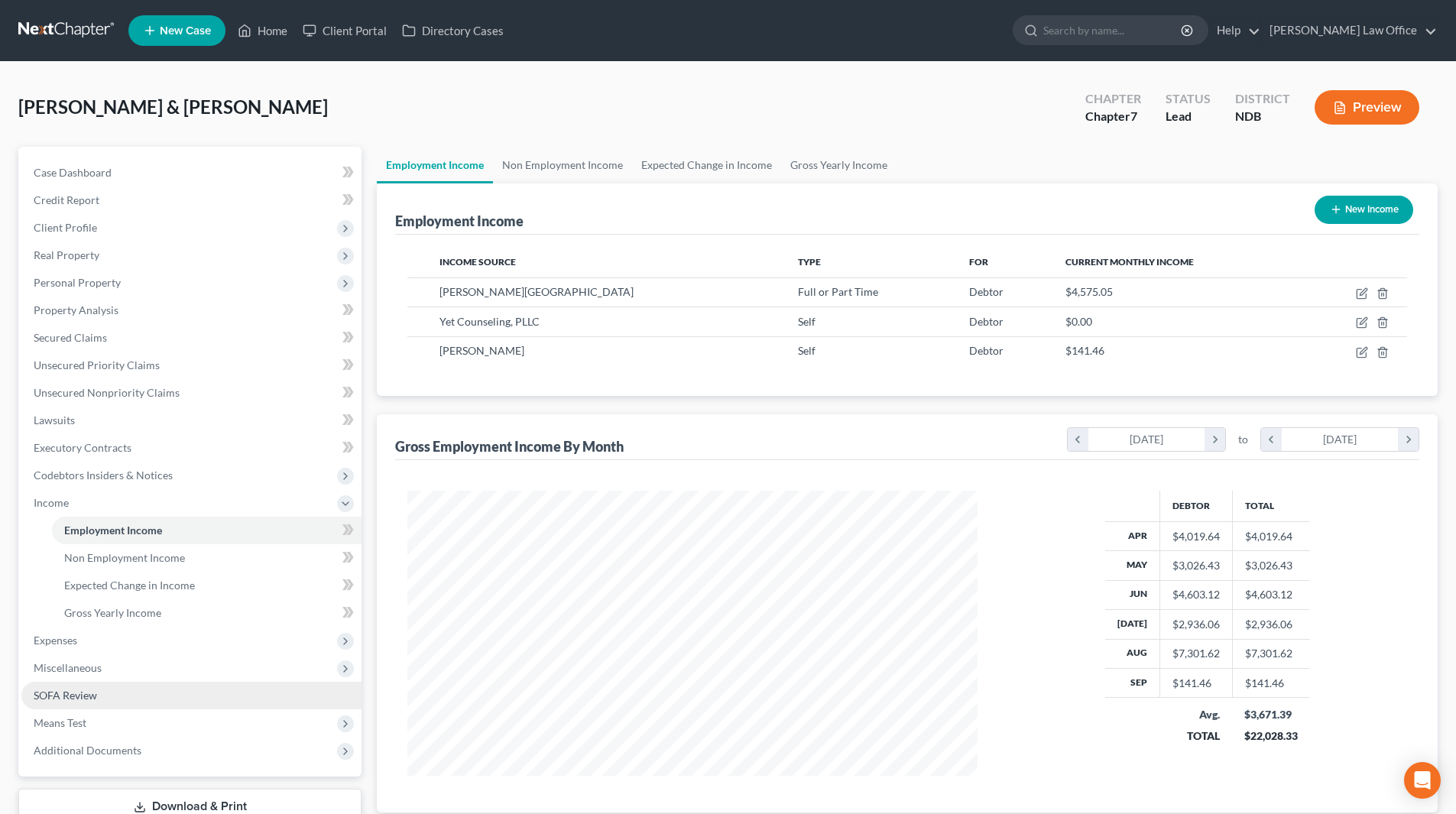
click at [102, 695] on link "SOFA Review" at bounding box center [192, 695] width 340 height 27
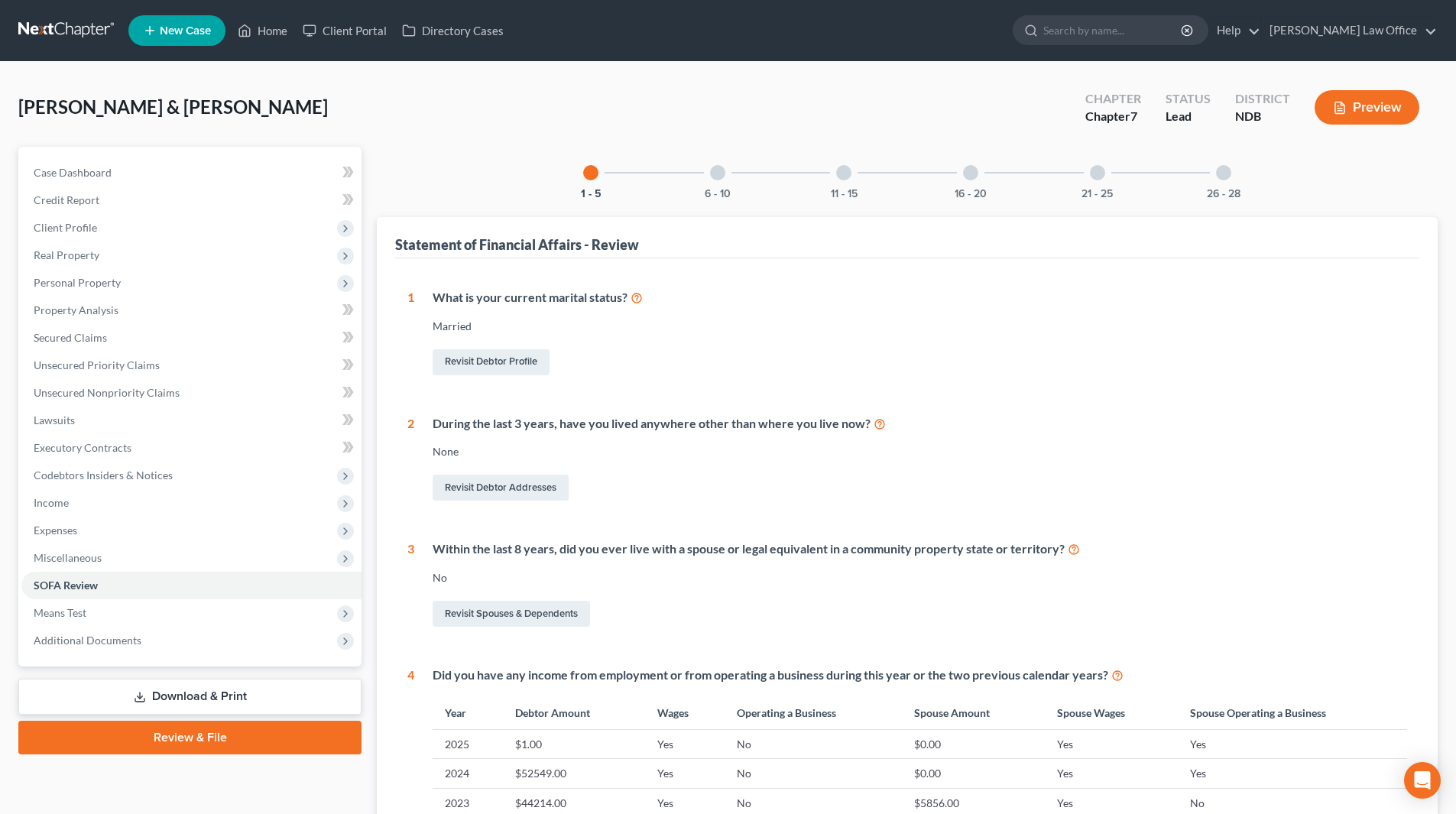
click at [1355, 101] on button "Preview" at bounding box center [1367, 107] width 105 height 35
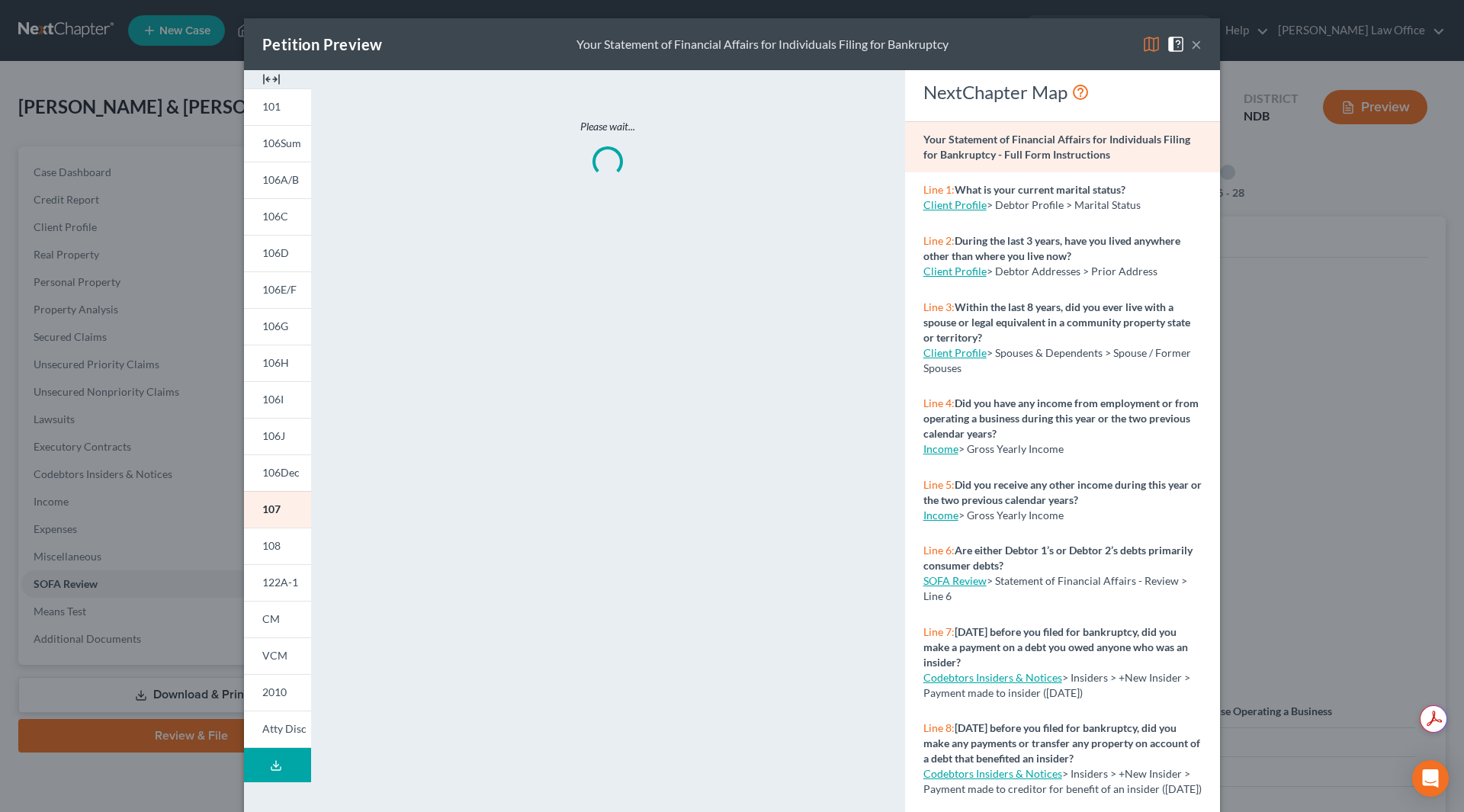
click at [271, 78] on img at bounding box center [271, 79] width 18 height 18
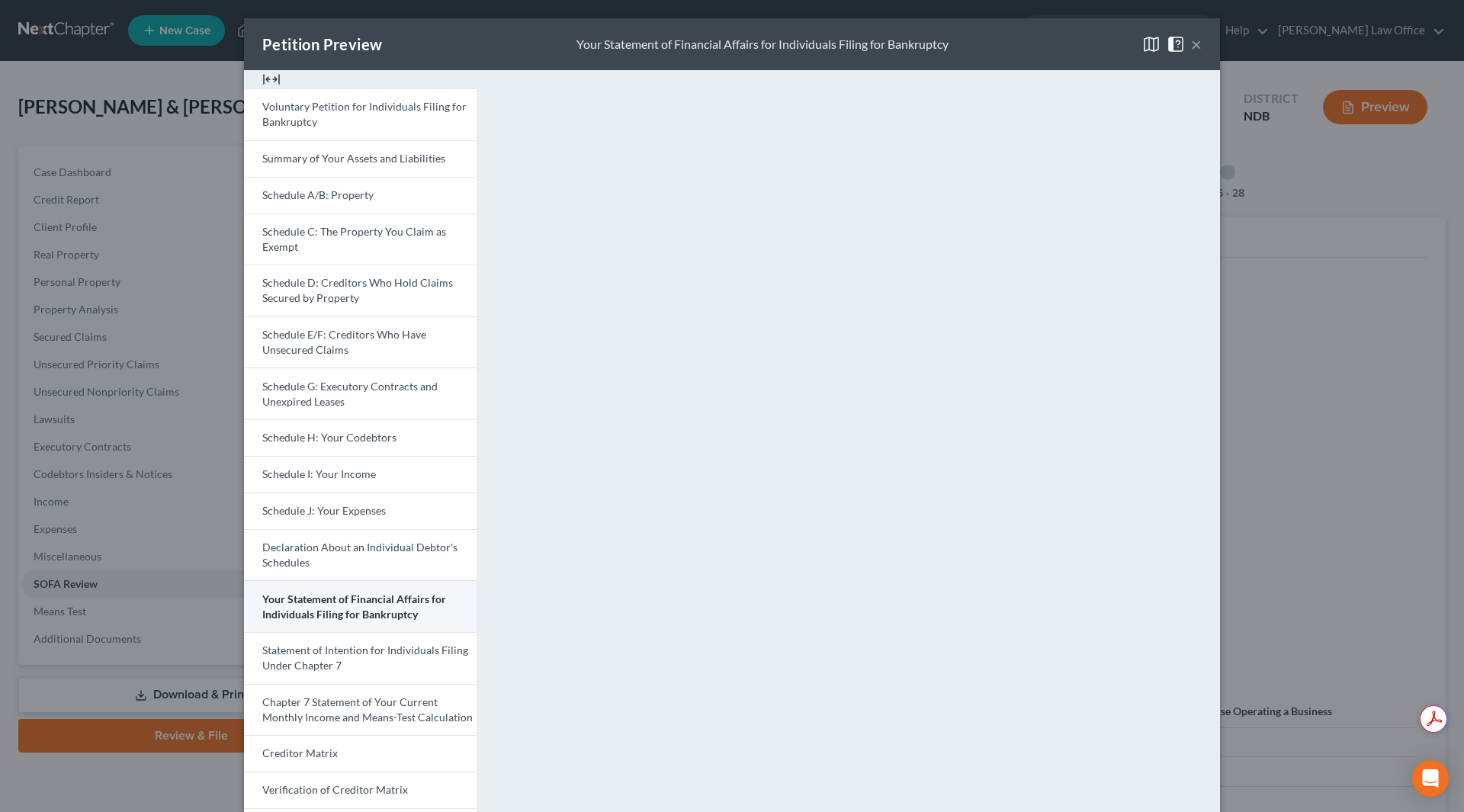
click at [341, 597] on span "Your Statement of Financial Affairs for Individuals Filing for Bankruptcy" at bounding box center [354, 606] width 183 height 28
click at [1191, 35] on button "×" at bounding box center [1196, 44] width 11 height 18
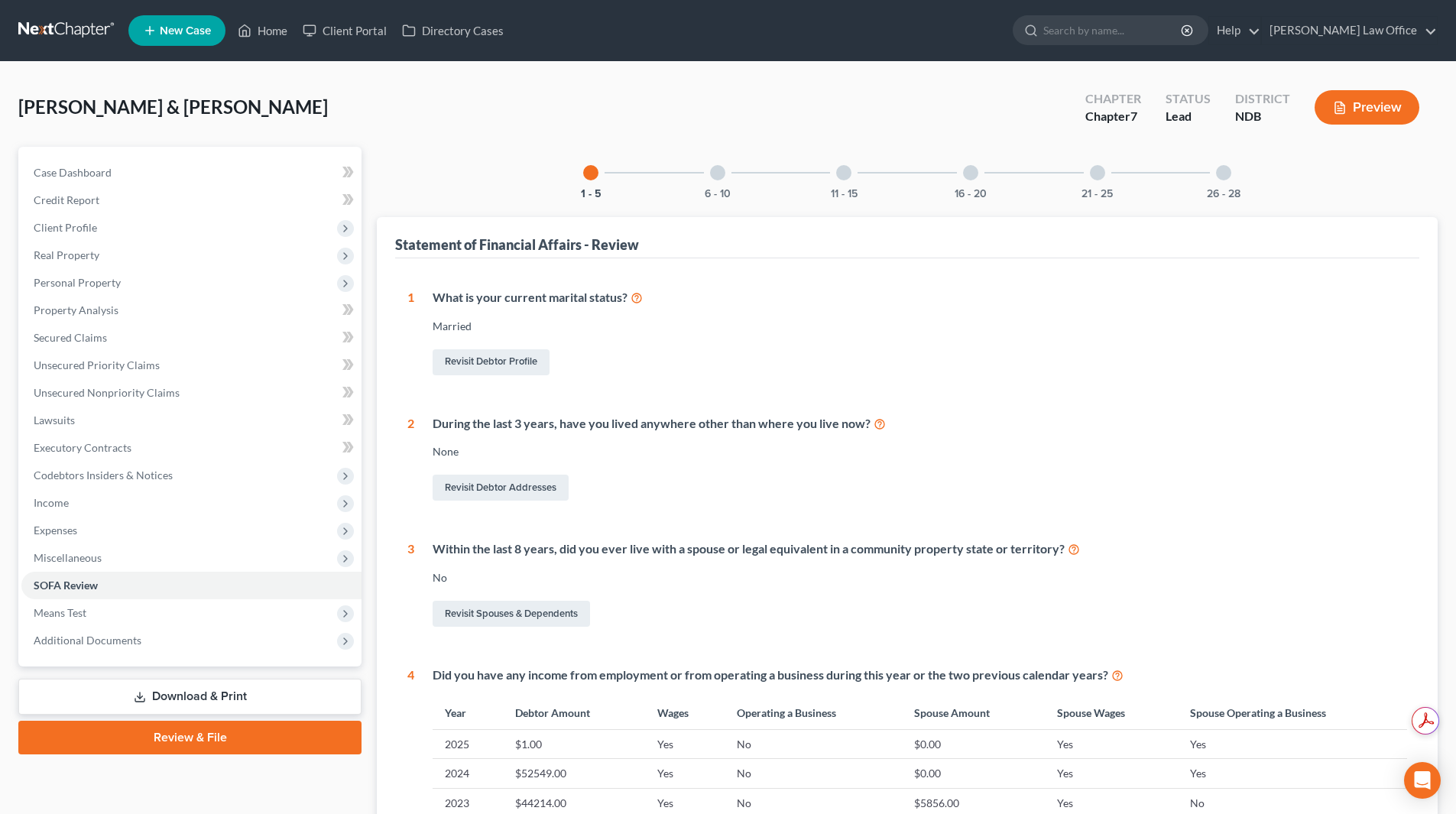
drag, startPoint x: 957, startPoint y: 175, endPoint x: 984, endPoint y: 184, distance: 28.5
click at [958, 175] on div "16 - 20" at bounding box center [970, 172] width 52 height 52
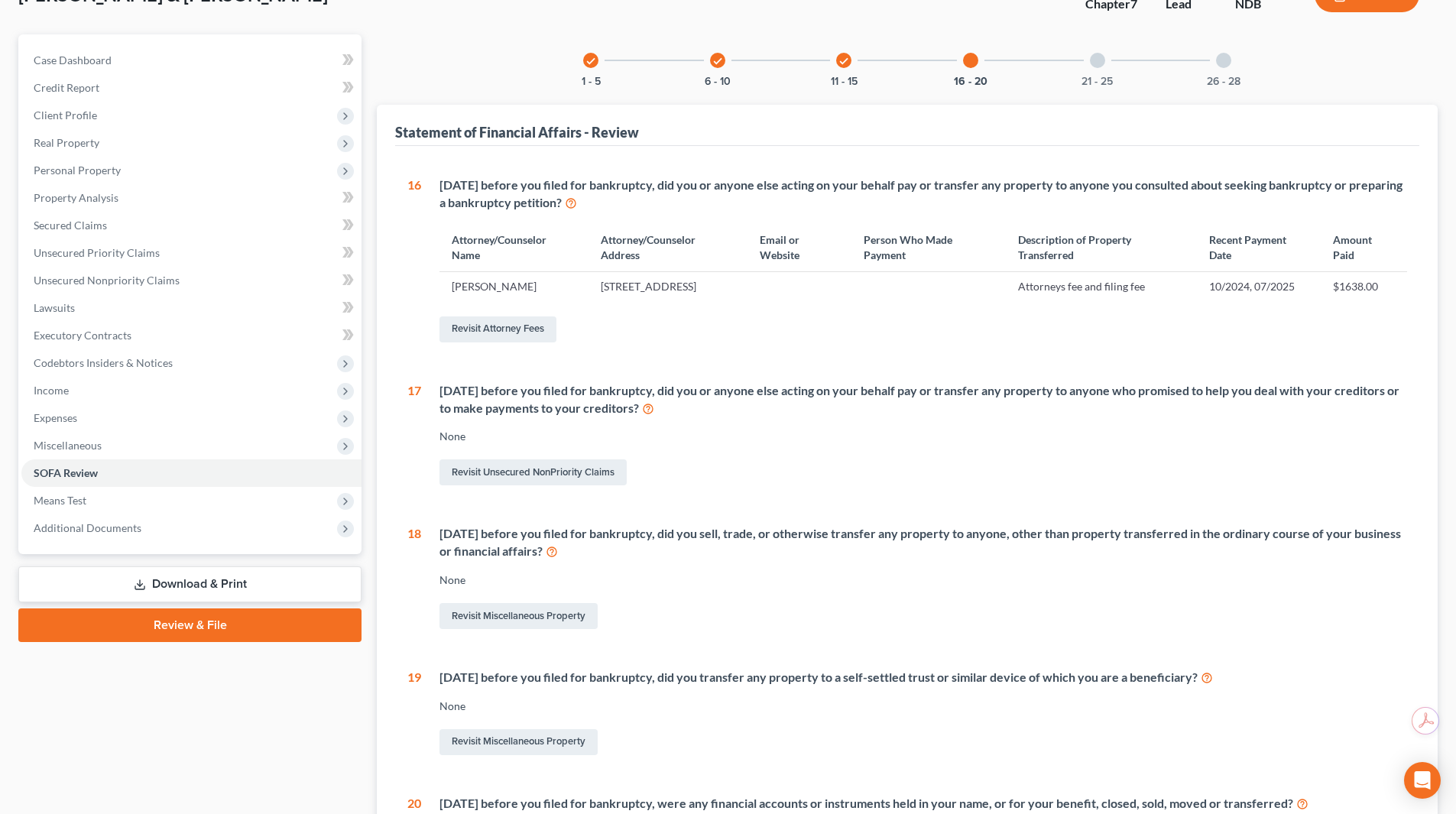
scroll to position [229, 0]
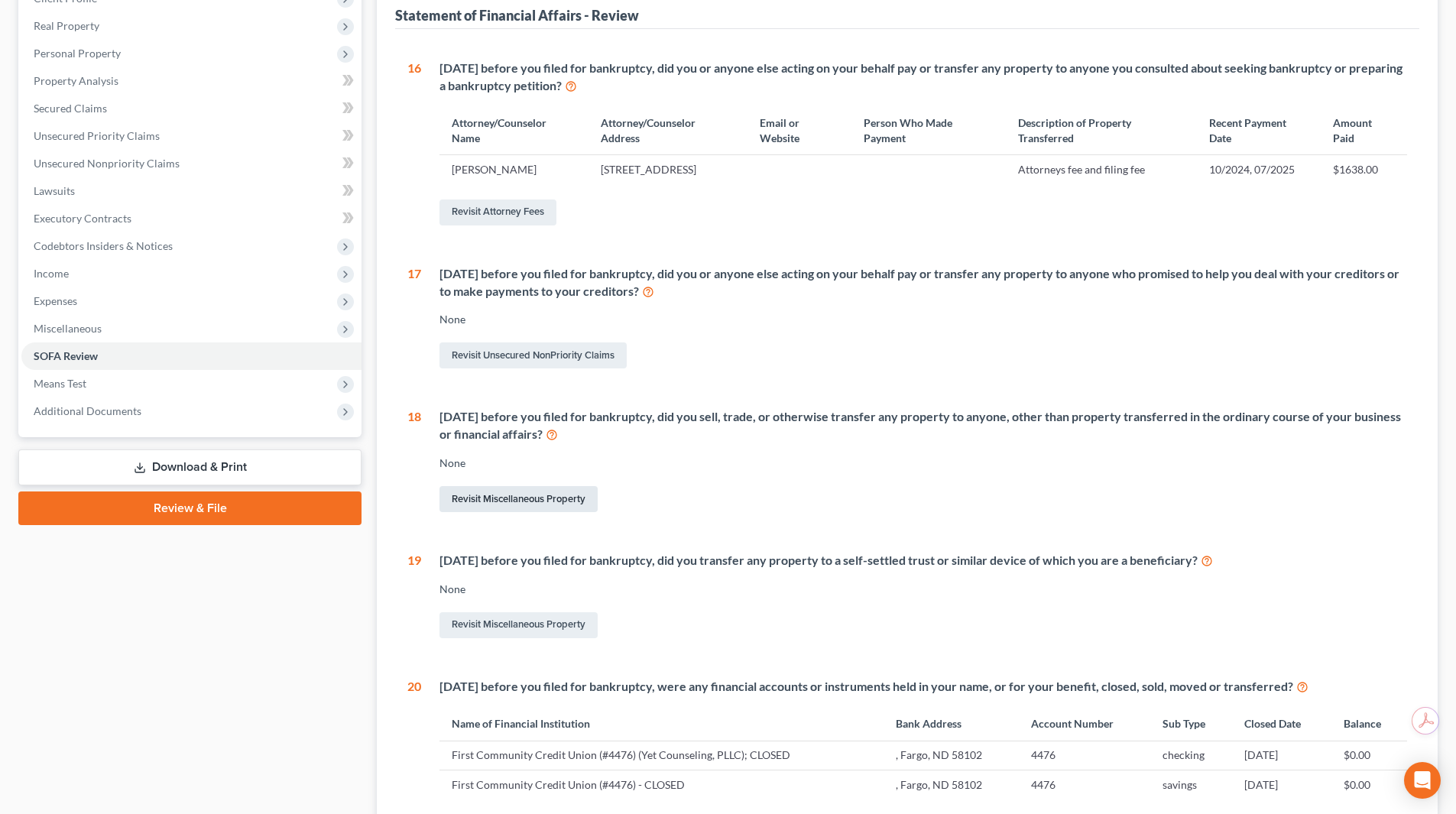
click at [531, 512] on link "Revisit Miscellaneous Property" at bounding box center [519, 498] width 158 height 26
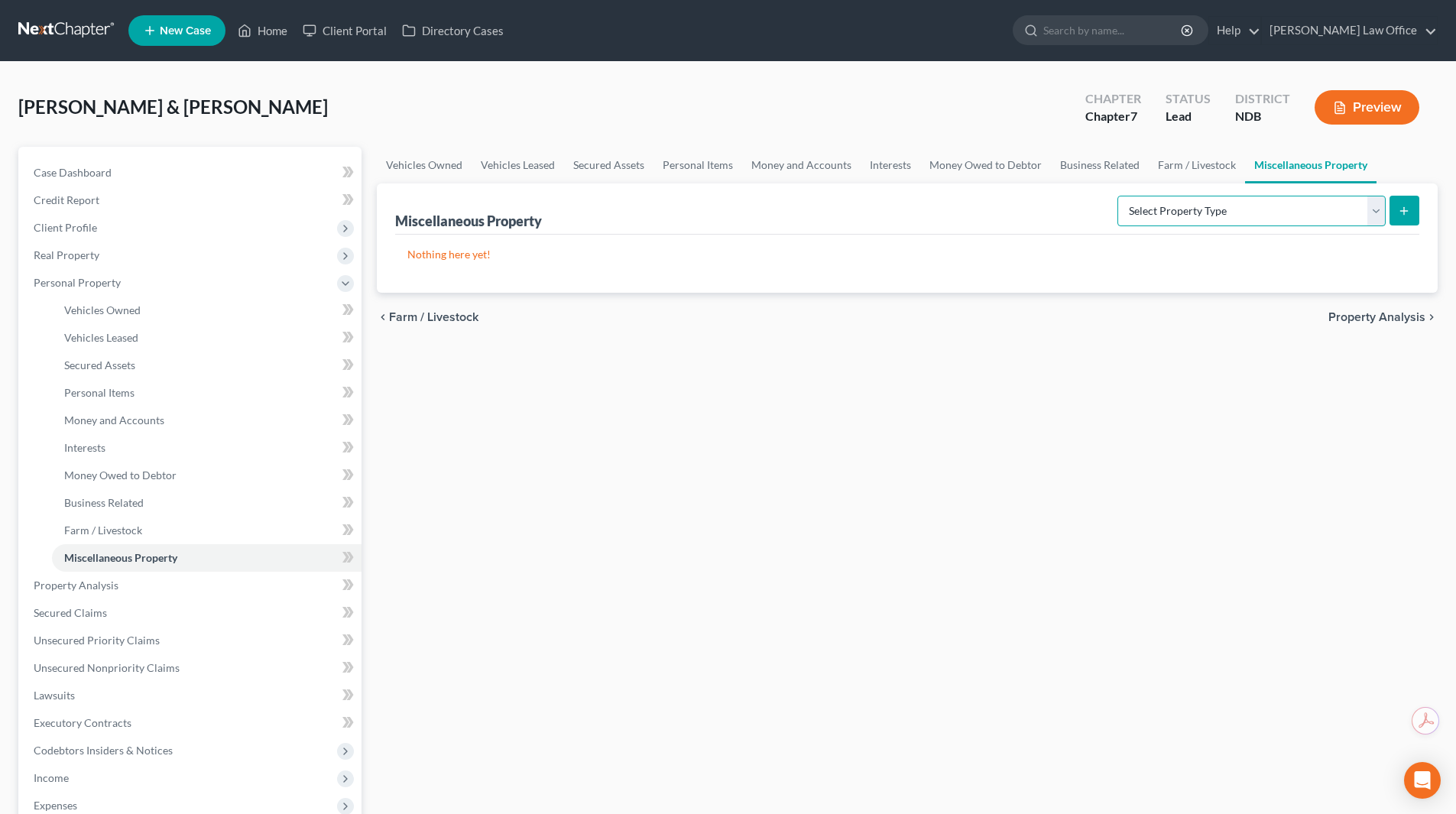
click at [1376, 214] on select "Select Property Type Assigned for Creditor Benefit [DATE] (SOFA: 12) Holding fo…" at bounding box center [1251, 211] width 268 height 31
select select "transferred"
click at [1117, 196] on select "Select Property Type Assigned for Creditor Benefit [DATE] (SOFA: 12) Holding fo…" at bounding box center [1251, 211] width 268 height 31
click at [1403, 207] on icon "submit" at bounding box center [1403, 210] width 12 height 12
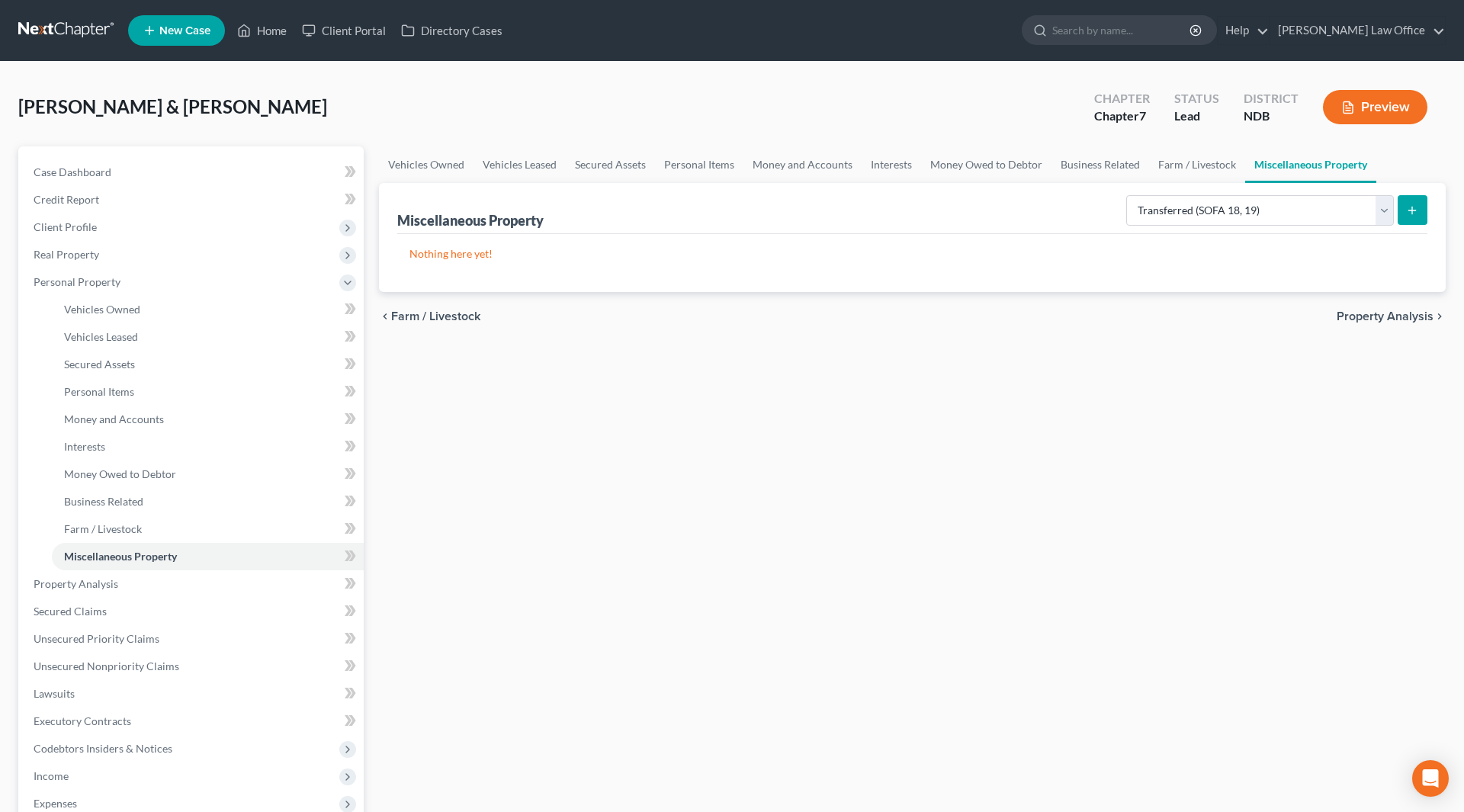
select select "Ordinary ([DATE])"
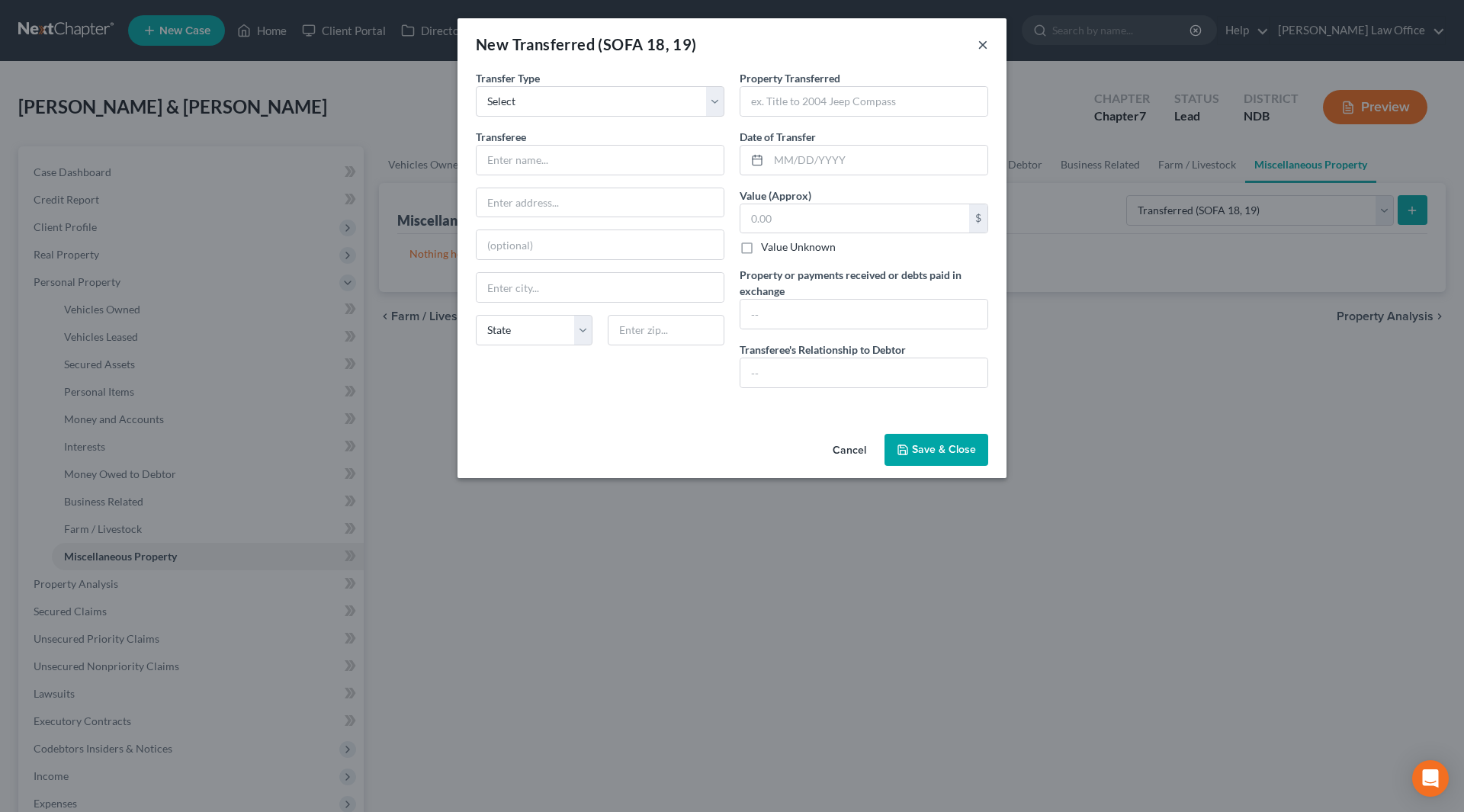
click at [985, 49] on button "×" at bounding box center [983, 44] width 11 height 18
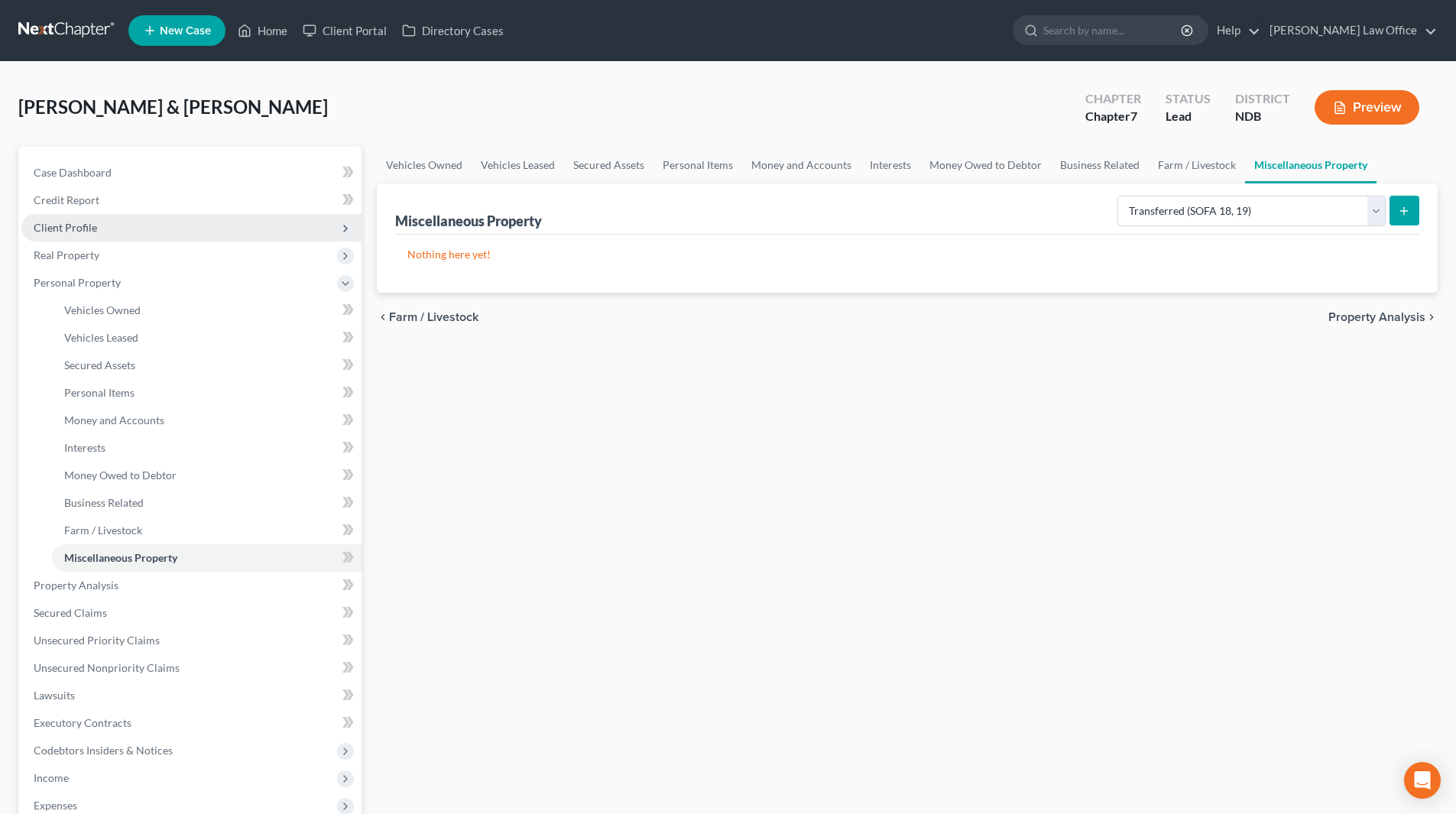
click at [69, 223] on span "Client Profile" at bounding box center [66, 227] width 64 height 13
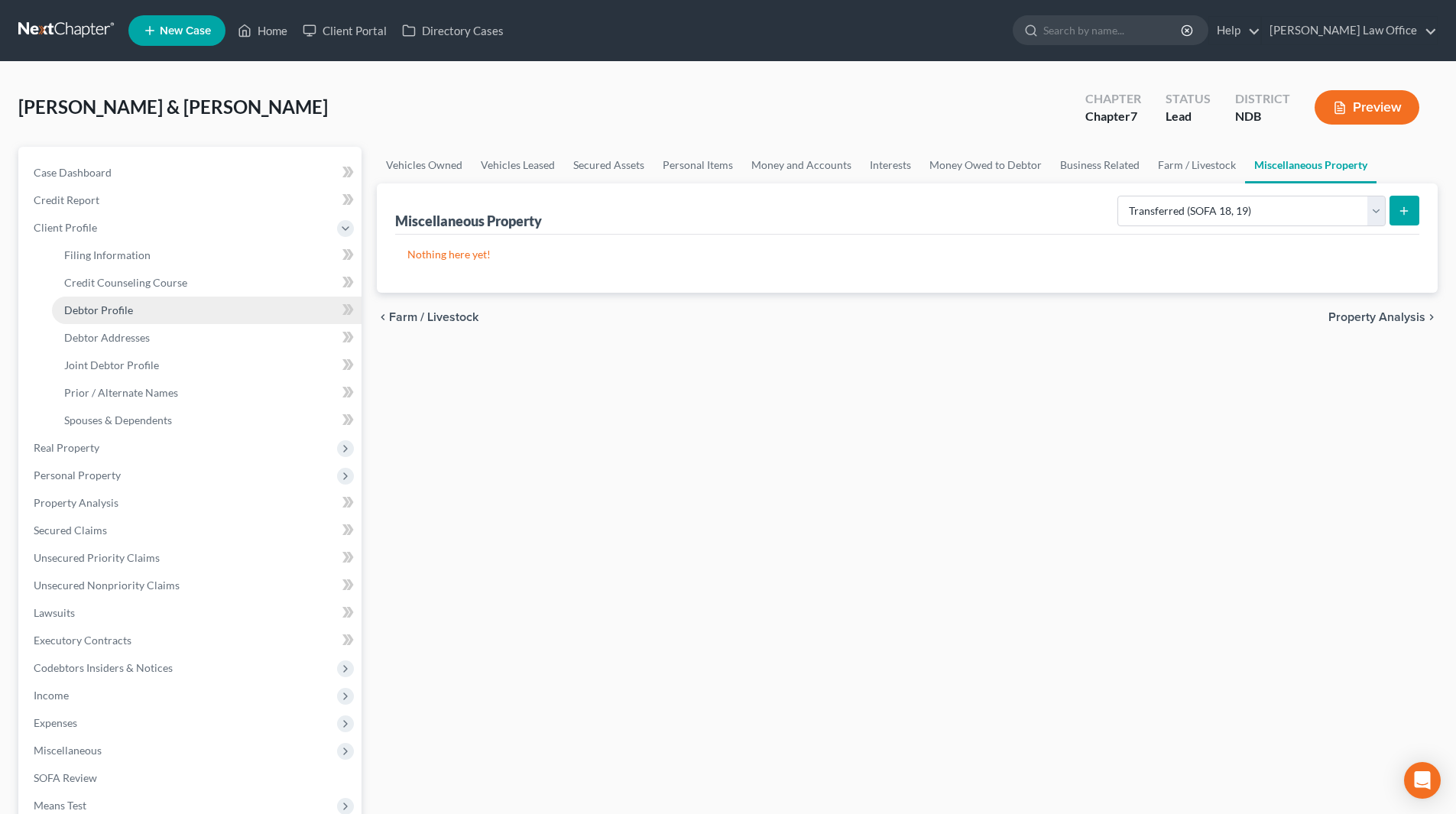
click at [121, 311] on span "Debtor Profile" at bounding box center [99, 310] width 69 height 13
select select "1"
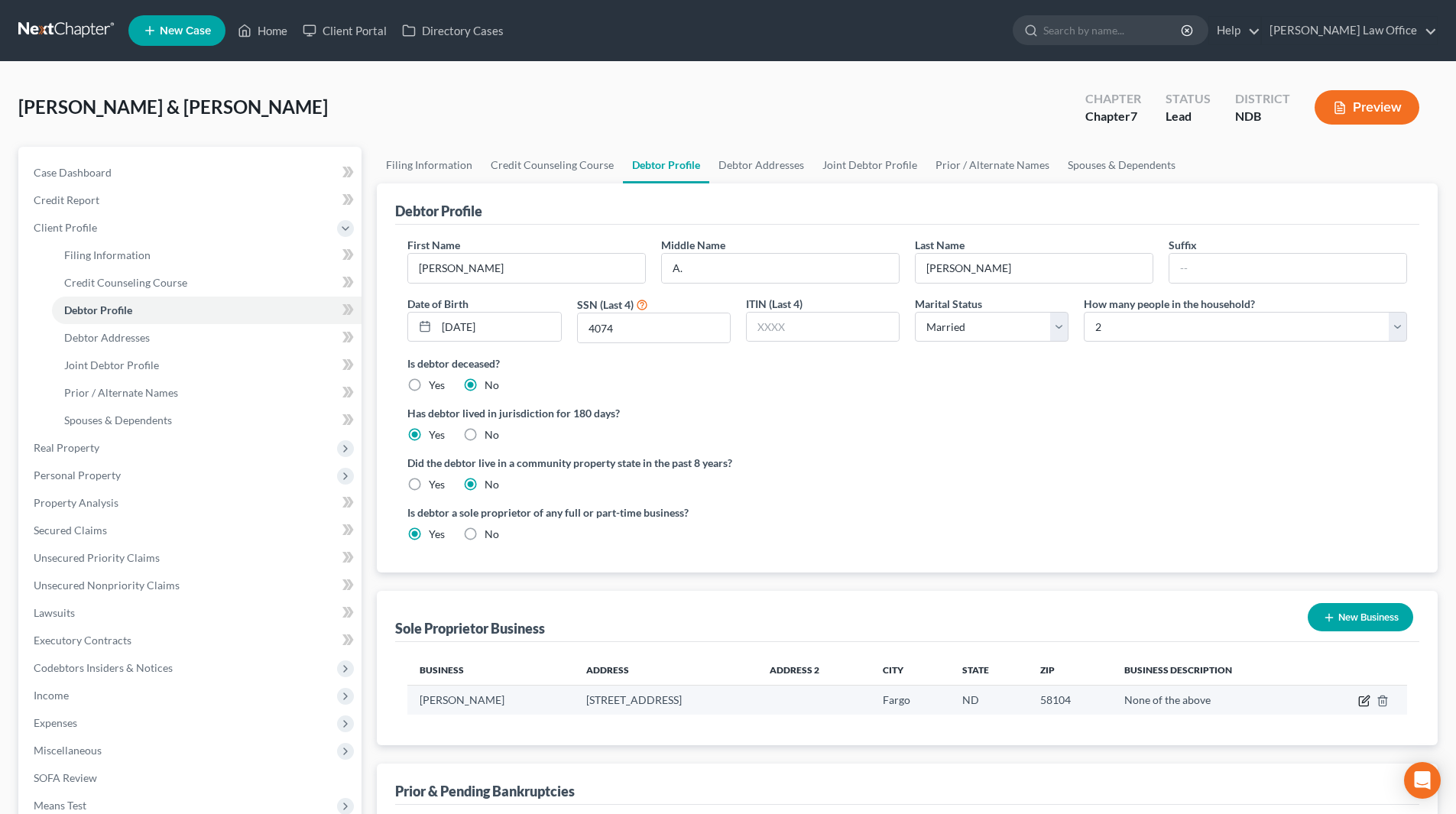
click at [1368, 703] on icon "button" at bounding box center [1364, 700] width 12 height 12
select select "29"
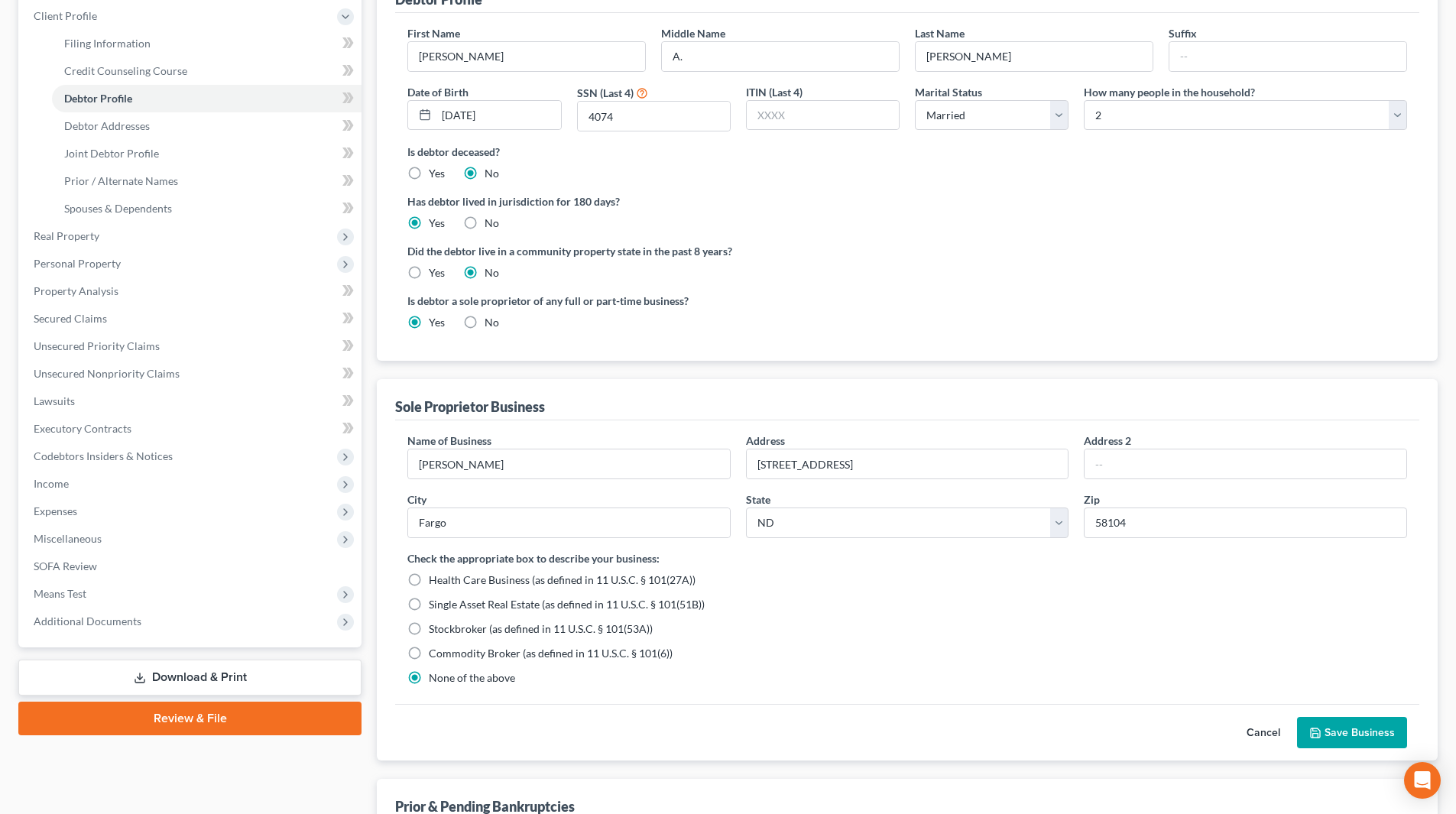
scroll to position [229, 0]
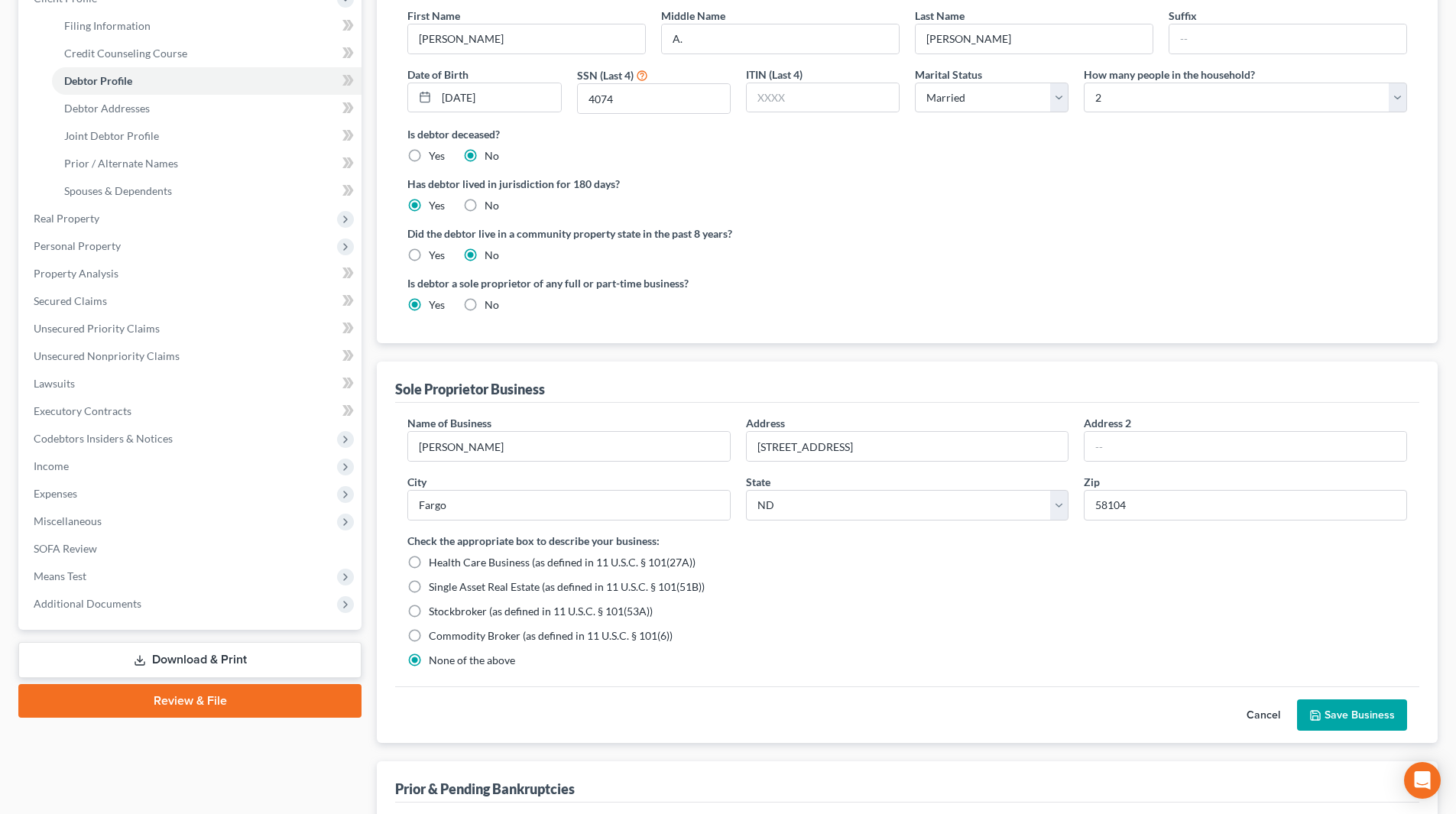
click at [1321, 714] on icon "button" at bounding box center [1315, 715] width 12 height 12
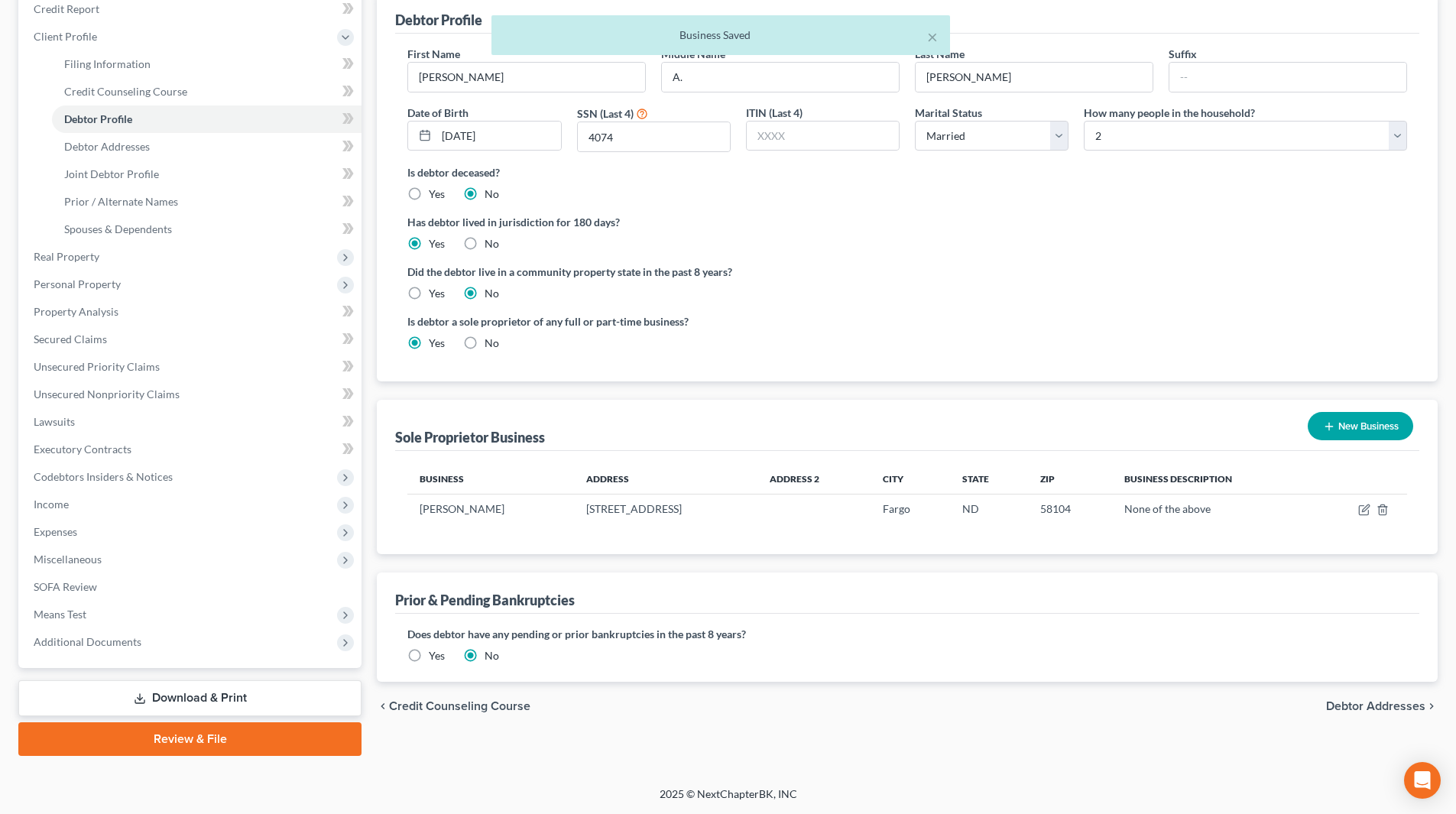
scroll to position [191, 0]
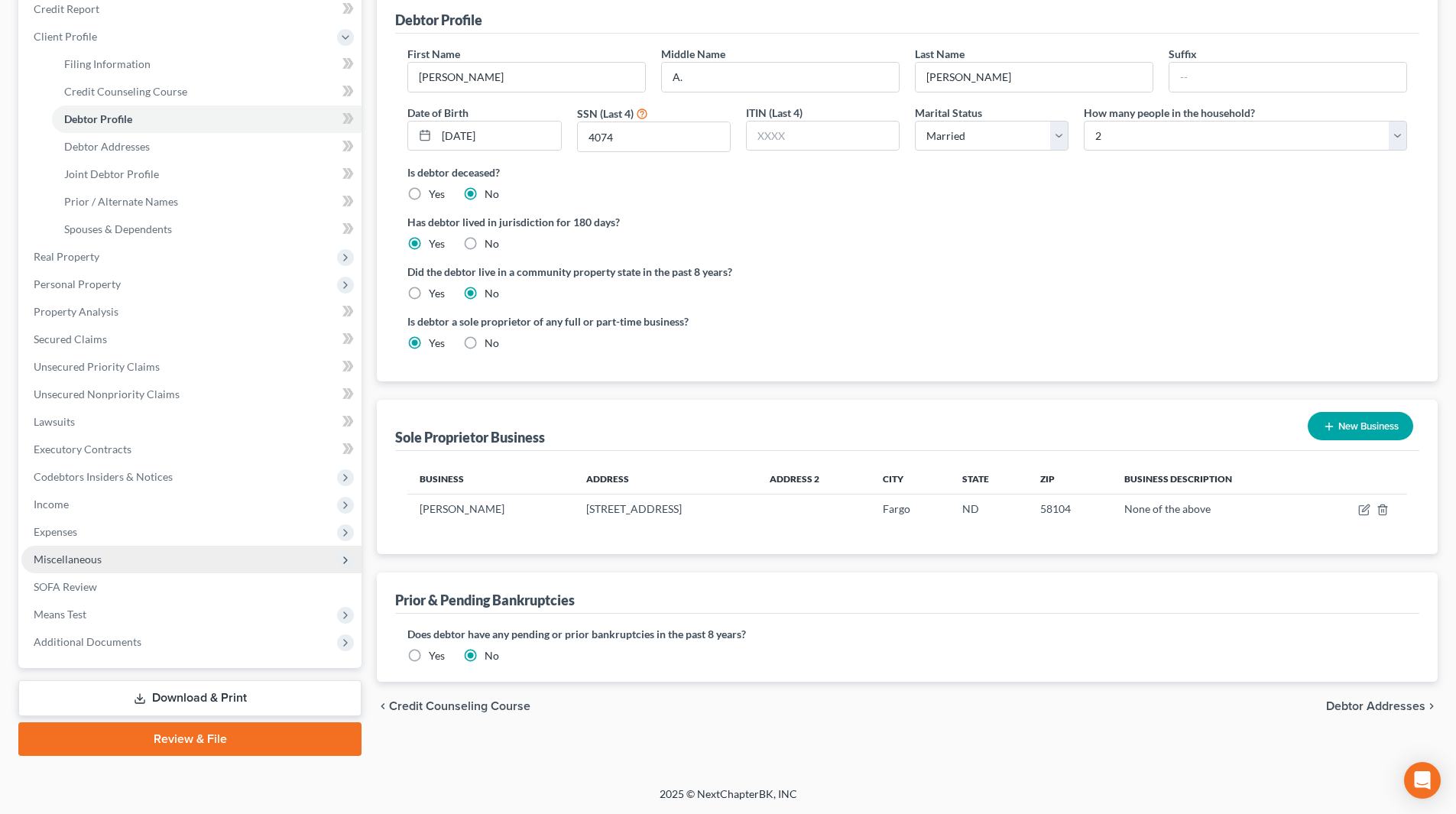
click at [85, 566] on span "Miscellaneous" at bounding box center [192, 559] width 340 height 27
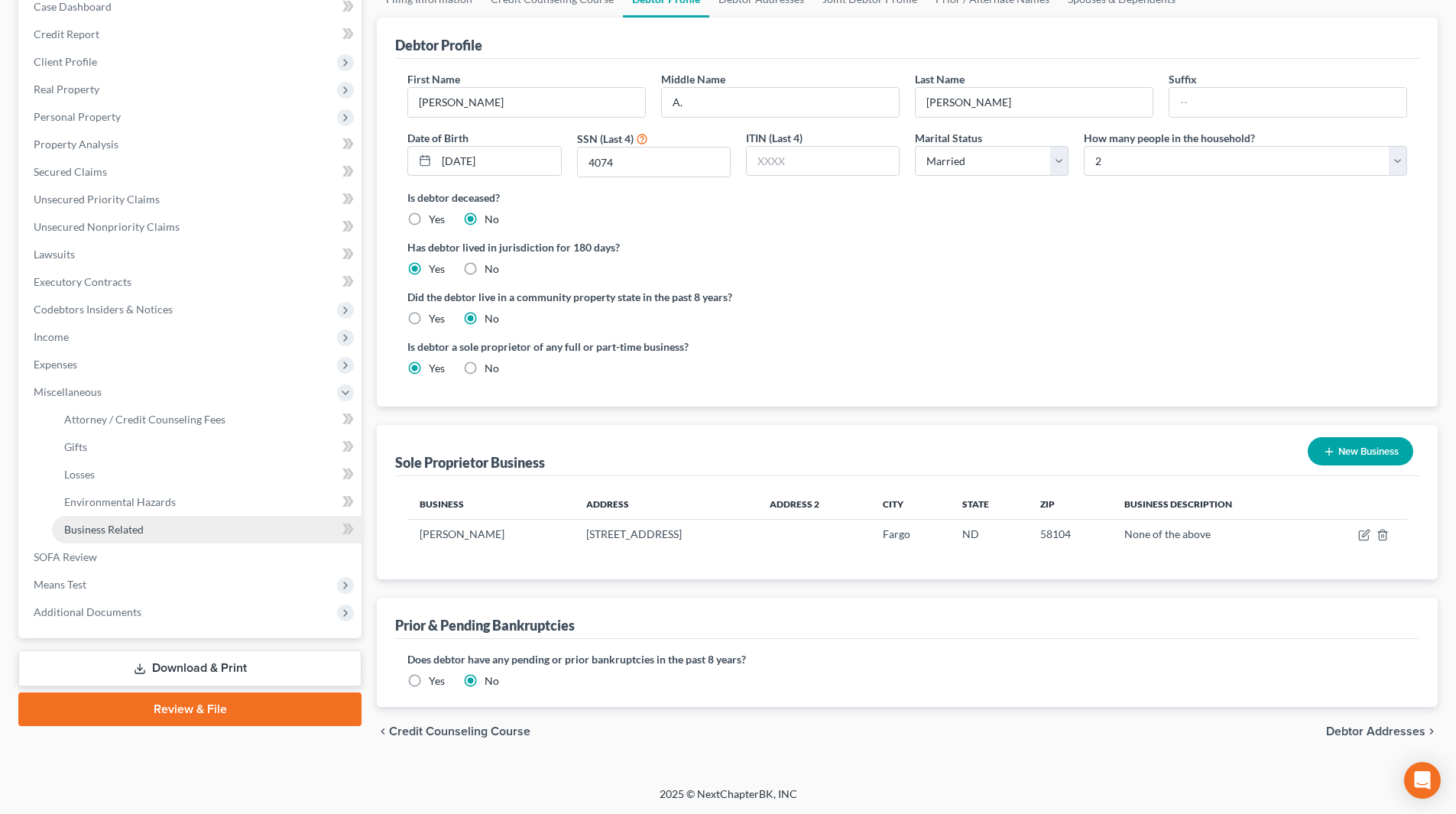
click at [103, 537] on link "Business Related" at bounding box center [207, 529] width 309 height 27
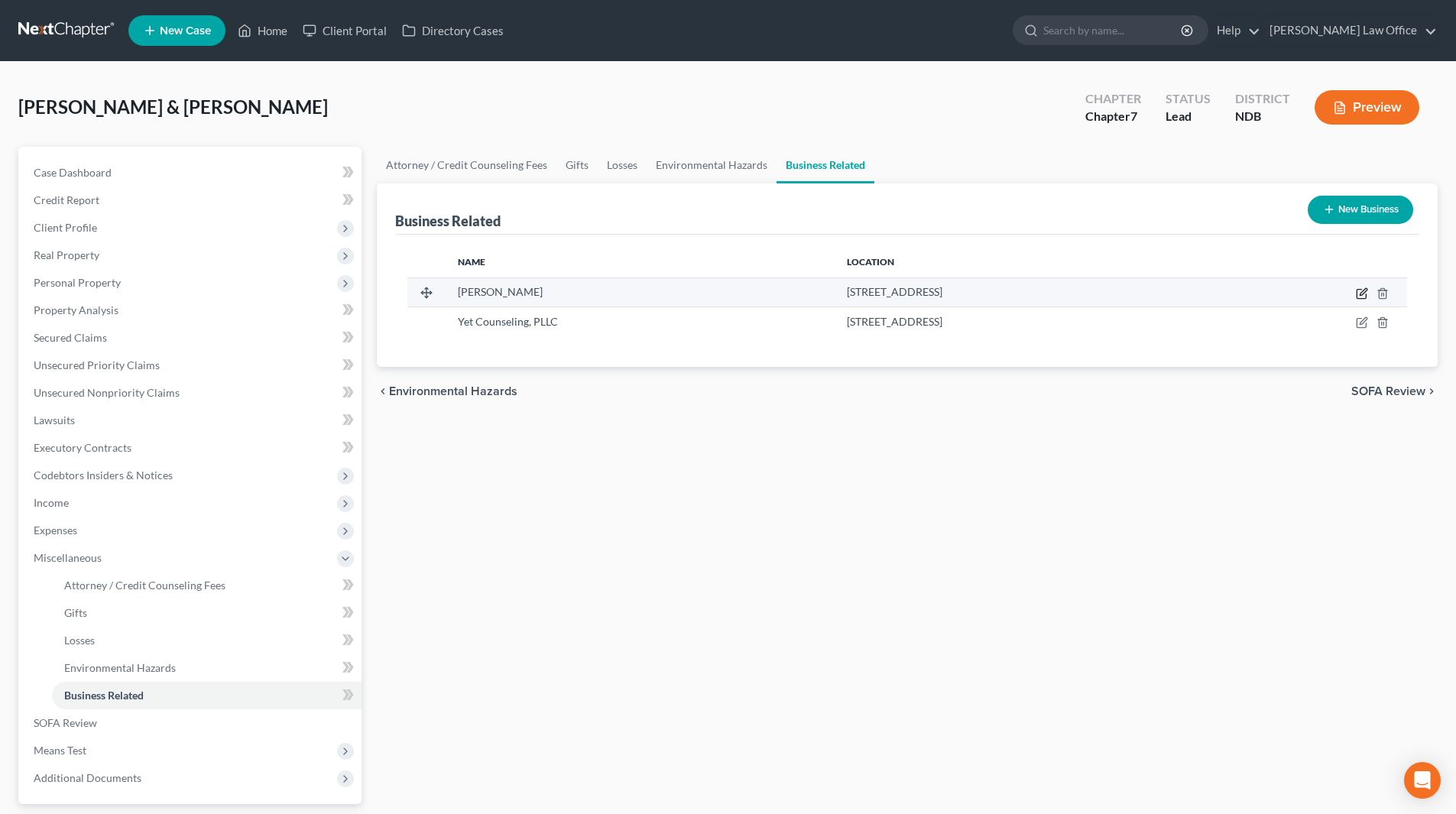
click at [1360, 291] on icon "button" at bounding box center [1361, 293] width 12 height 12
select select "sole_proprietor"
select select "29"
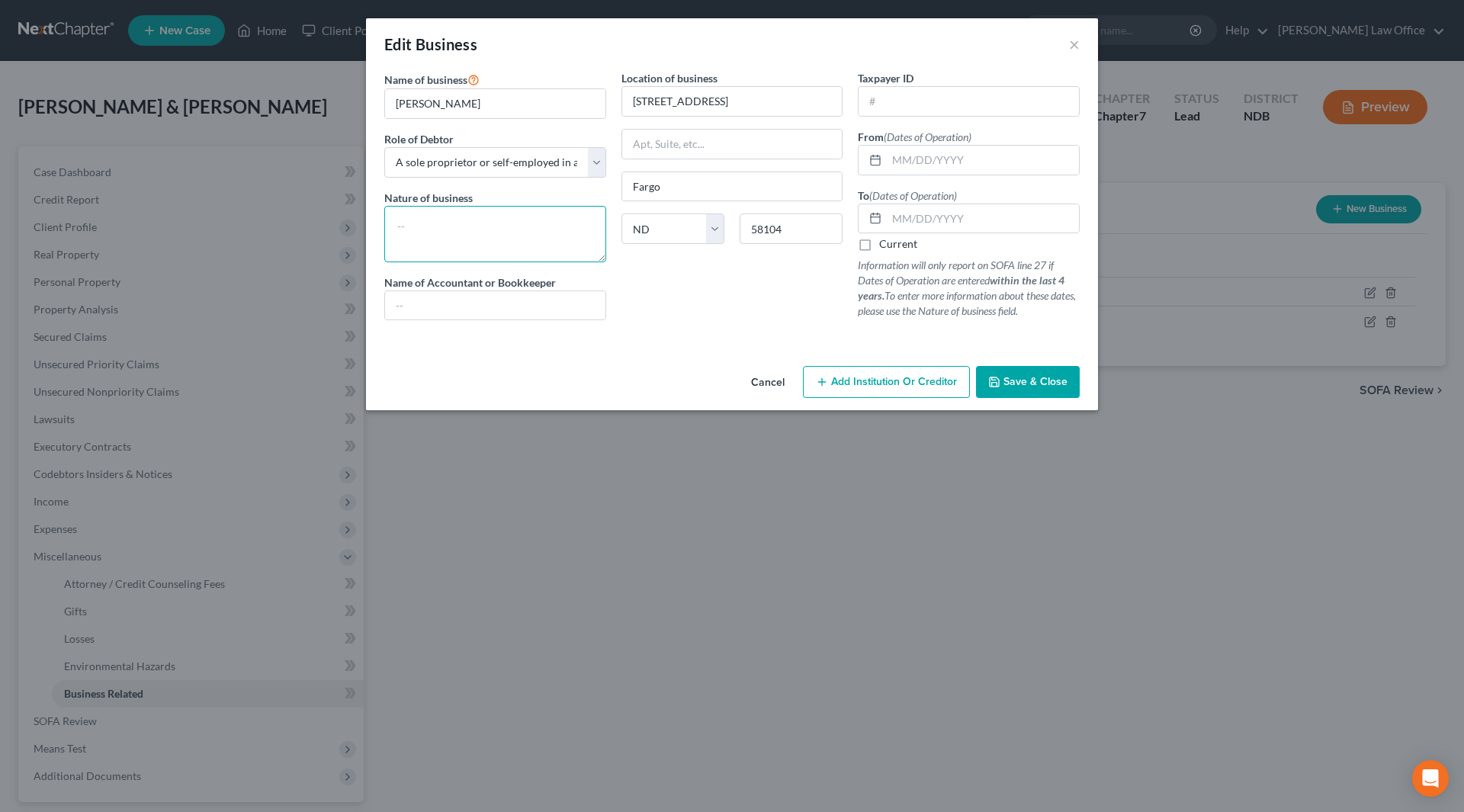
click at [561, 230] on textarea at bounding box center [495, 234] width 221 height 56
type textarea "D"
type textarea "y"
type textarea "D"
type textarea "Rideshare services"
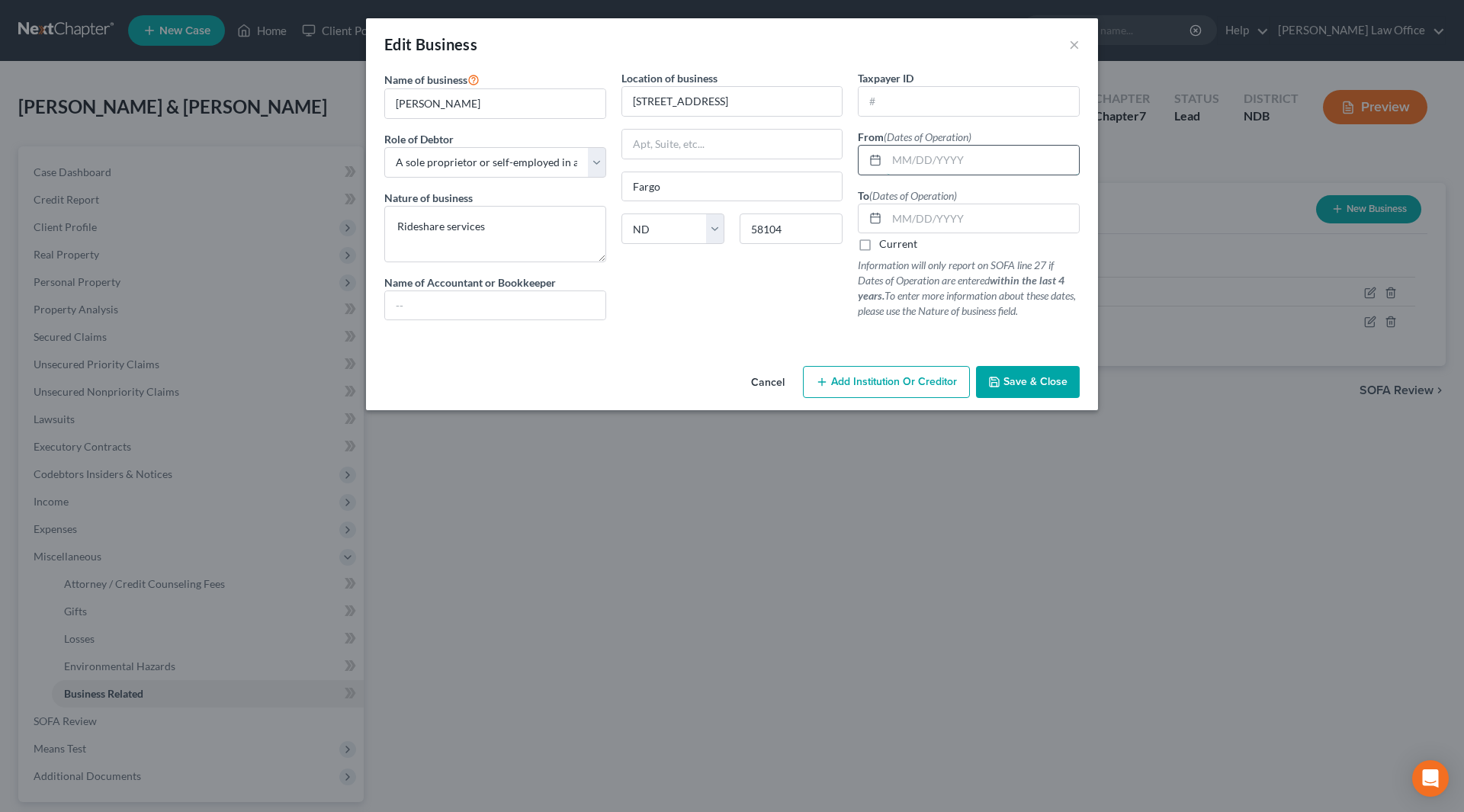
click at [999, 156] on input "text" at bounding box center [983, 160] width 192 height 29
type input "[DATE]"
click at [879, 245] on label "Current" at bounding box center [899, 243] width 38 height 15
click at [885, 245] on input "Current" at bounding box center [889, 240] width 10 height 10
checkbox input "true"
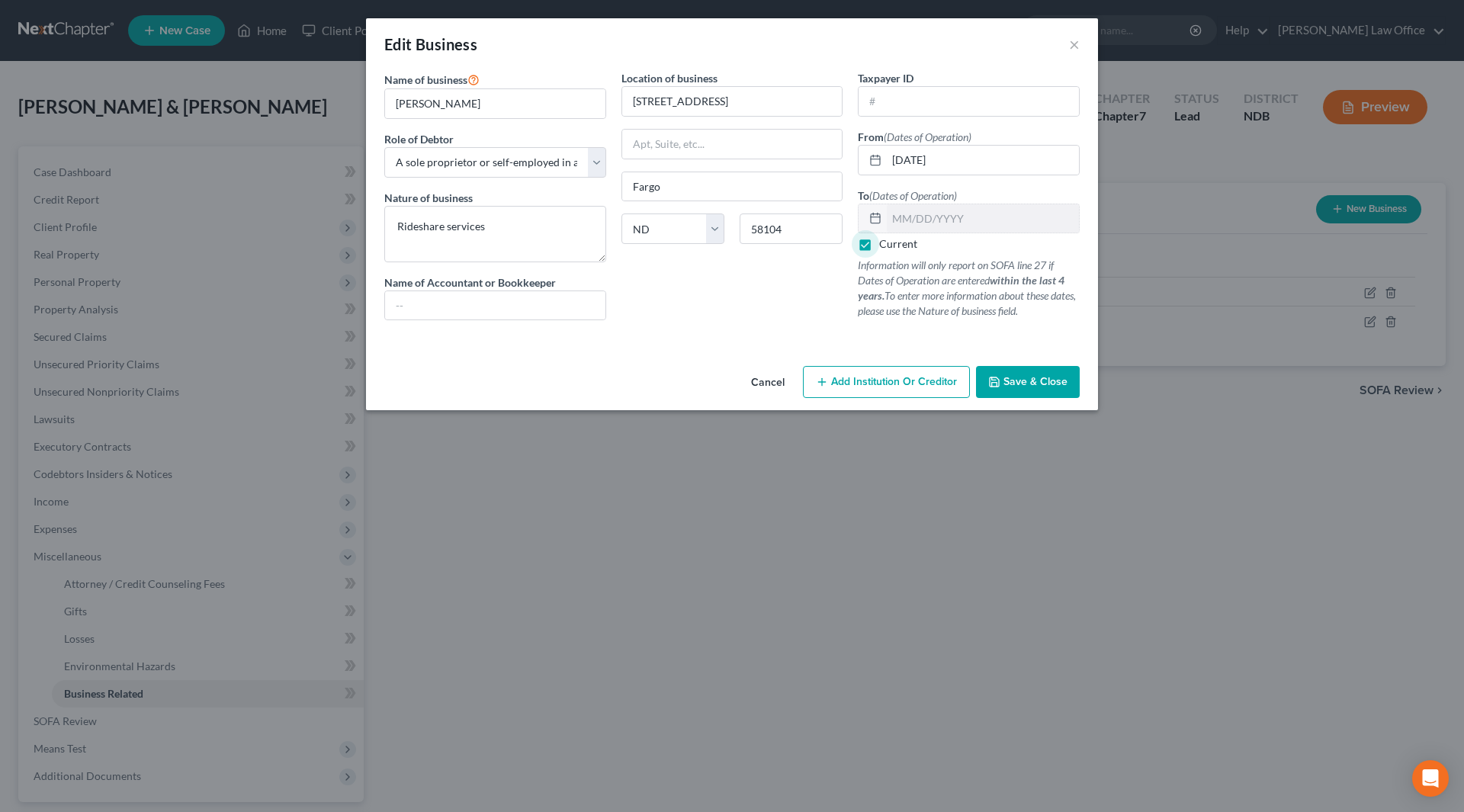
click at [1056, 375] on span "Save & Close" at bounding box center [1036, 381] width 64 height 13
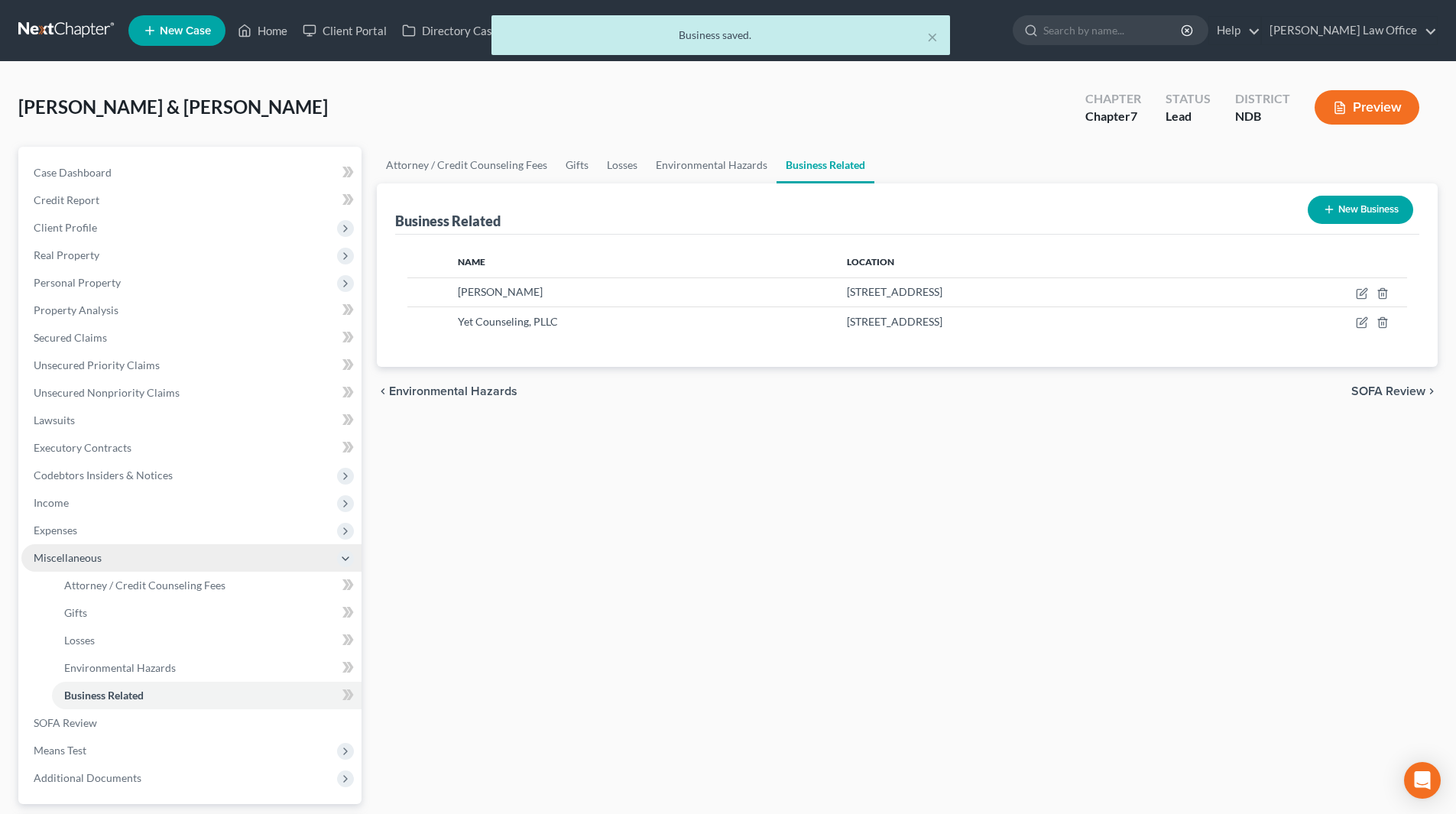
click at [67, 560] on span "Miscellaneous" at bounding box center [67, 558] width 68 height 13
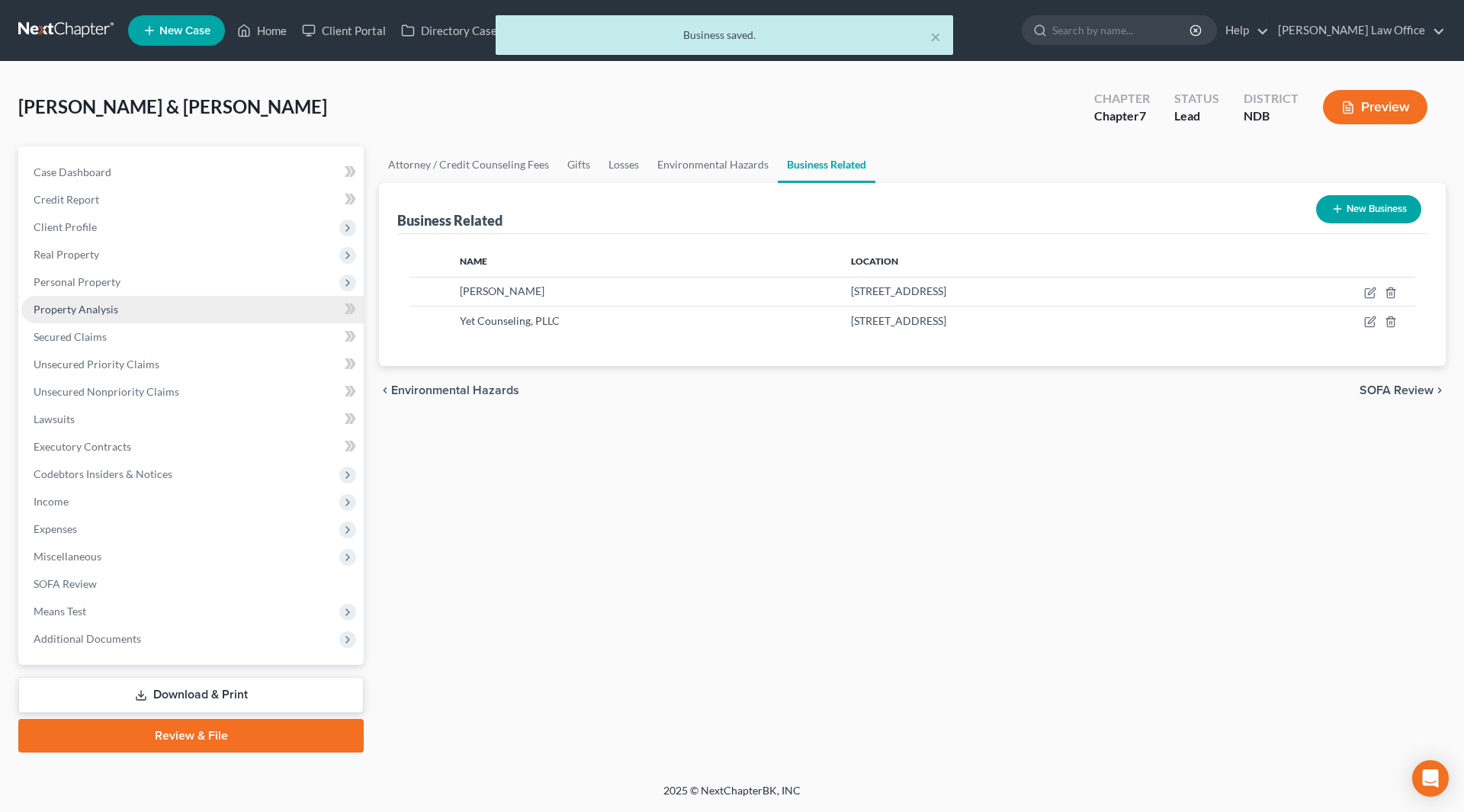
click at [93, 318] on link "Property Analysis" at bounding box center [192, 309] width 342 height 27
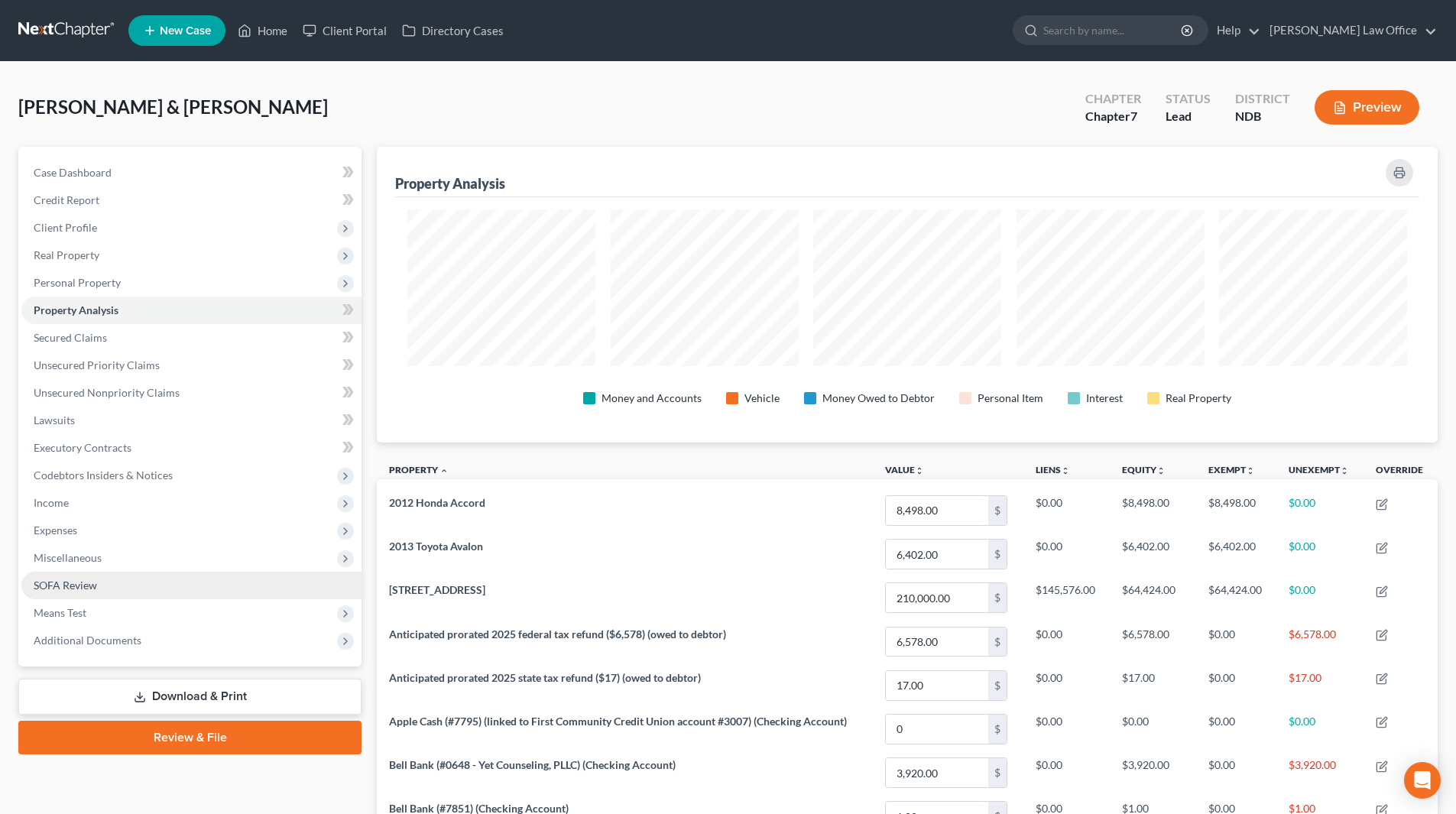
click at [63, 590] on span "SOFA Review" at bounding box center [66, 585] width 64 height 13
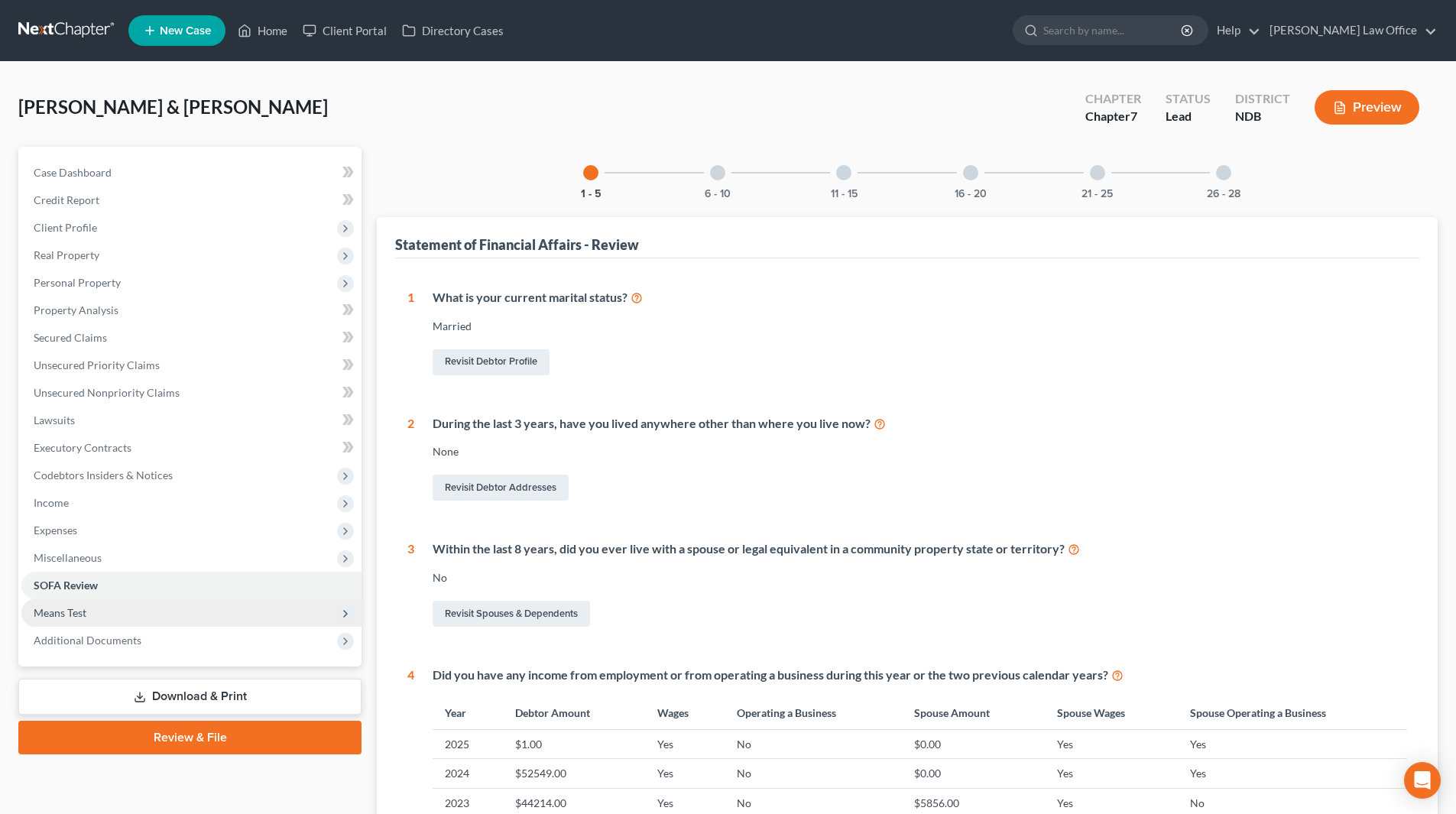
click at [62, 606] on span "Means Test" at bounding box center [60, 612] width 53 height 13
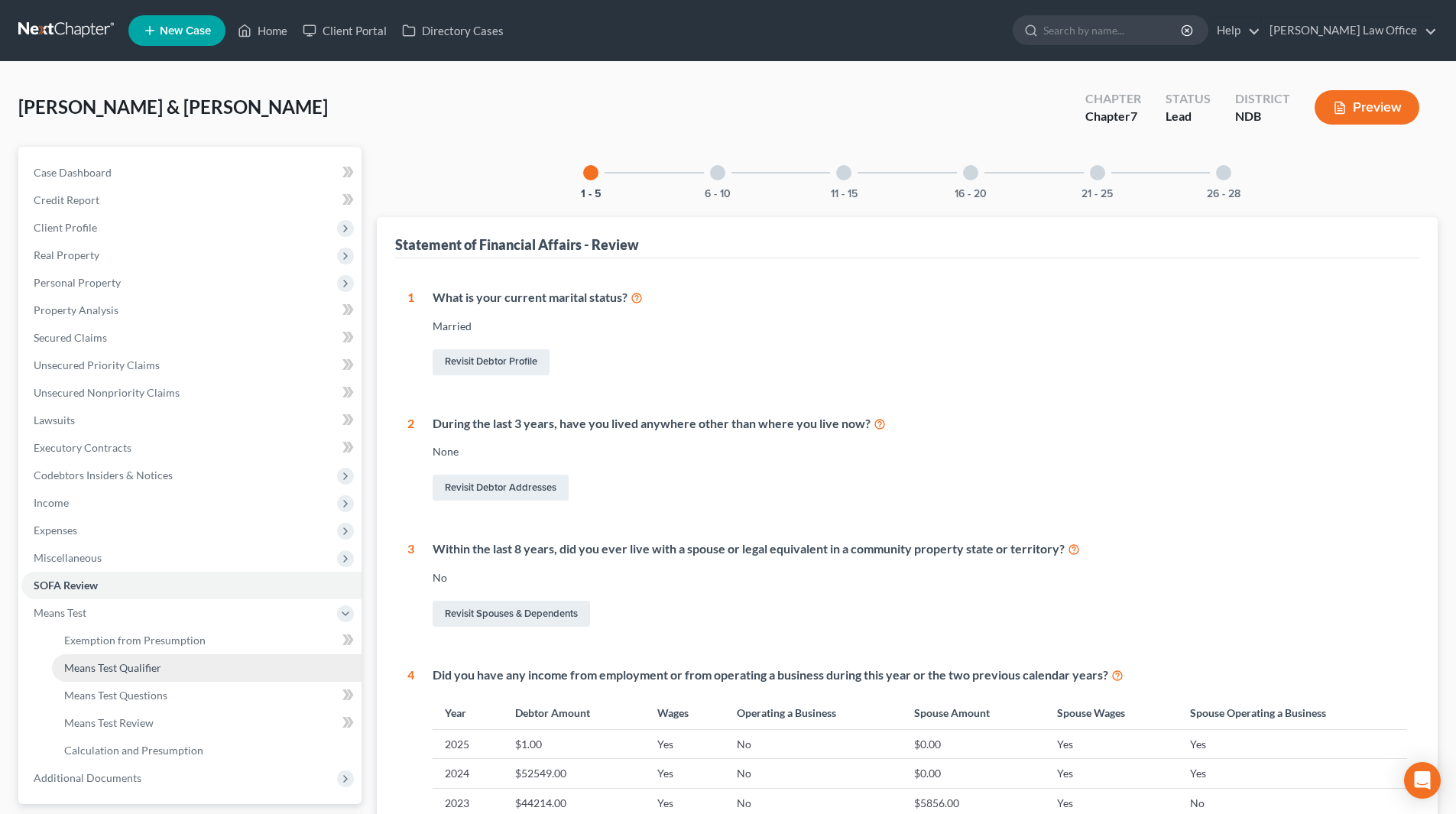
click at [126, 667] on span "Means Test Qualifier" at bounding box center [113, 668] width 97 height 13
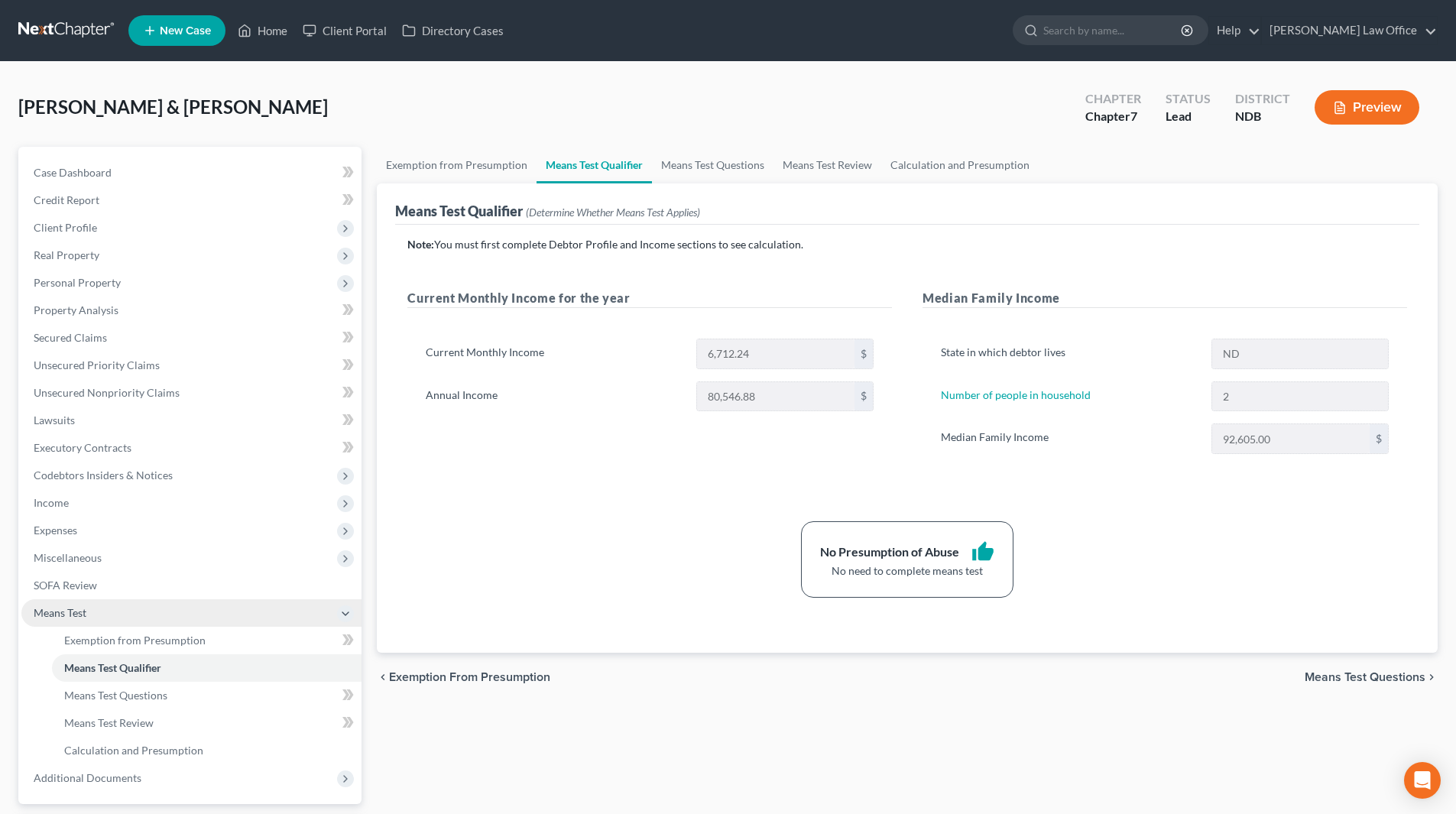
click at [79, 613] on span "Means Test" at bounding box center [60, 612] width 53 height 13
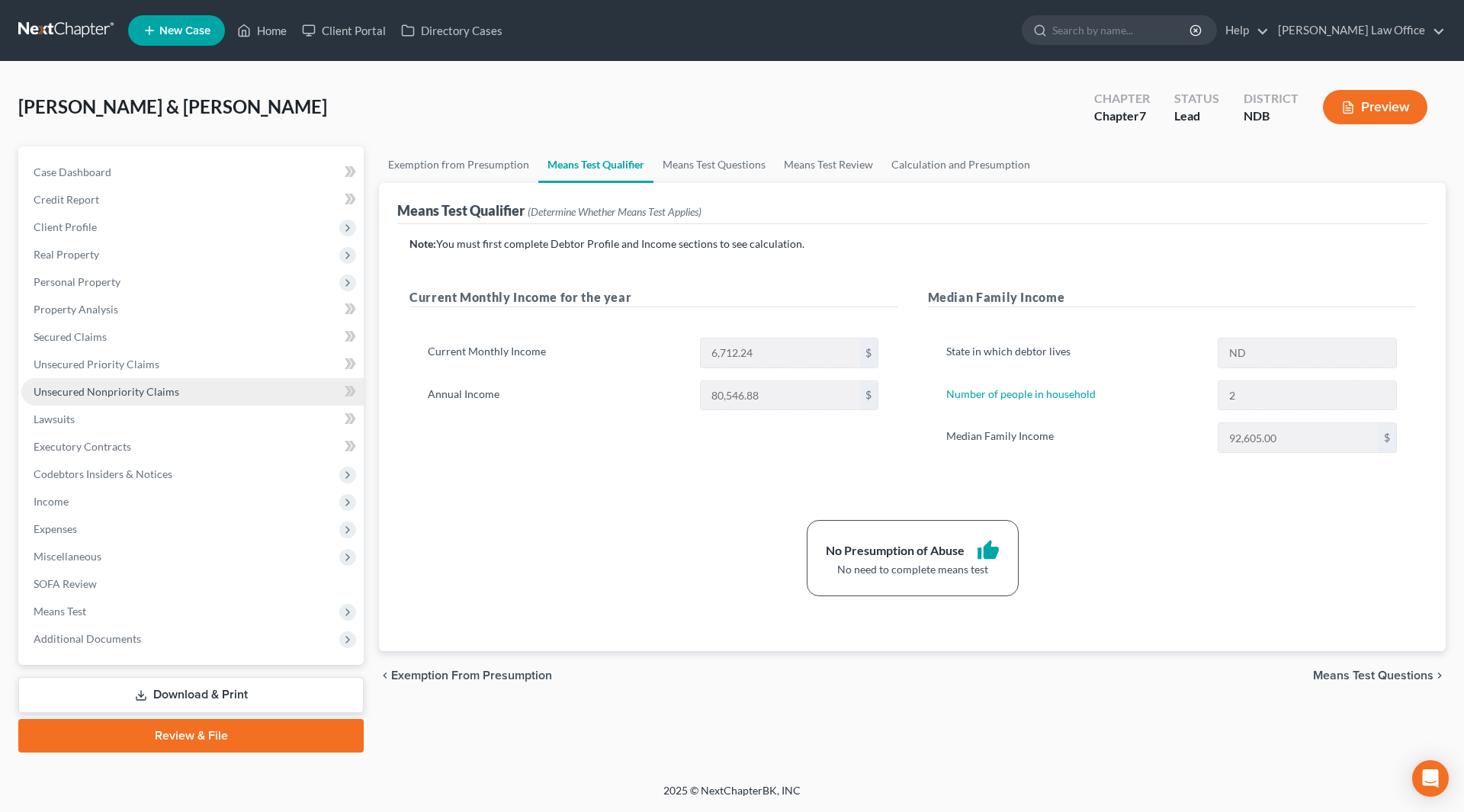
click at [135, 385] on span "Unsecured Nonpriority Claims" at bounding box center [106, 391] width 145 height 13
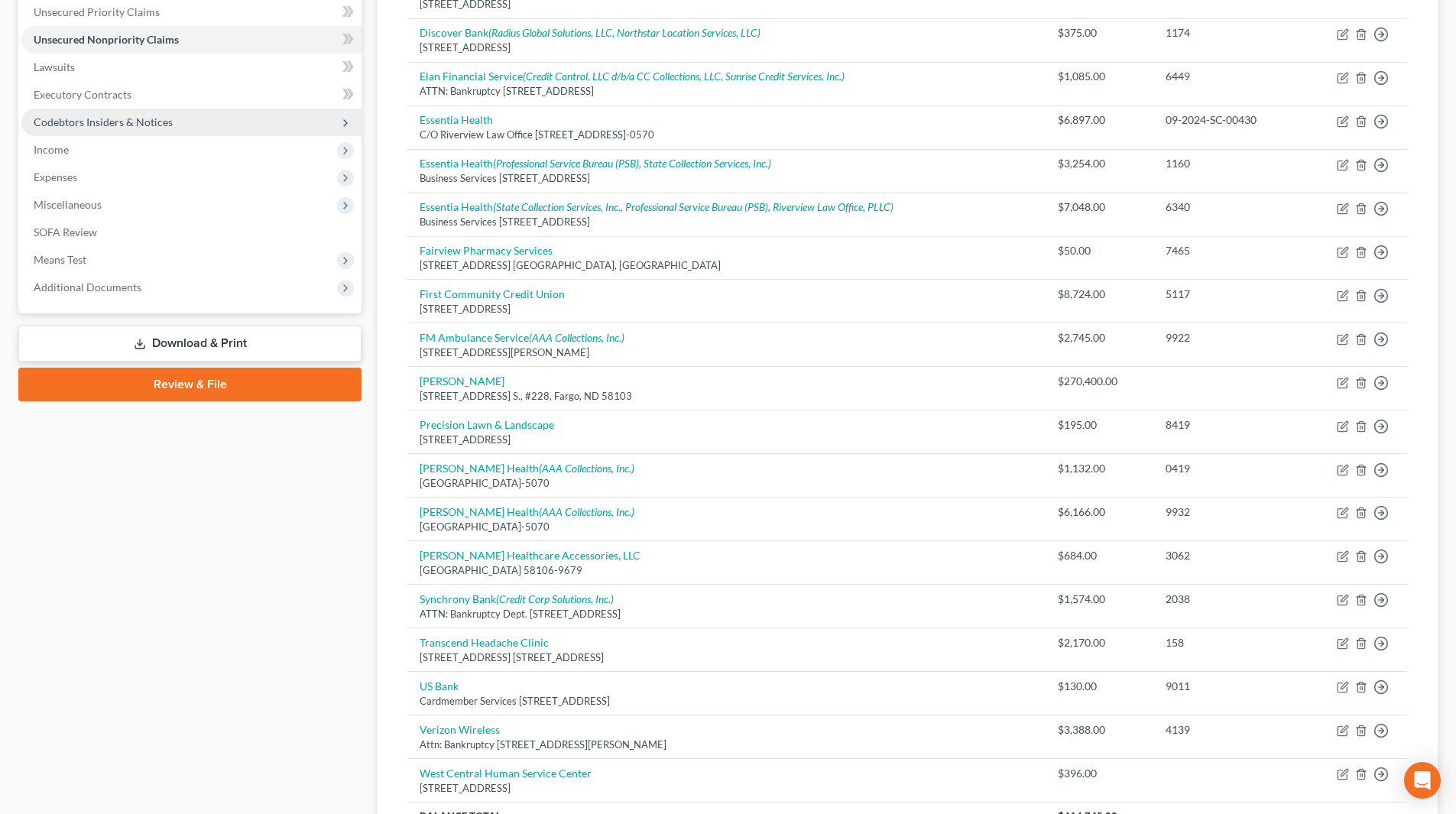
scroll to position [76, 0]
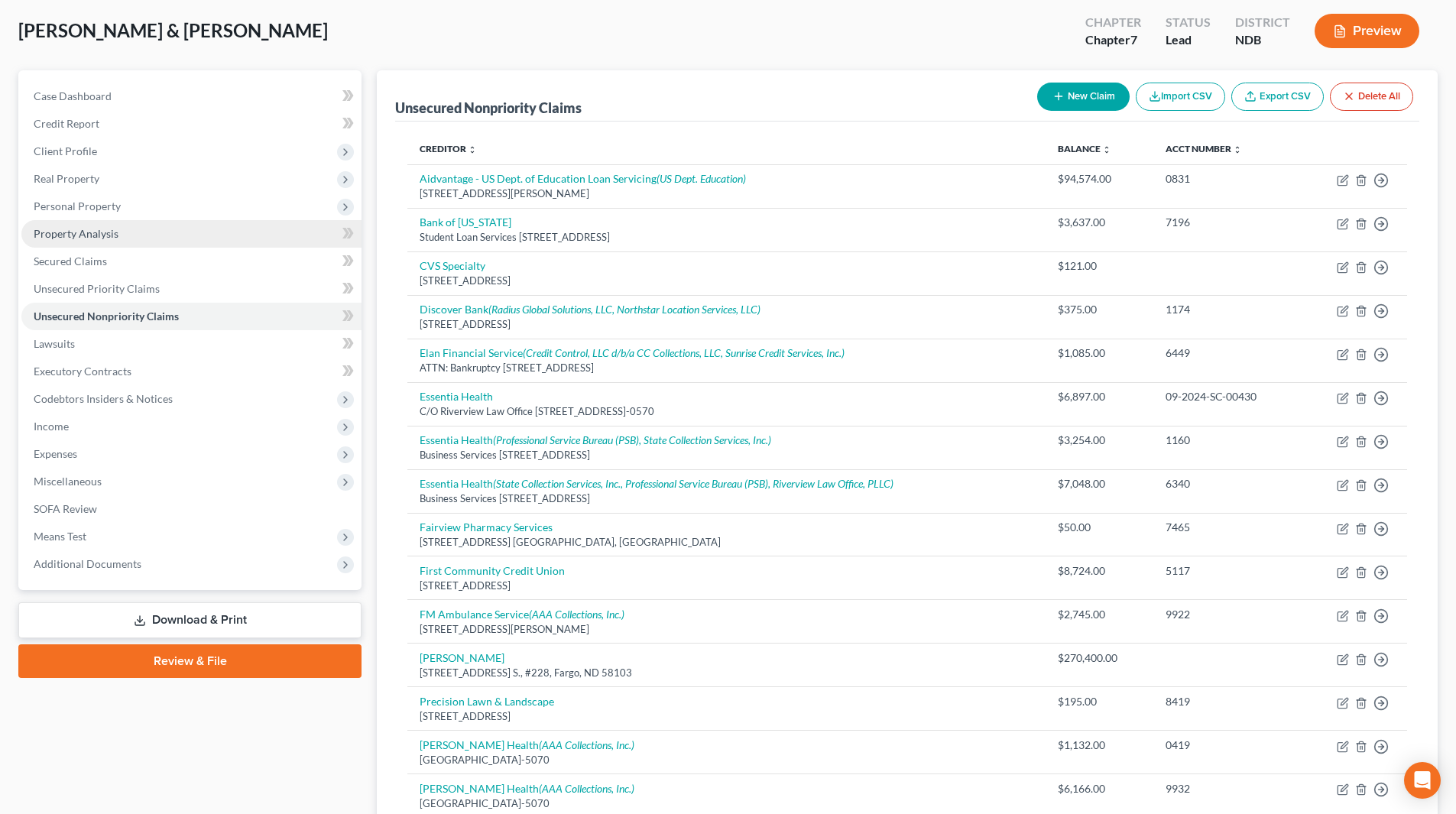
click at [98, 224] on link "Property Analysis" at bounding box center [192, 234] width 340 height 27
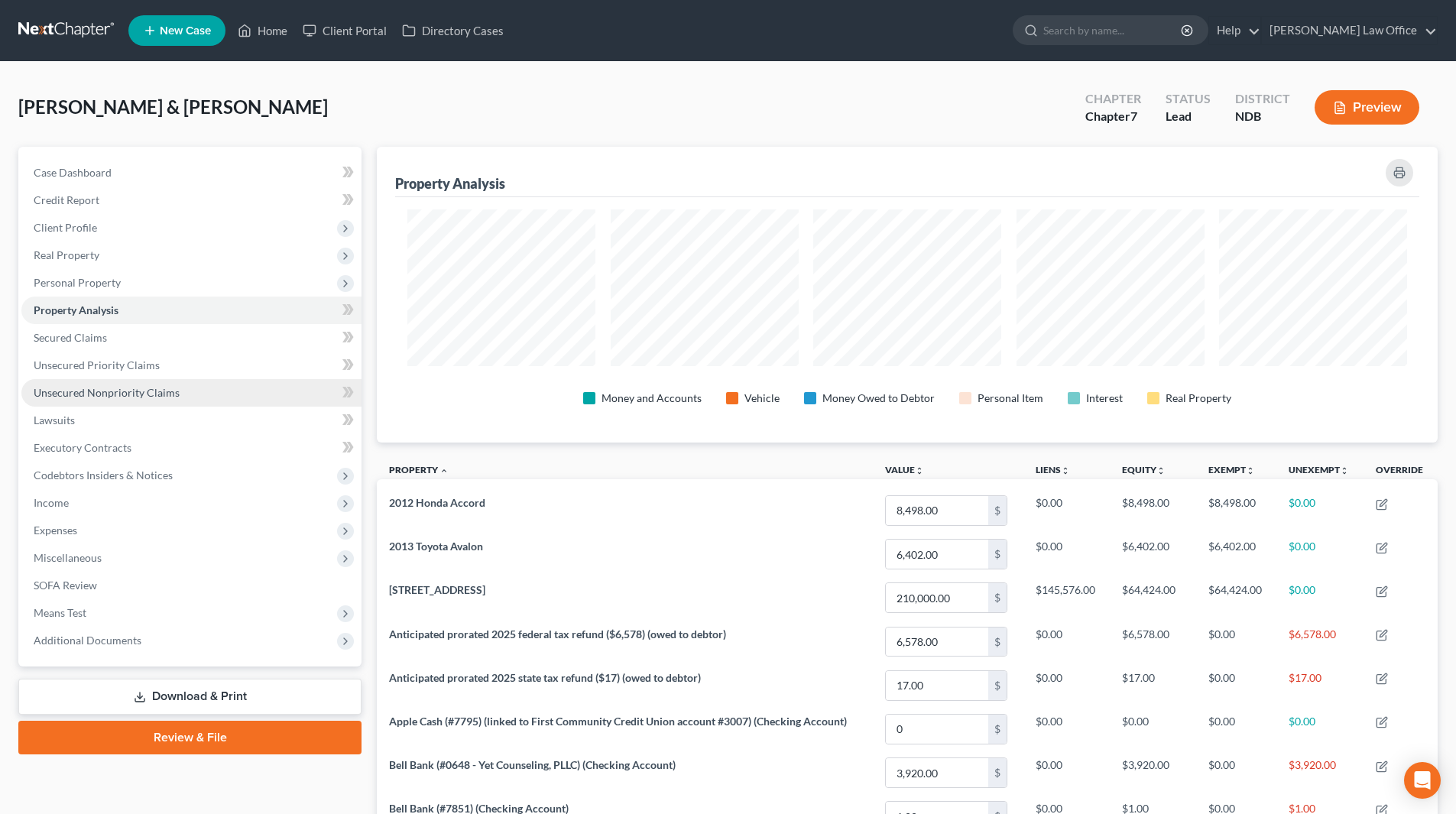
click at [79, 385] on link "Unsecured Nonpriority Claims" at bounding box center [192, 393] width 340 height 27
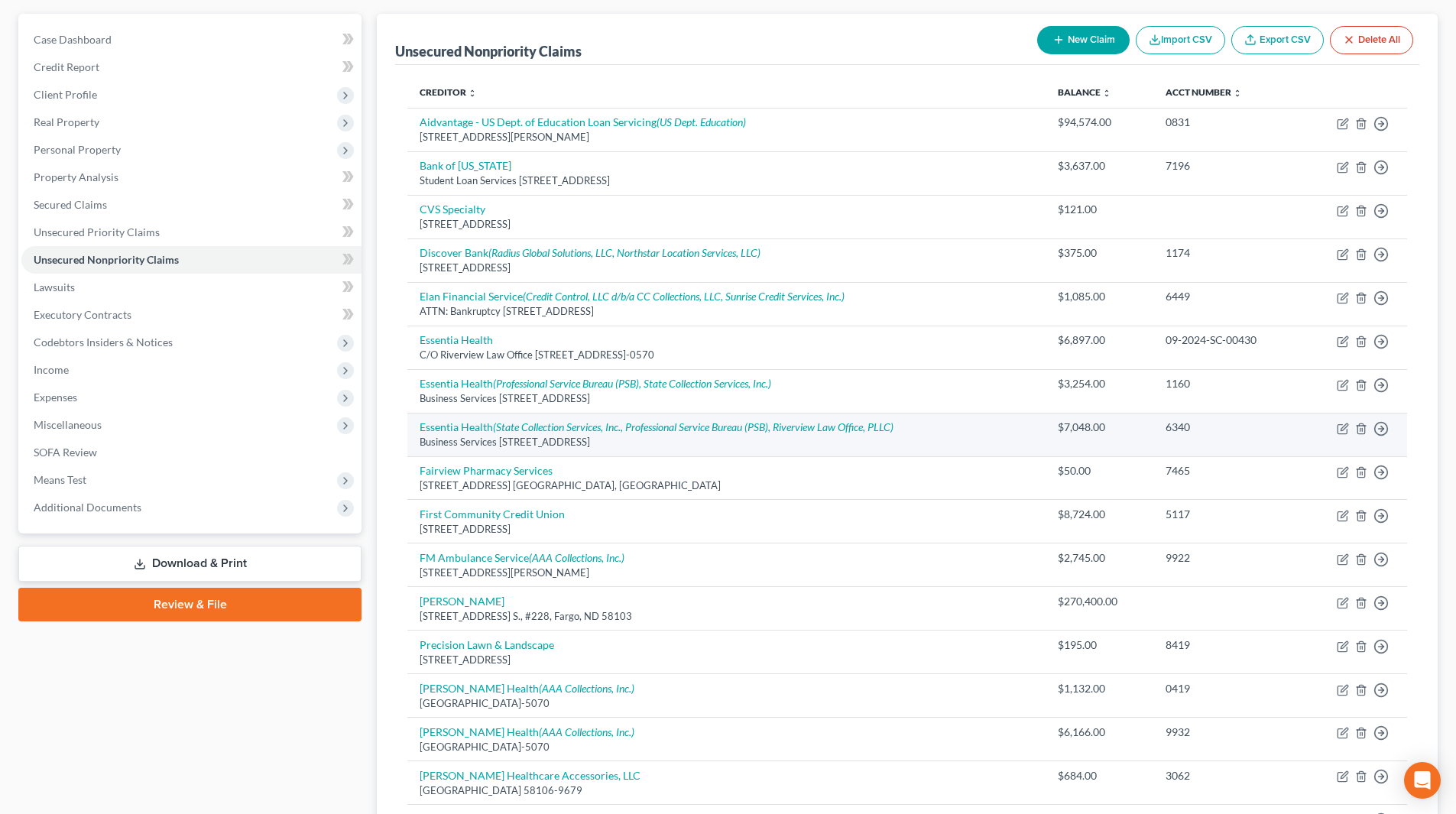
scroll to position [229, 0]
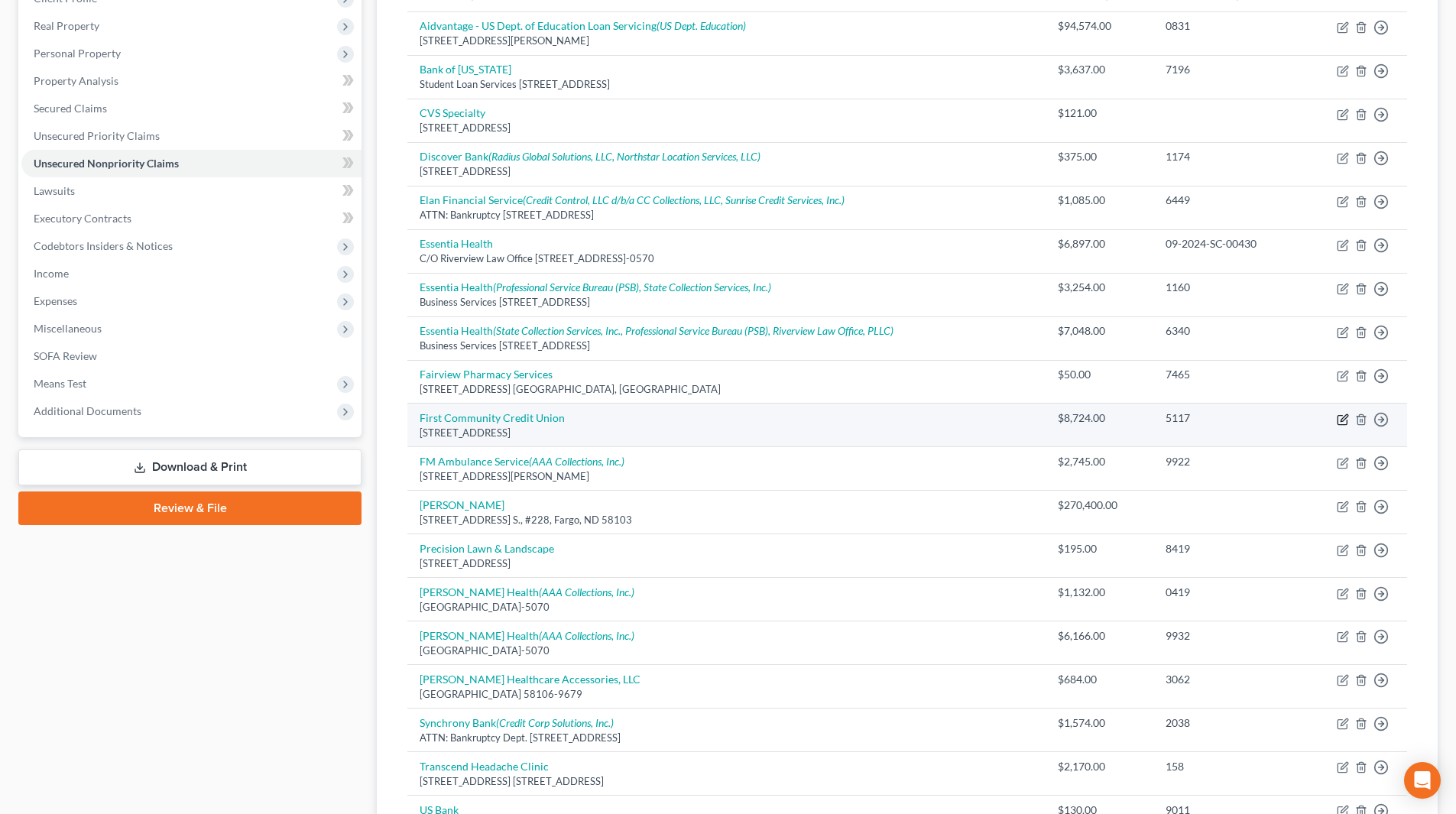
click at [1340, 418] on icon "button" at bounding box center [1342, 418] width 12 height 12
select select "29"
select select "2"
select select "1"
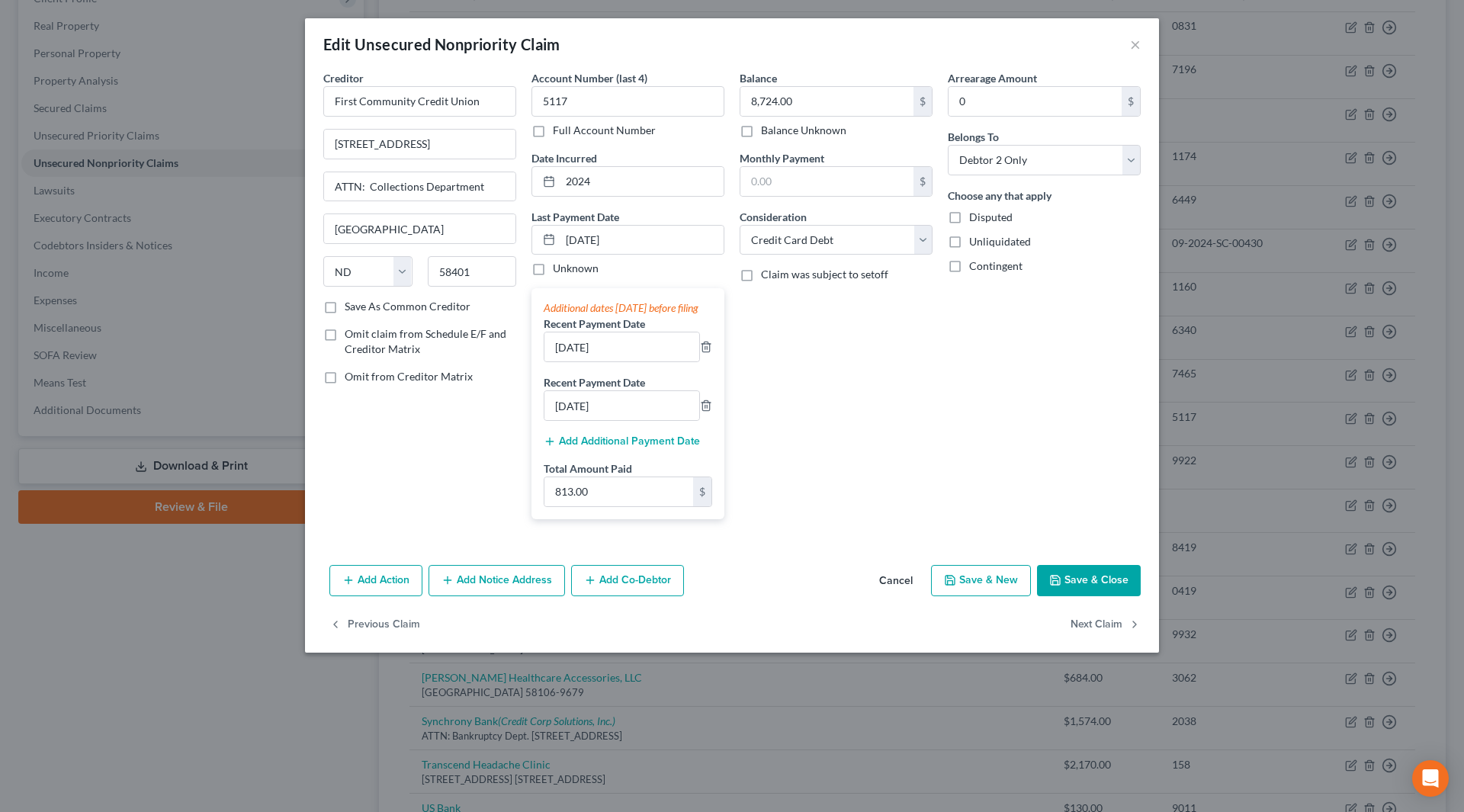
click at [1085, 586] on button "Save & Close" at bounding box center [1088, 580] width 103 height 32
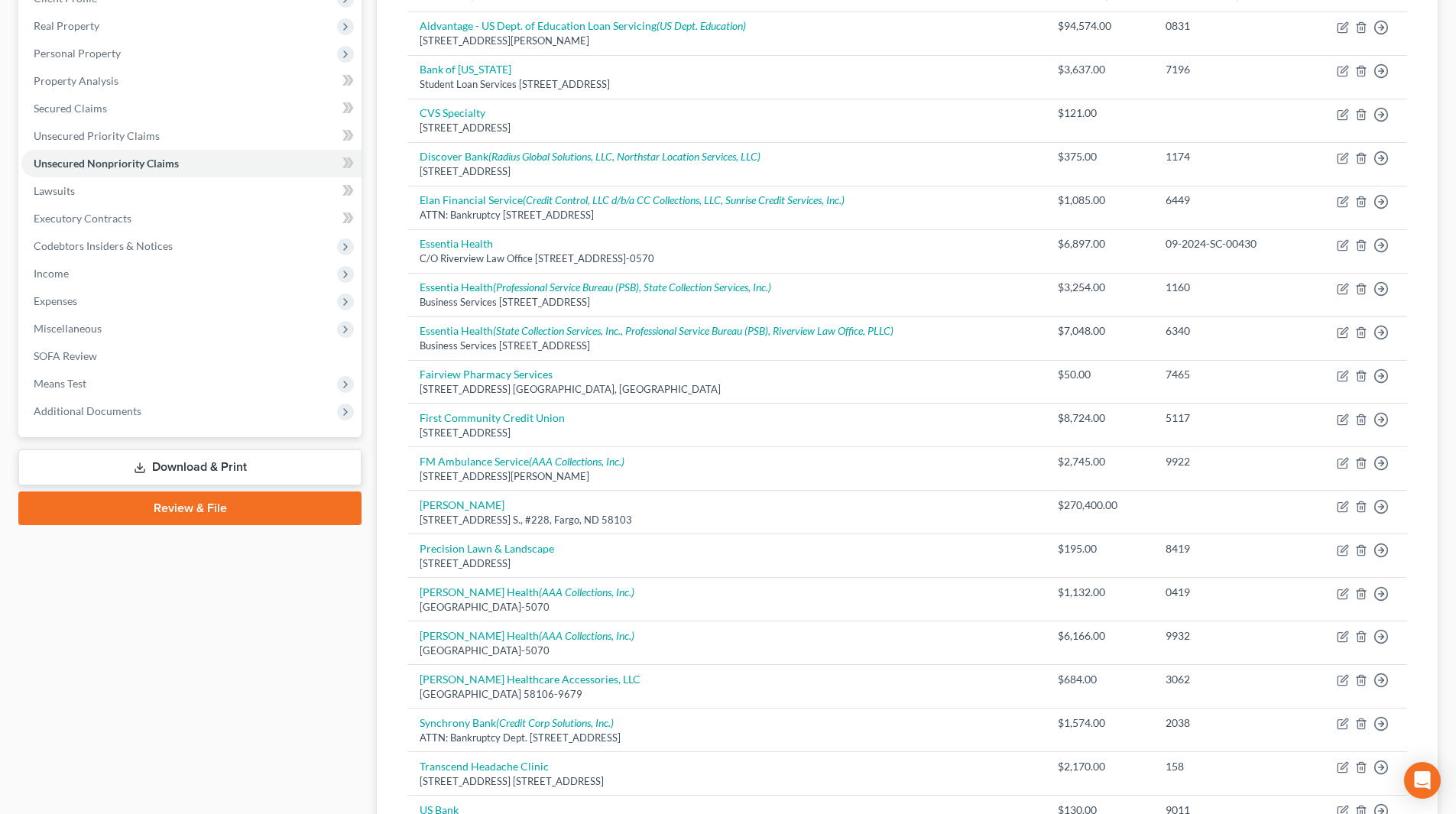
click at [199, 467] on link "Download & Print" at bounding box center [189, 467] width 343 height 35
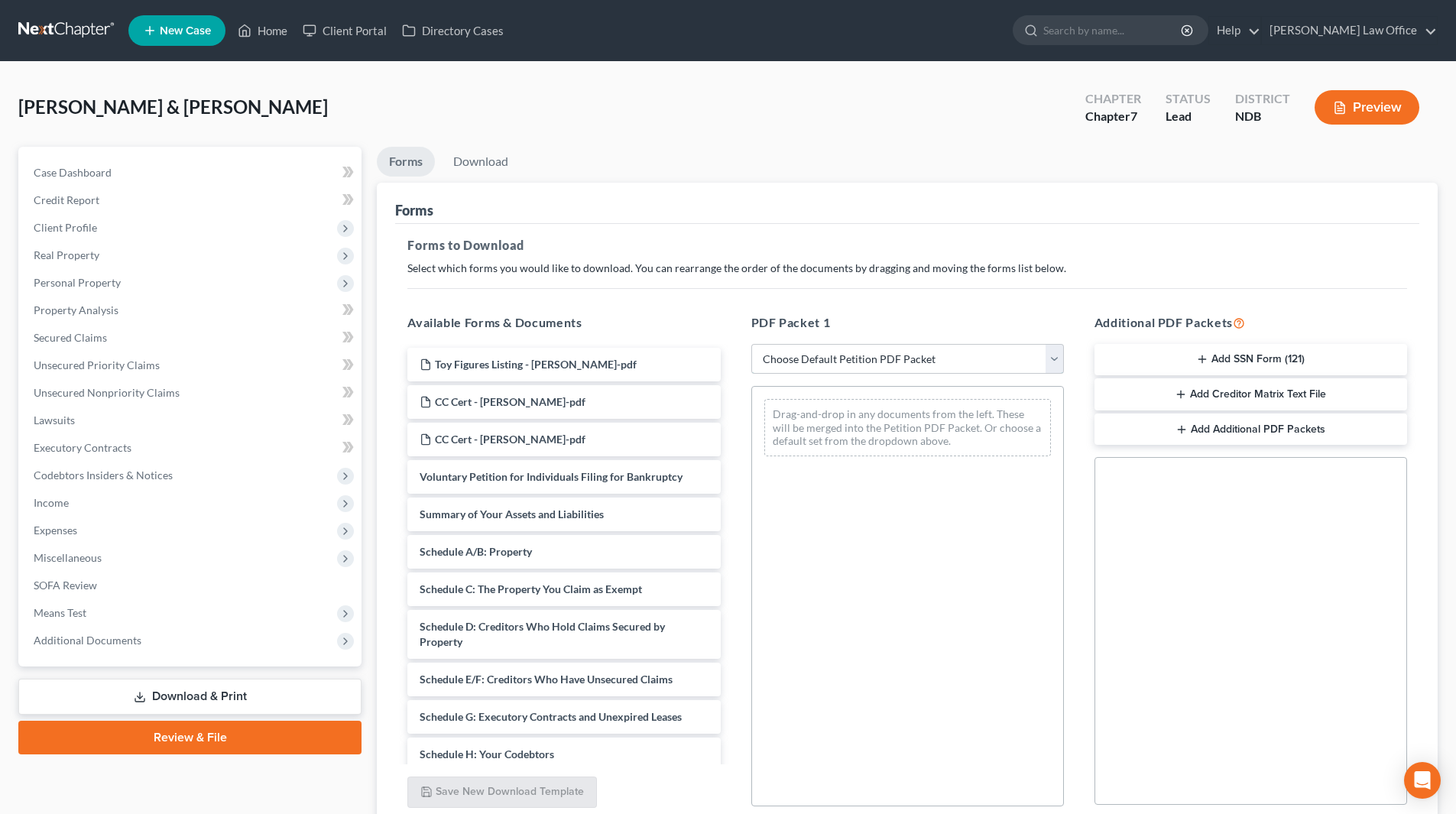
click at [861, 358] on select "Choose Default Petition PDF Packet Complete Bankruptcy Petition (all forms and …" at bounding box center [908, 359] width 313 height 31
select select "0"
click at [752, 344] on select "Choose Default Petition PDF Packet Complete Bankruptcy Petition (all forms and …" at bounding box center [908, 359] width 313 height 31
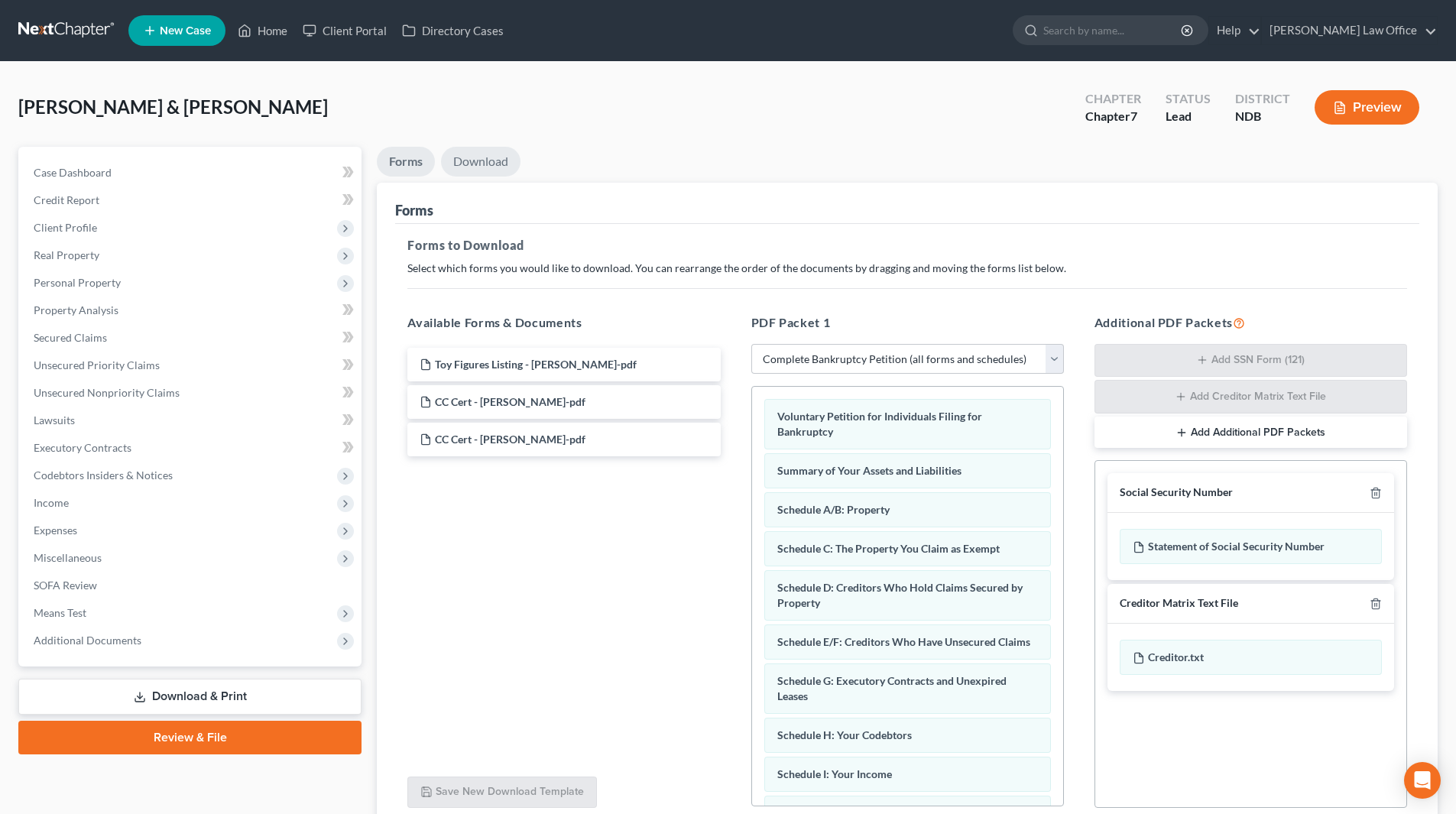
click at [497, 158] on link "Download" at bounding box center [480, 161] width 79 height 30
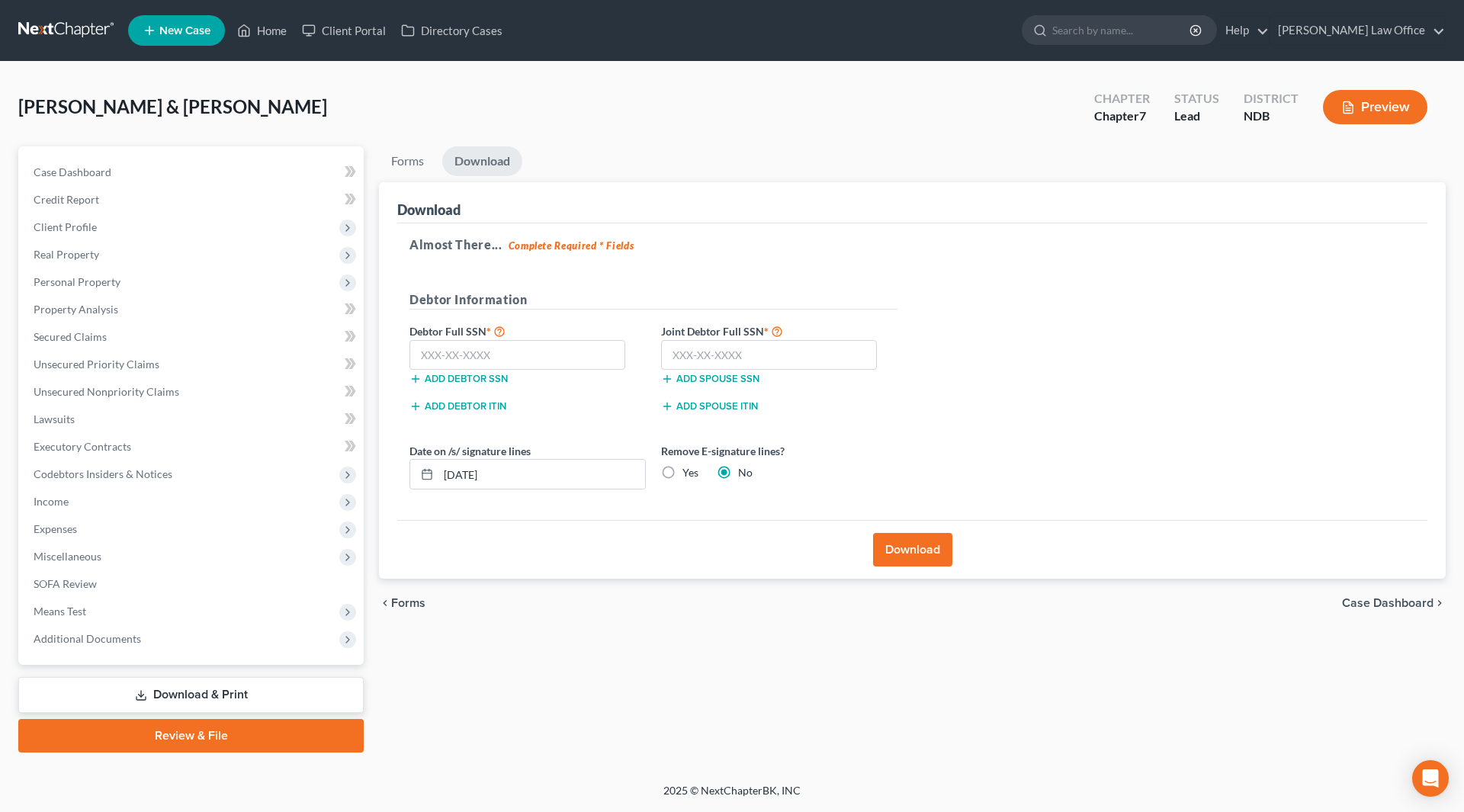
click at [153, 698] on link "Download & Print" at bounding box center [191, 694] width 346 height 35
click at [69, 179] on link "Case Dashboard" at bounding box center [192, 172] width 342 height 27
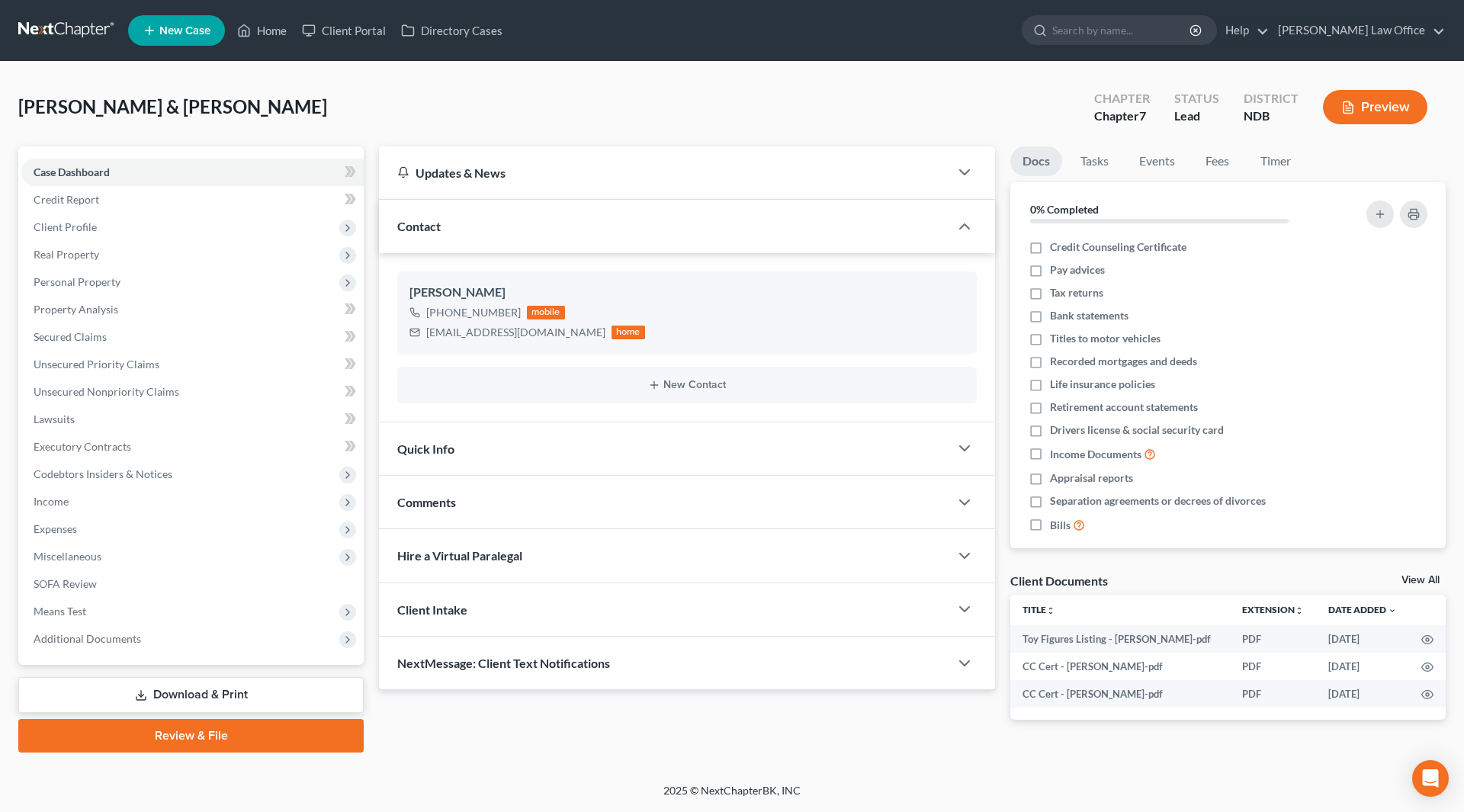
click at [201, 693] on link "Download & Print" at bounding box center [191, 694] width 346 height 35
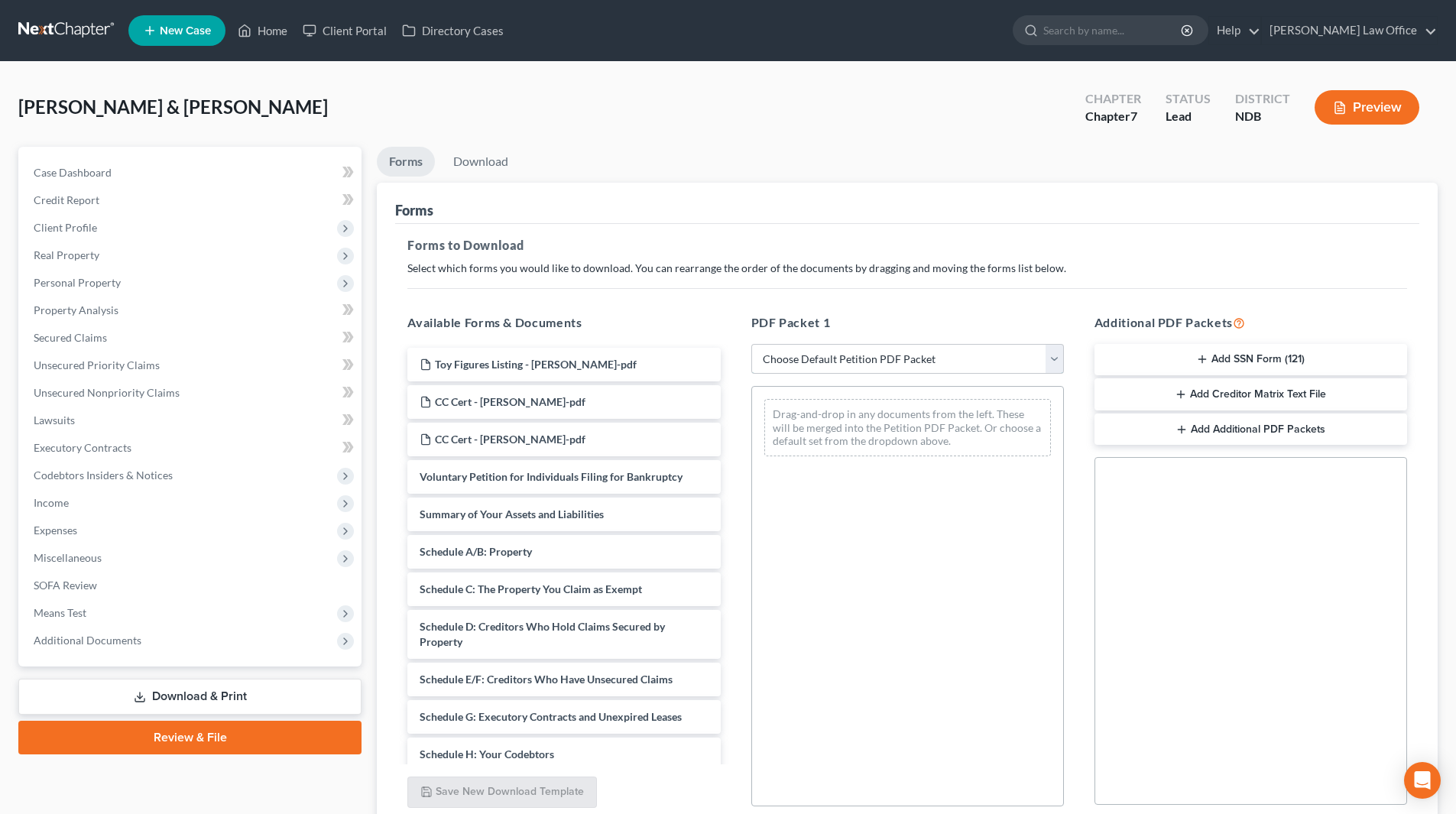
click at [871, 352] on select "Choose Default Petition PDF Packet Complete Bankruptcy Petition (all forms and …" at bounding box center [908, 359] width 313 height 31
select select "0"
click at [752, 344] on select "Choose Default Petition PDF Packet Complete Bankruptcy Petition (all forms and …" at bounding box center [908, 359] width 313 height 31
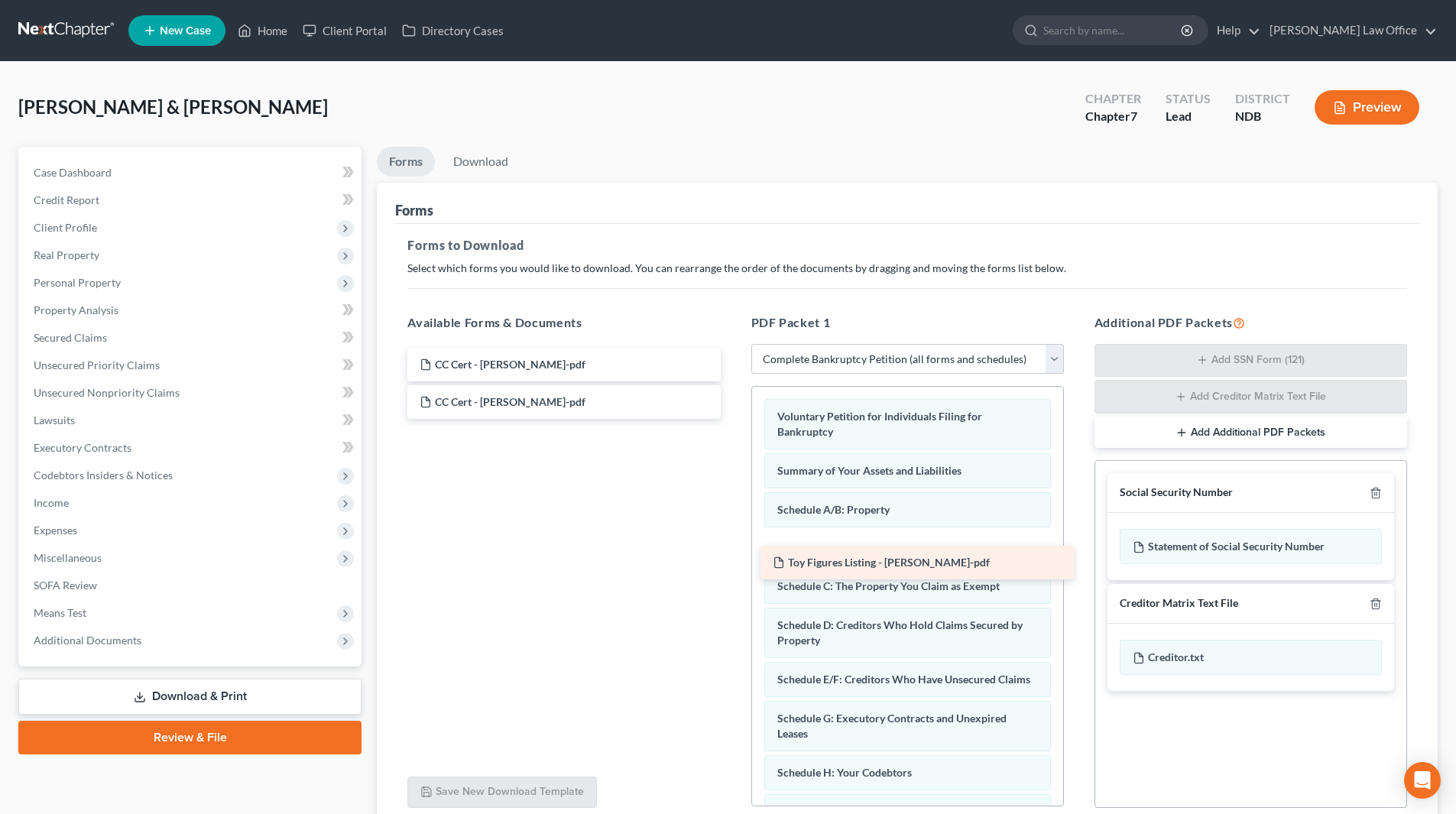
drag, startPoint x: 470, startPoint y: 358, endPoint x: 832, endPoint y: 543, distance: 406.5
click at [733, 418] on div "Toy Figures Listing - [PERSON_NAME]-pdf Toy Figures Listing - [PERSON_NAME]-pdf…" at bounding box center [563, 383] width 337 height 71
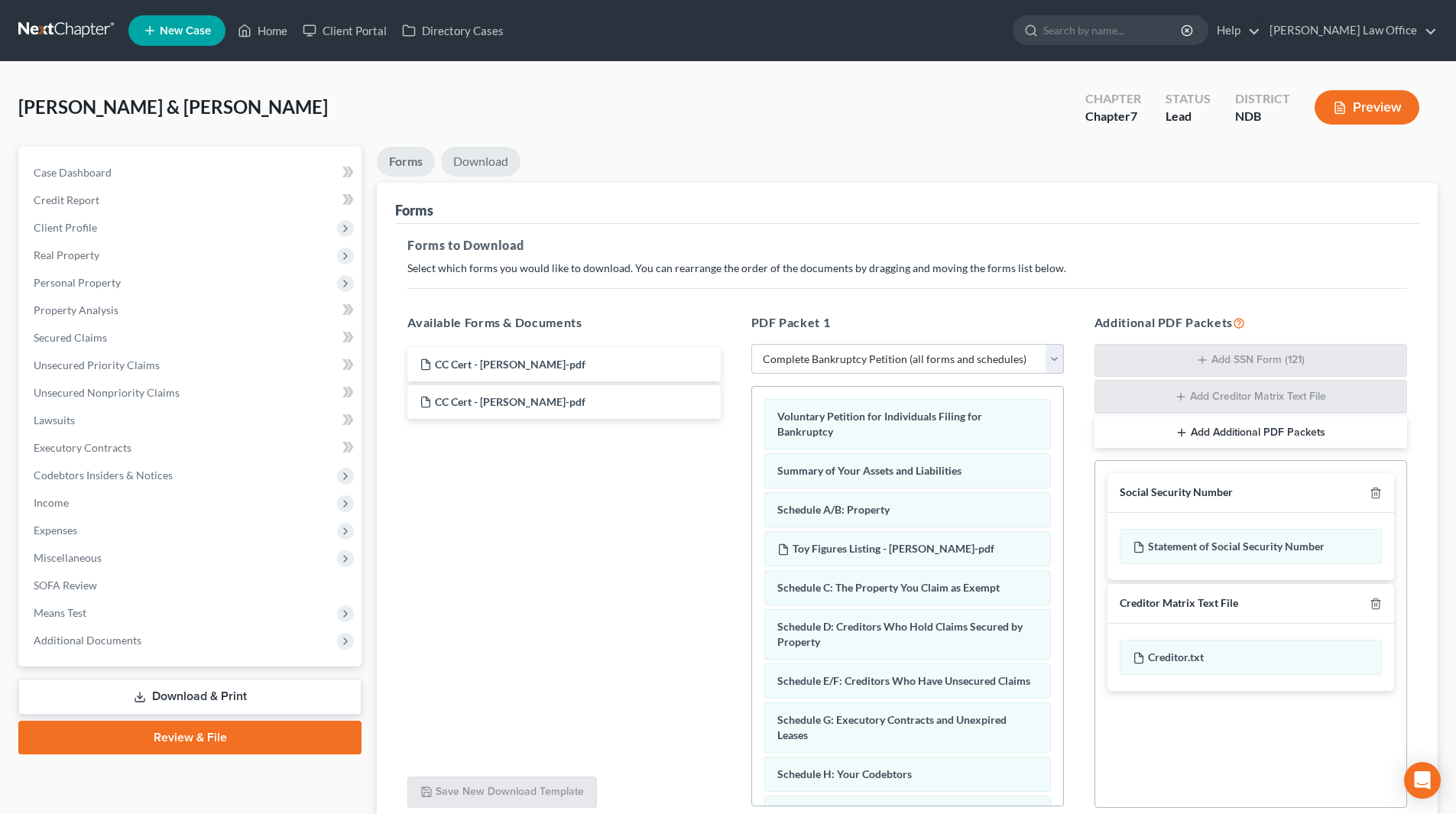
click at [477, 153] on link "Download" at bounding box center [480, 161] width 79 height 30
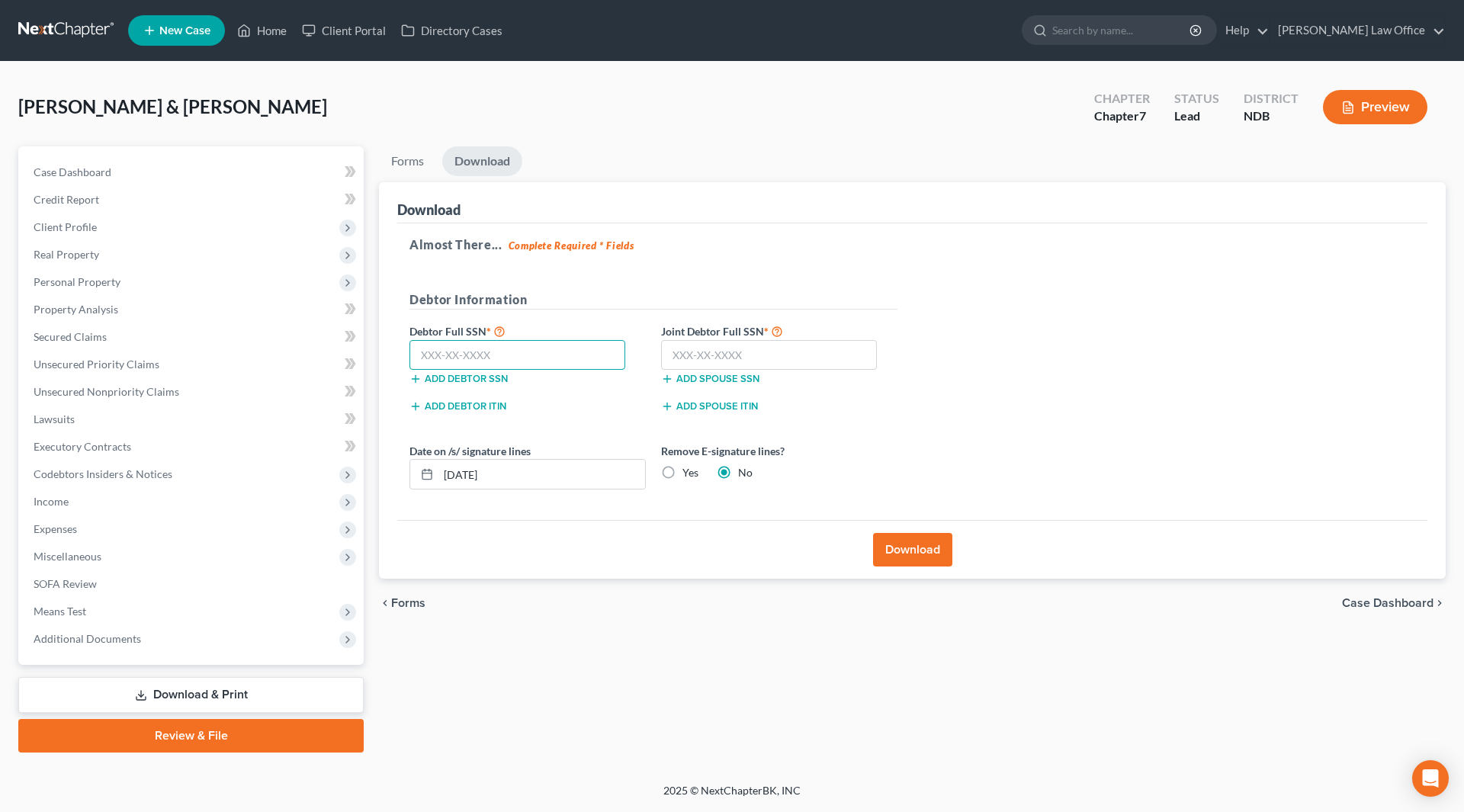
click at [529, 350] on input "text" at bounding box center [517, 356] width 216 height 31
type input "501-70-4074"
click at [702, 347] on input "text" at bounding box center [769, 356] width 216 height 31
type input "502-04-1549"
drag, startPoint x: 517, startPoint y: 478, endPoint x: 421, endPoint y: 468, distance: 96.5
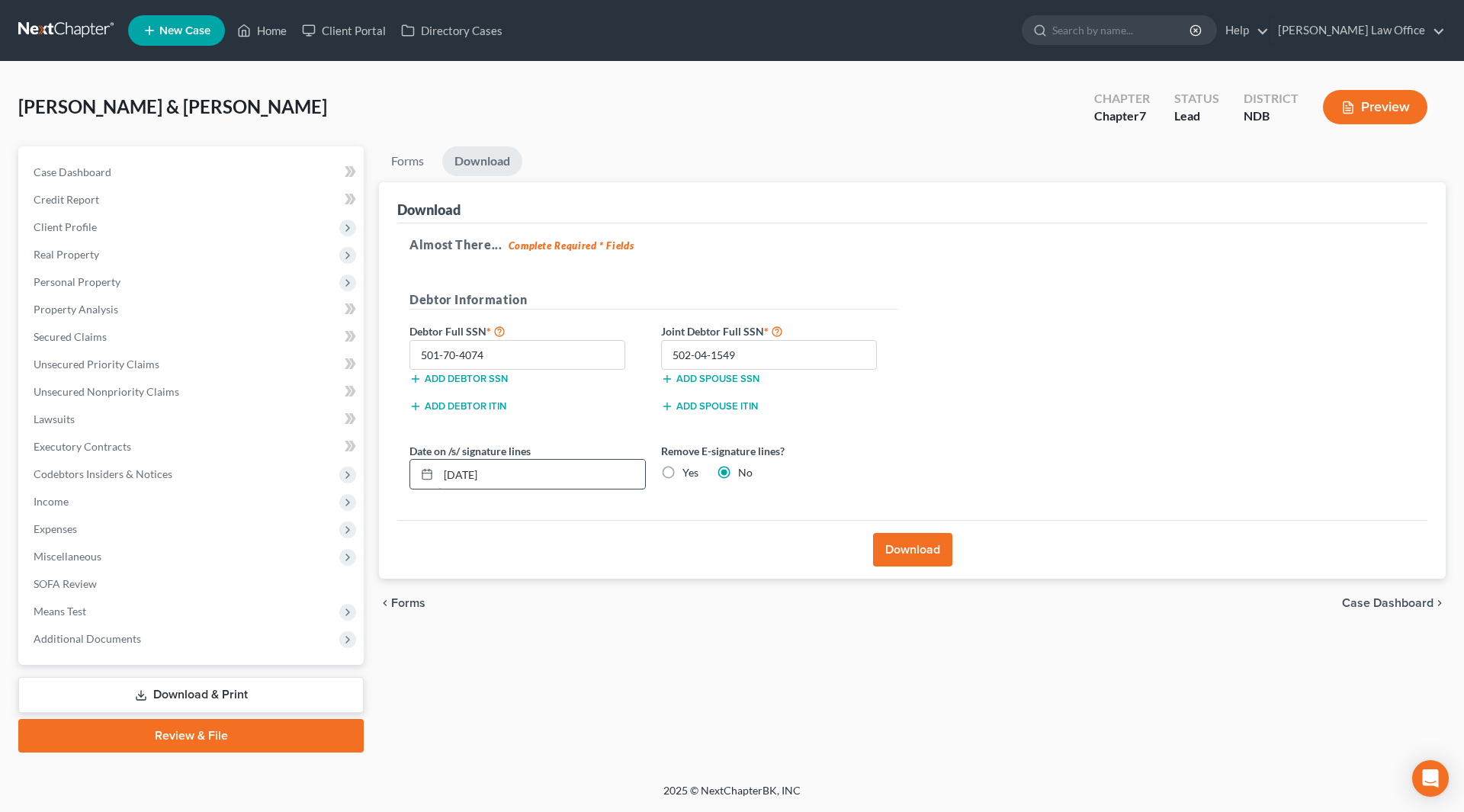
click at [421, 468] on div "[DATE]" at bounding box center [527, 474] width 236 height 31
click at [683, 475] on label "Yes" at bounding box center [691, 472] width 16 height 15
click at [689, 474] on input "Yes" at bounding box center [693, 469] width 10 height 10
radio input "true"
radio input "false"
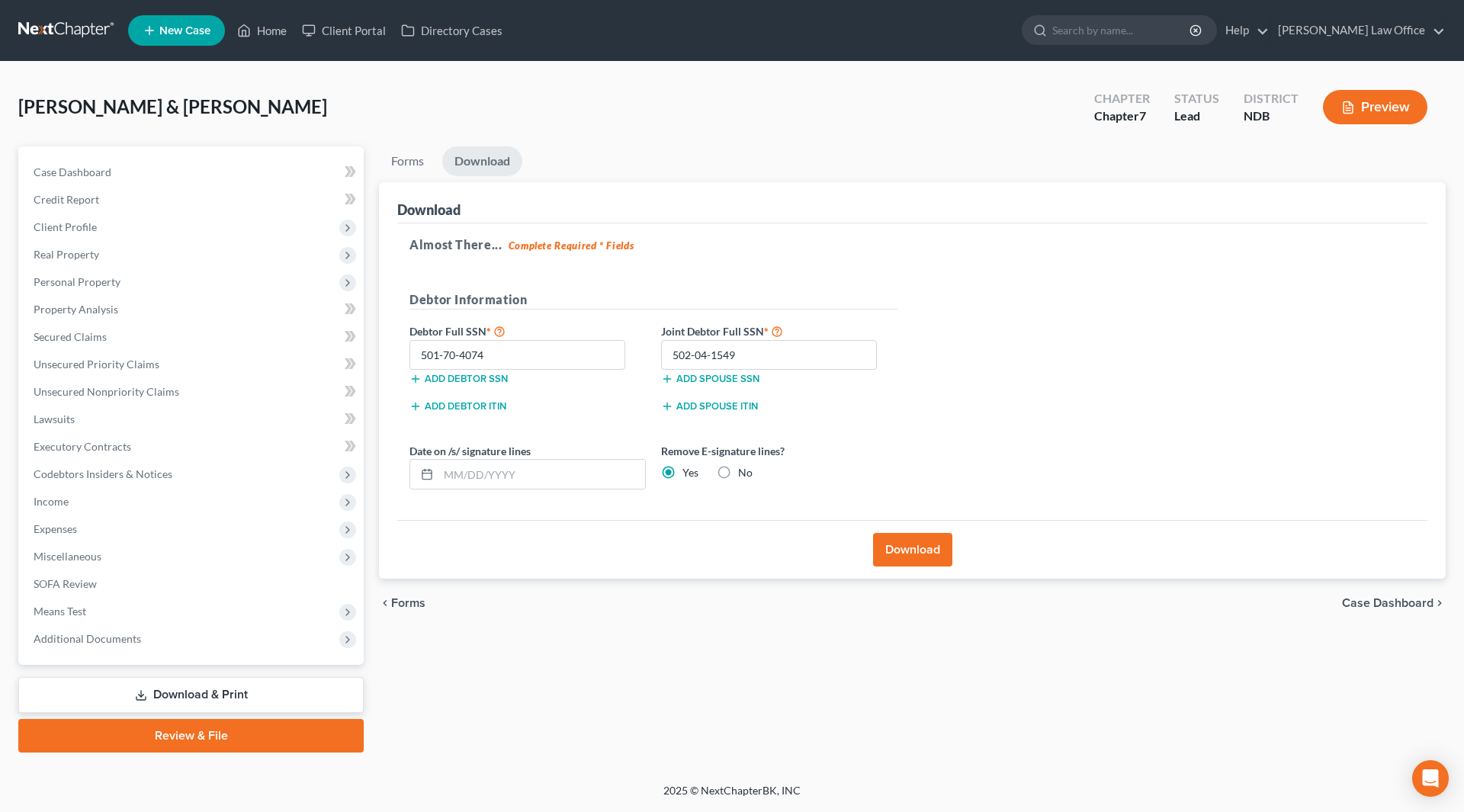
click at [917, 549] on button "Download" at bounding box center [912, 549] width 79 height 34
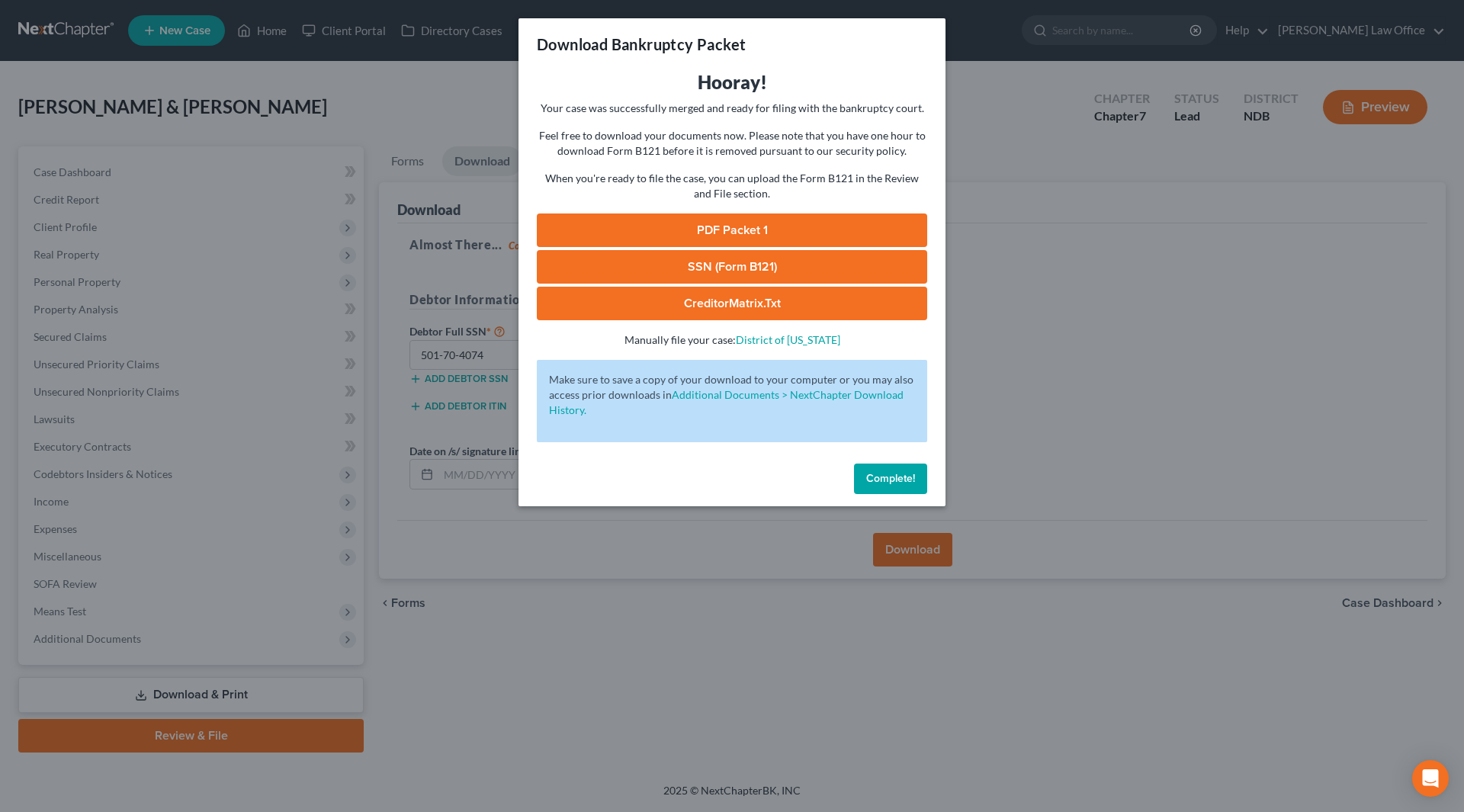
click at [745, 221] on link "PDF Packet 1" at bounding box center [732, 230] width 390 height 34
